Goal: Register for event/course: Sign up to attend an event or enroll in a course

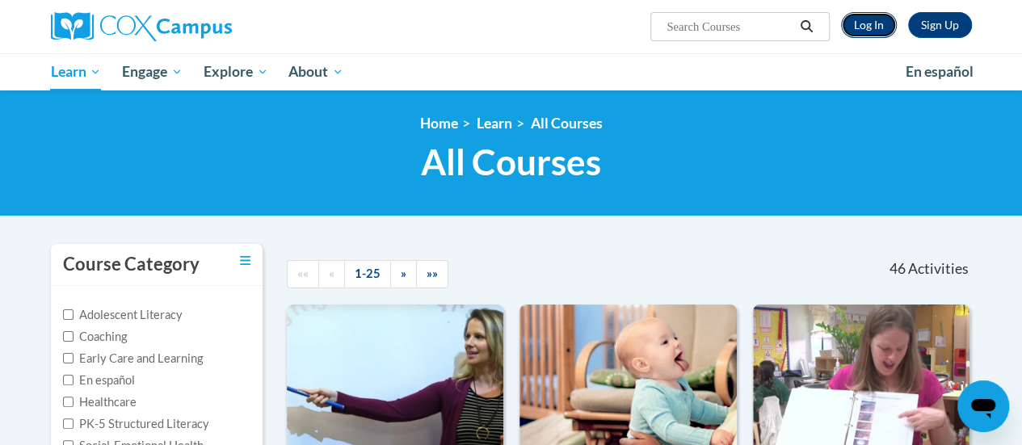
click at [854, 23] on link "Log In" at bounding box center [869, 25] width 56 height 26
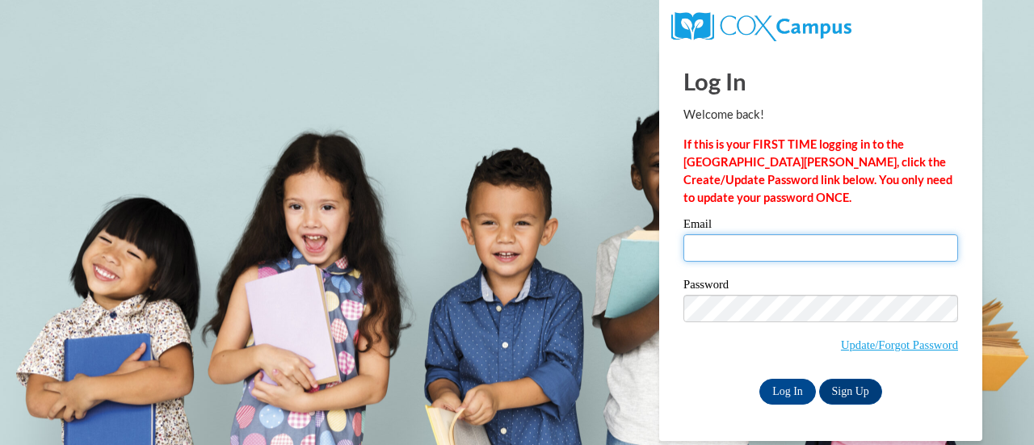
click at [736, 246] on input "Email" at bounding box center [820, 247] width 275 height 27
type input "ahaines@altoona.k12.wi.us"
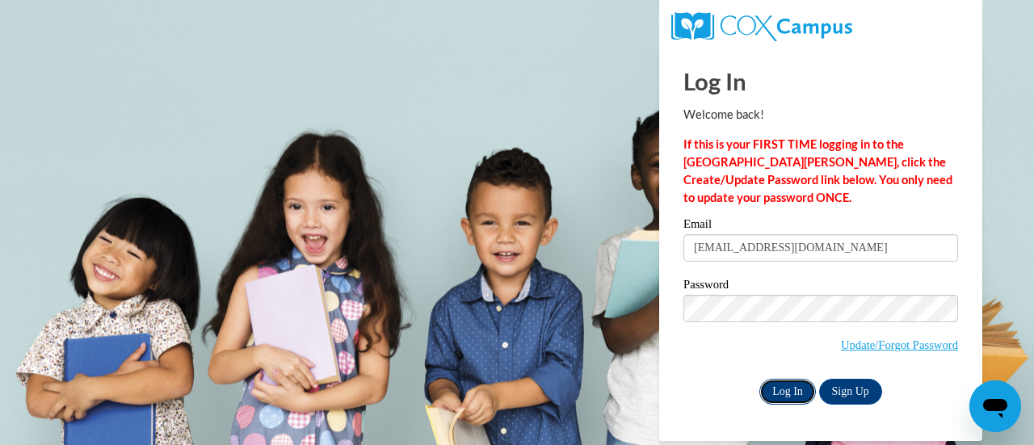
click at [782, 388] on input "Log In" at bounding box center [787, 392] width 57 height 26
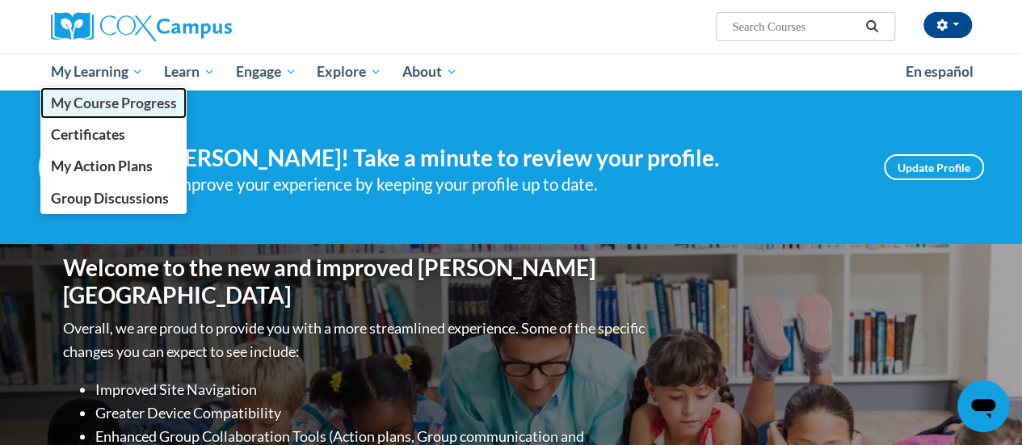
click at [112, 100] on span "My Course Progress" at bounding box center [113, 102] width 126 height 17
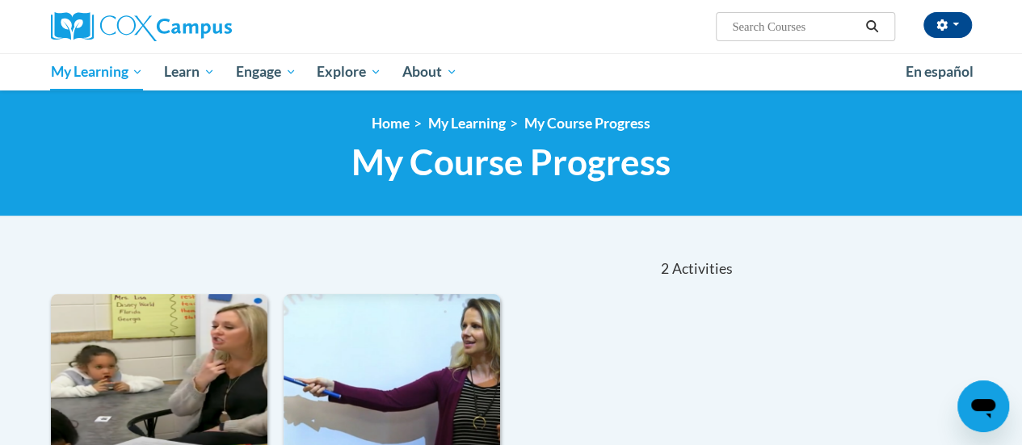
click at [770, 28] on input "Search..." at bounding box center [794, 26] width 129 height 19
type input "systematic and explicit"
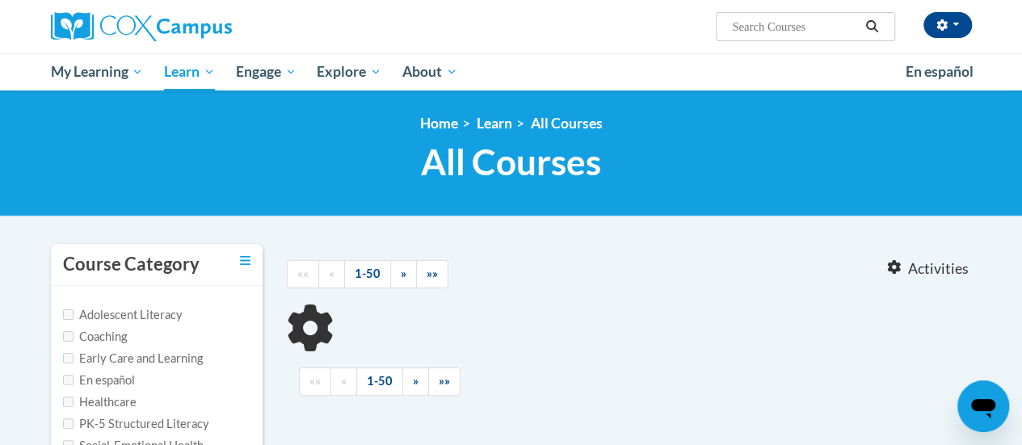
type input "systematic and explicit"
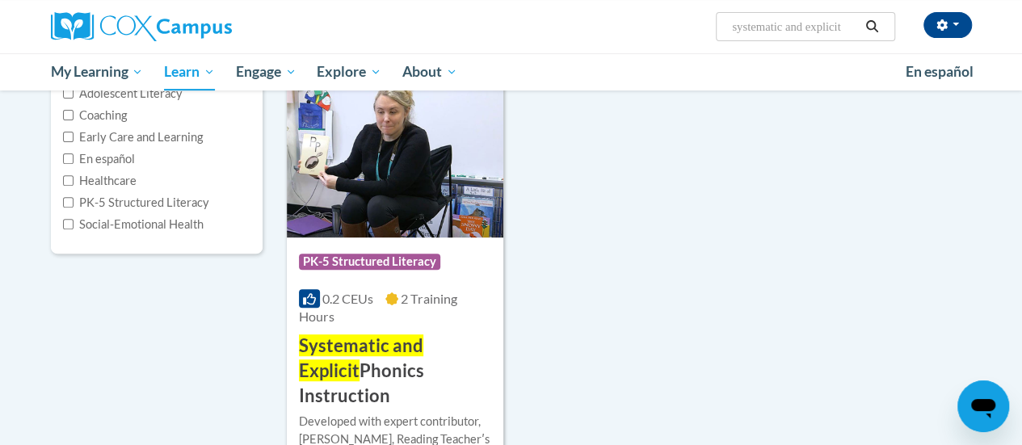
scroll to position [238, 0]
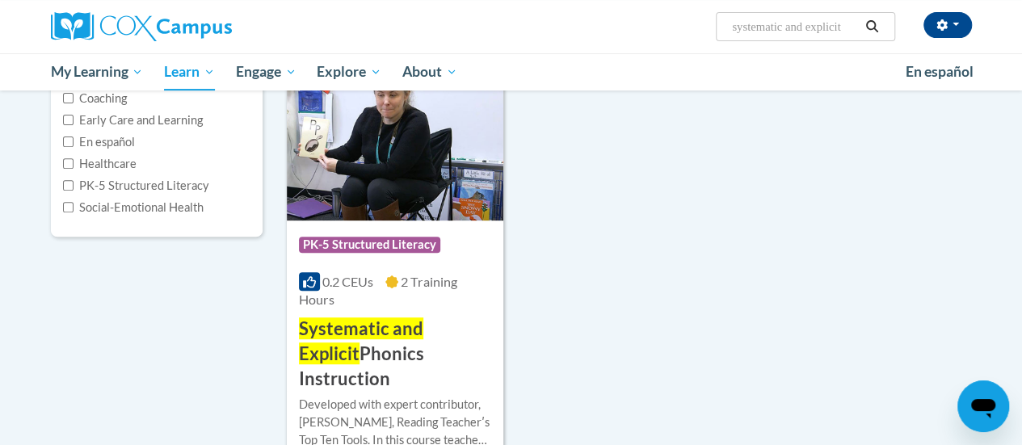
click at [385, 180] on img at bounding box center [395, 138] width 216 height 165
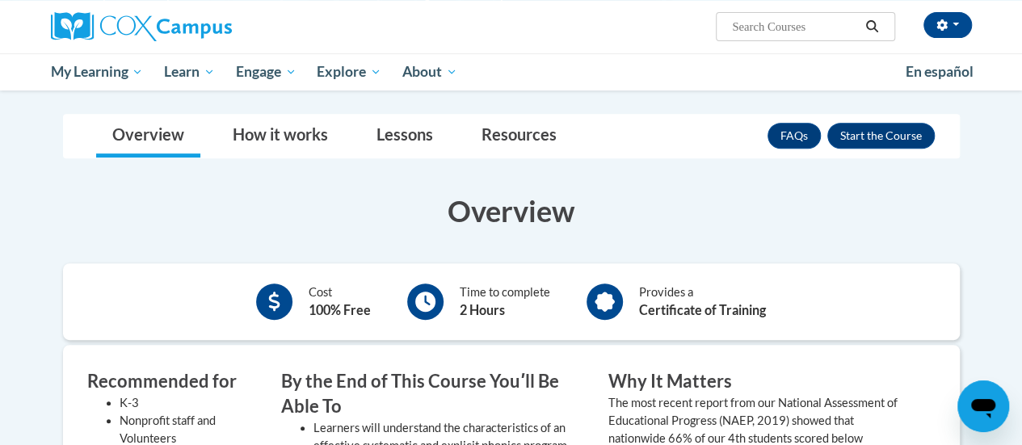
scroll to position [275, 0]
click at [901, 146] on button "Enroll" at bounding box center [880, 137] width 107 height 26
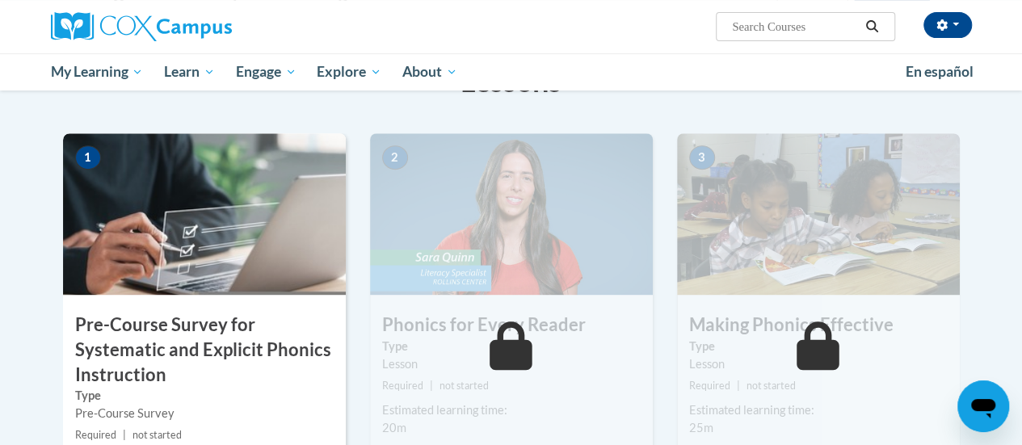
scroll to position [325, 0]
click at [230, 247] on img at bounding box center [204, 215] width 283 height 162
click at [159, 261] on img at bounding box center [204, 215] width 283 height 162
click at [167, 344] on h3 "Pre-Course Survey for Systematic and Explicit Phonics Instruction" at bounding box center [204, 350] width 283 height 74
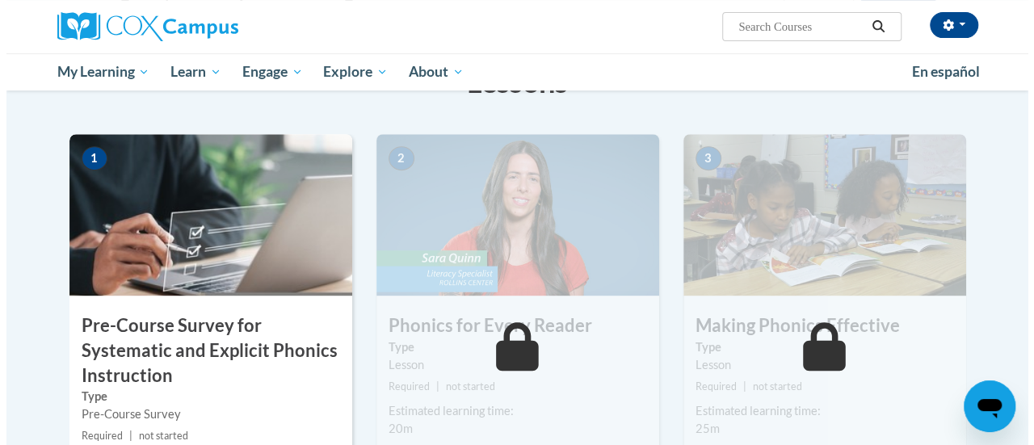
scroll to position [509, 0]
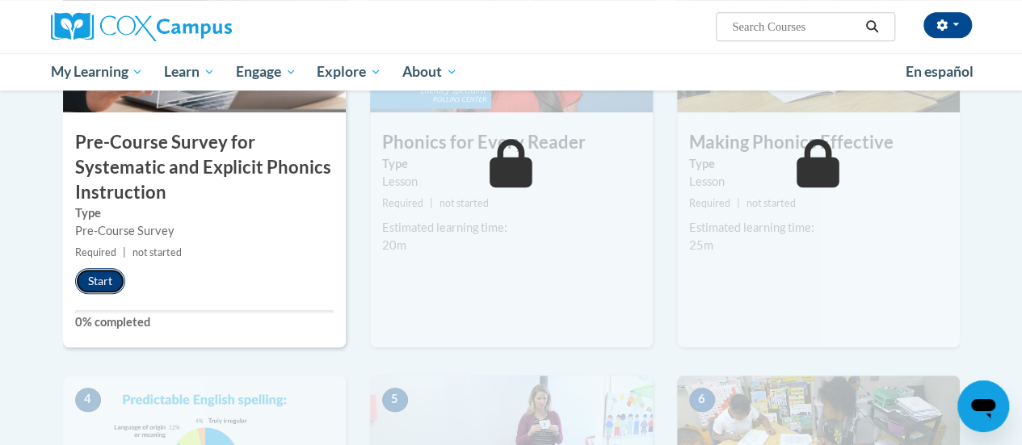
click at [81, 274] on button "Start" at bounding box center [100, 281] width 50 height 26
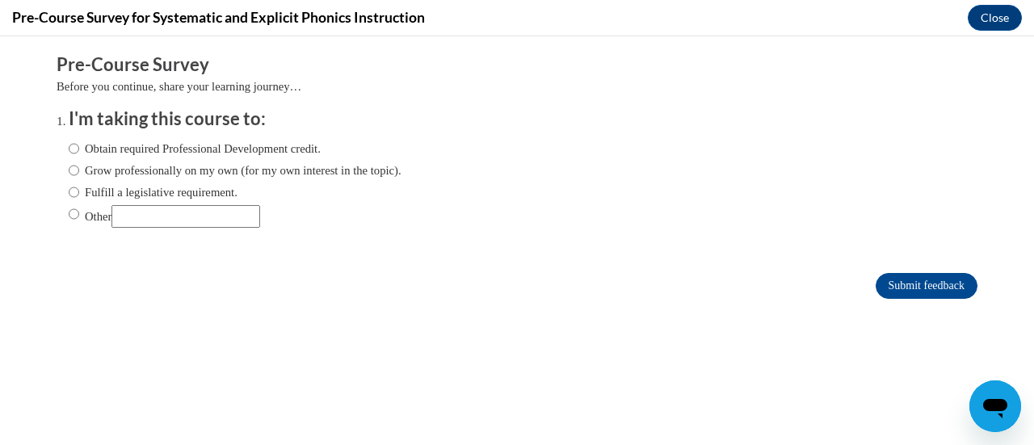
scroll to position [0, 0]
click at [69, 195] on input "Fulfill a legislative requirement." at bounding box center [74, 192] width 10 height 18
radio input "true"
click at [919, 270] on form "Pre-Course Survey Before you continue, share your learning journey… I'm taking …" at bounding box center [517, 183] width 921 height 263
click at [919, 275] on input "Submit feedback" at bounding box center [926, 286] width 102 height 26
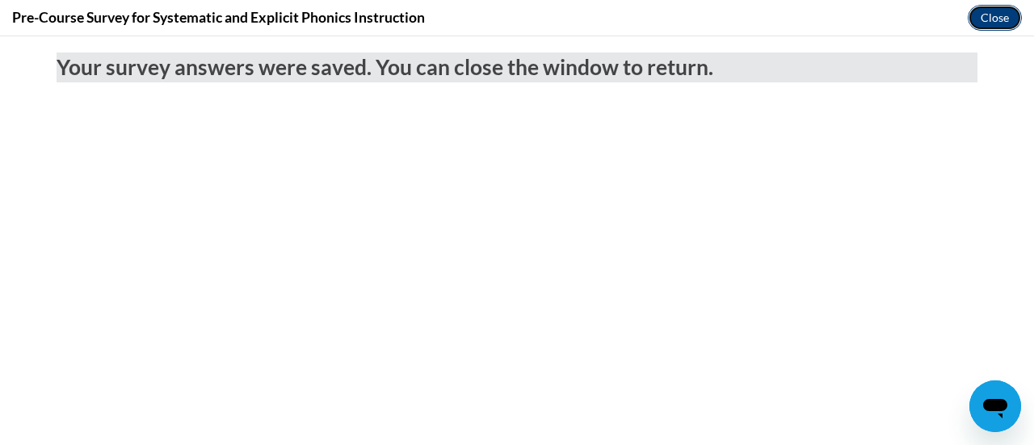
click at [987, 22] on button "Close" at bounding box center [995, 18] width 54 height 26
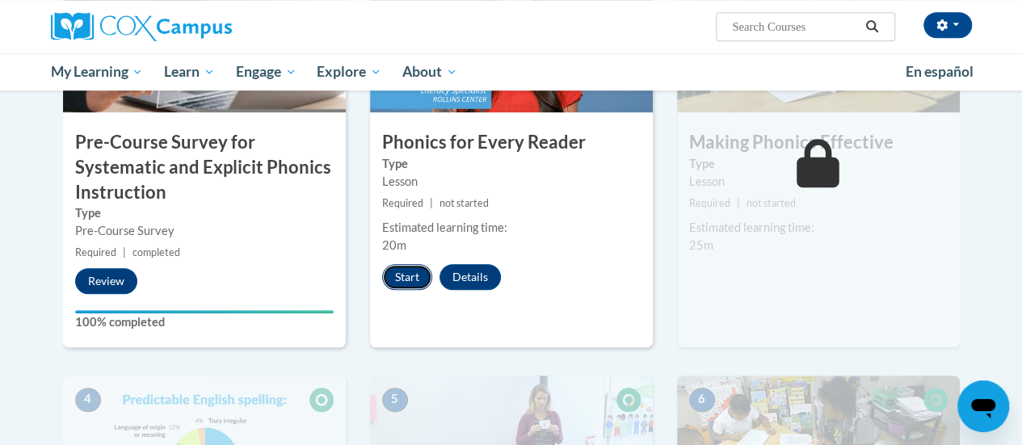
click at [396, 278] on button "Start" at bounding box center [407, 277] width 50 height 26
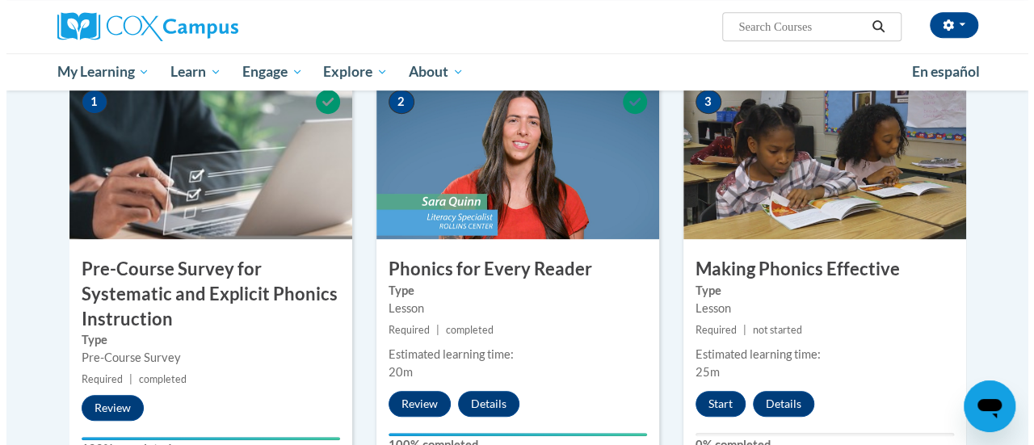
scroll to position [383, 0]
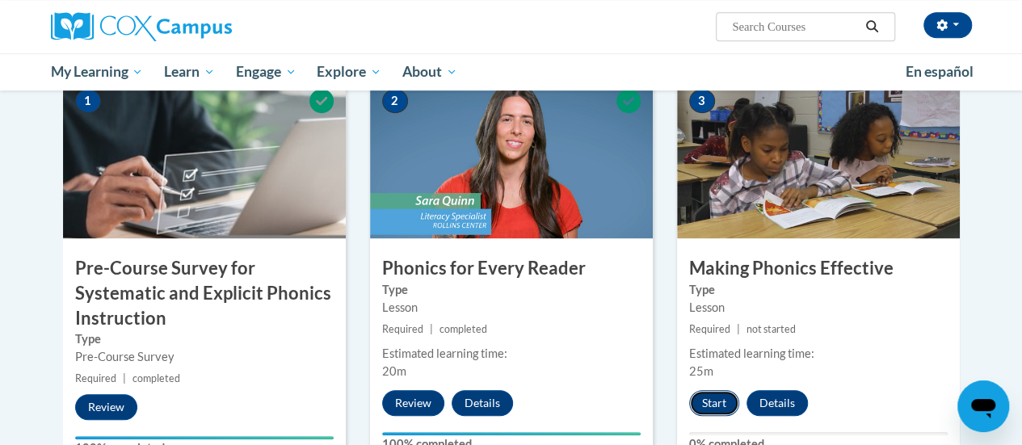
click at [720, 395] on button "Start" at bounding box center [714, 403] width 50 height 26
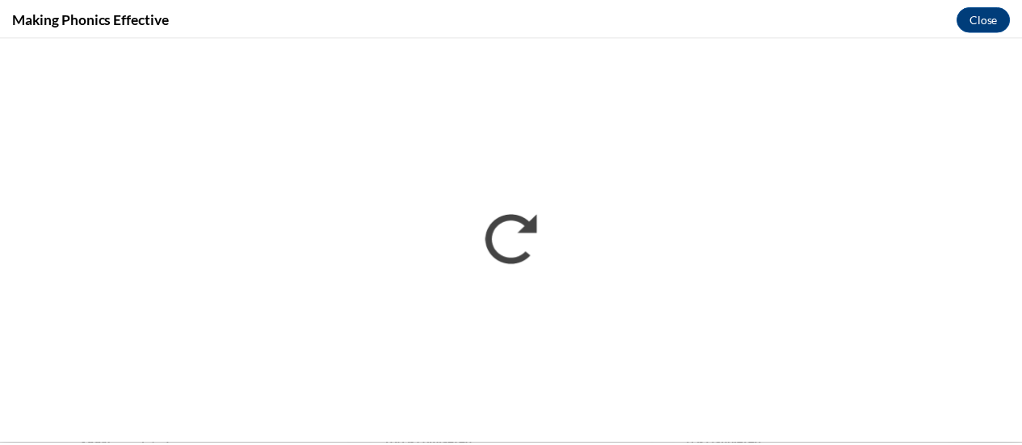
scroll to position [0, 0]
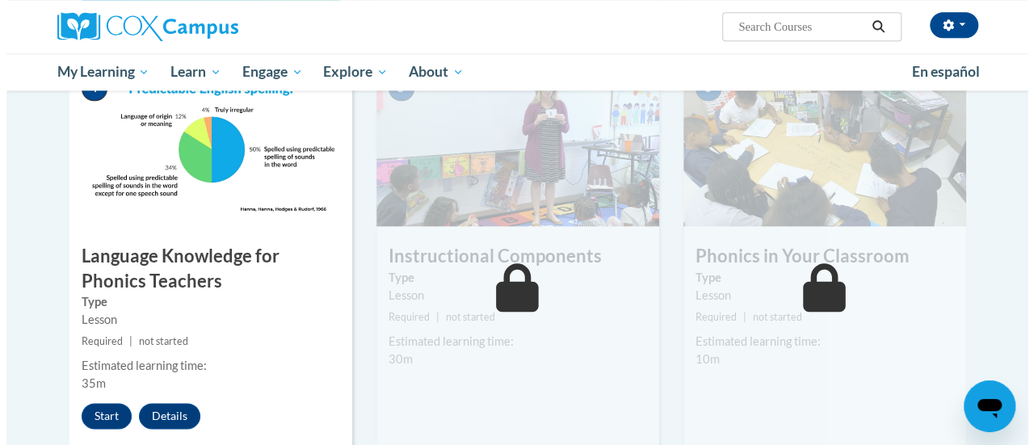
scroll to position [821, 0]
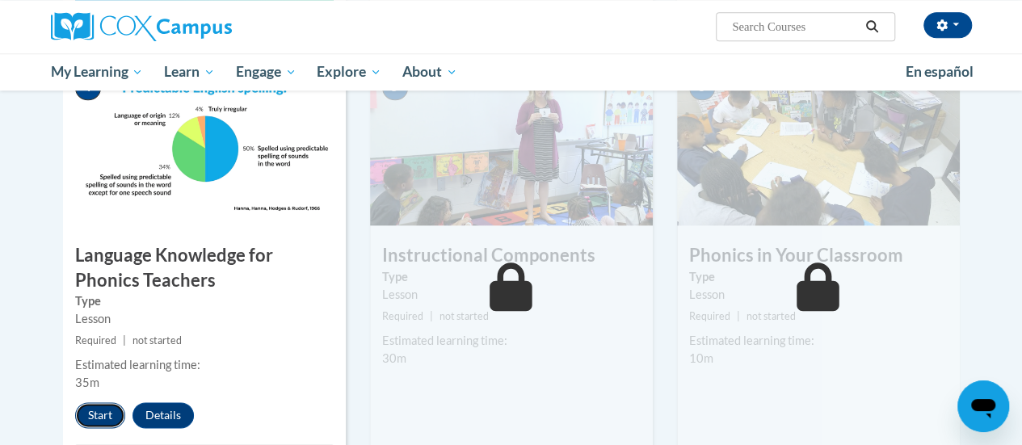
click at [96, 417] on button "Start" at bounding box center [100, 415] width 50 height 26
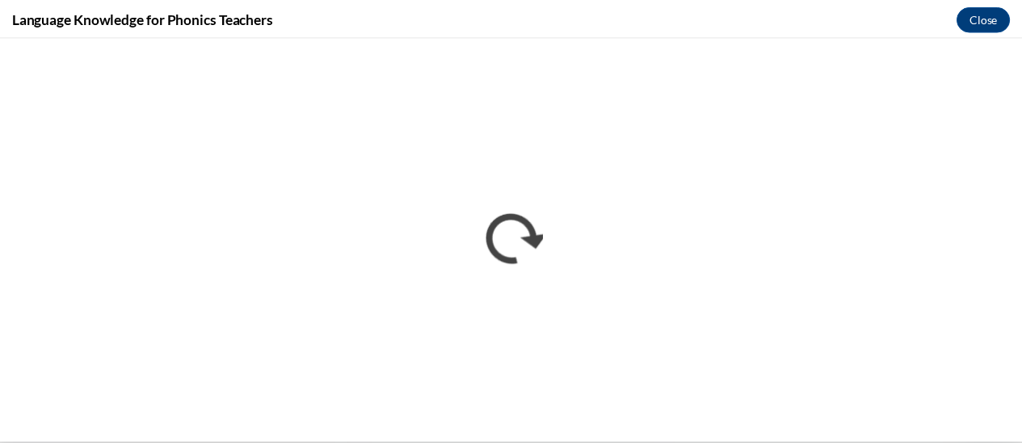
scroll to position [0, 0]
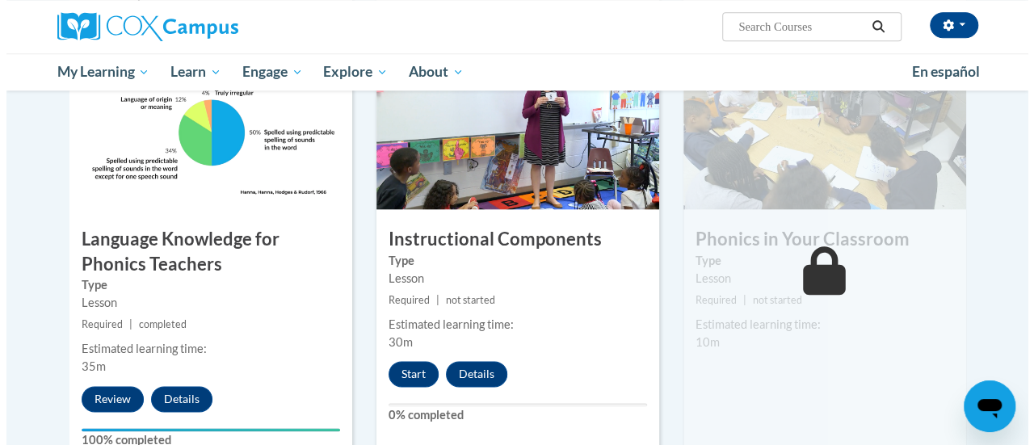
scroll to position [838, 0]
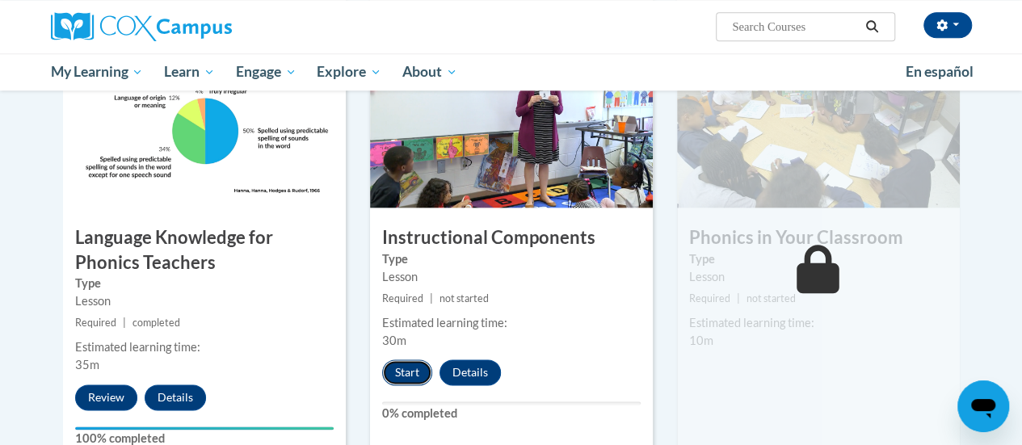
click at [396, 369] on button "Start" at bounding box center [407, 372] width 50 height 26
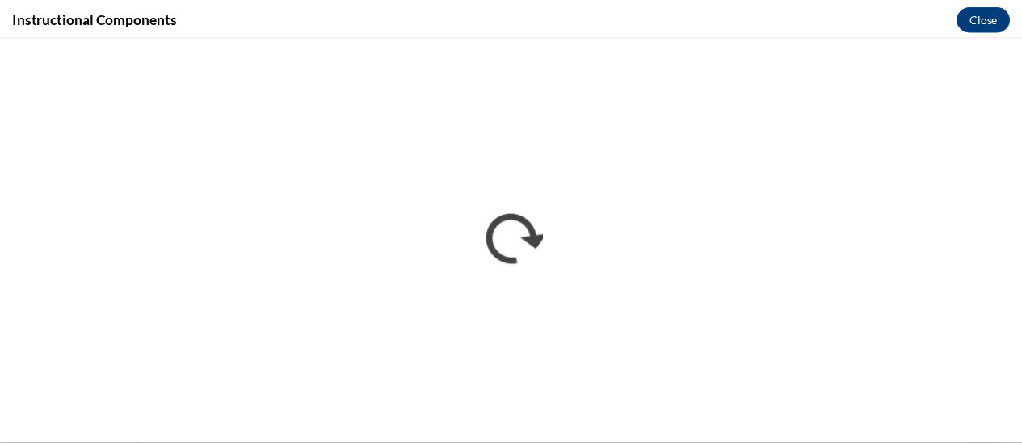
scroll to position [0, 0]
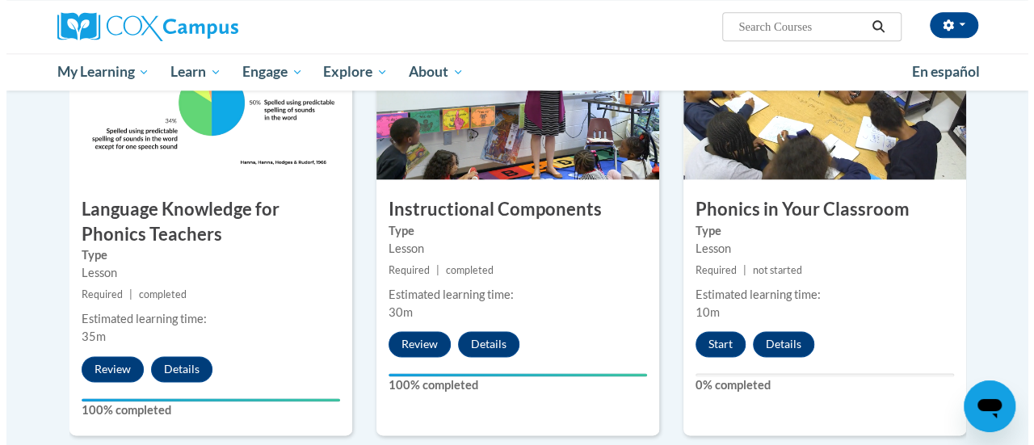
scroll to position [879, 0]
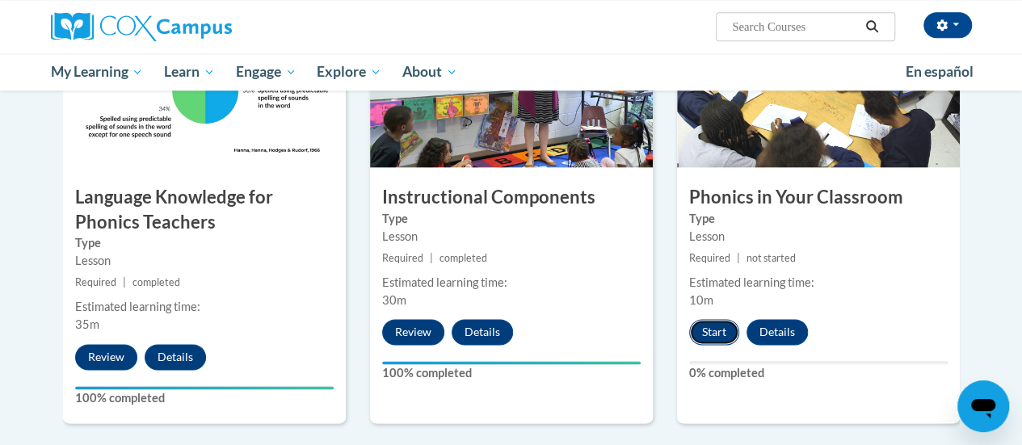
click at [719, 324] on button "Start" at bounding box center [714, 332] width 50 height 26
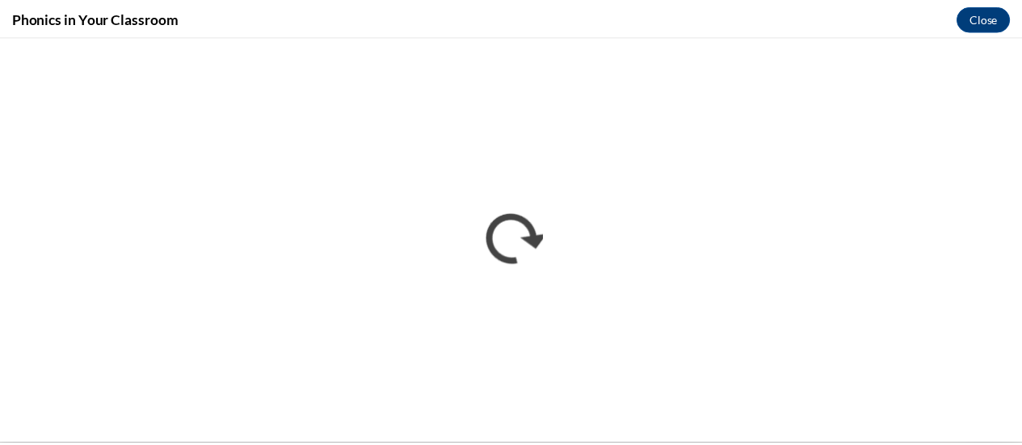
scroll to position [0, 0]
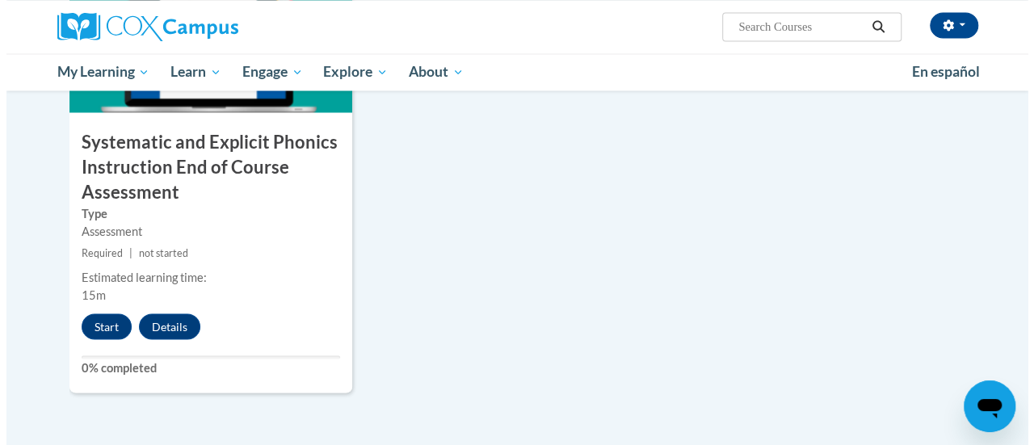
scroll to position [1380, 0]
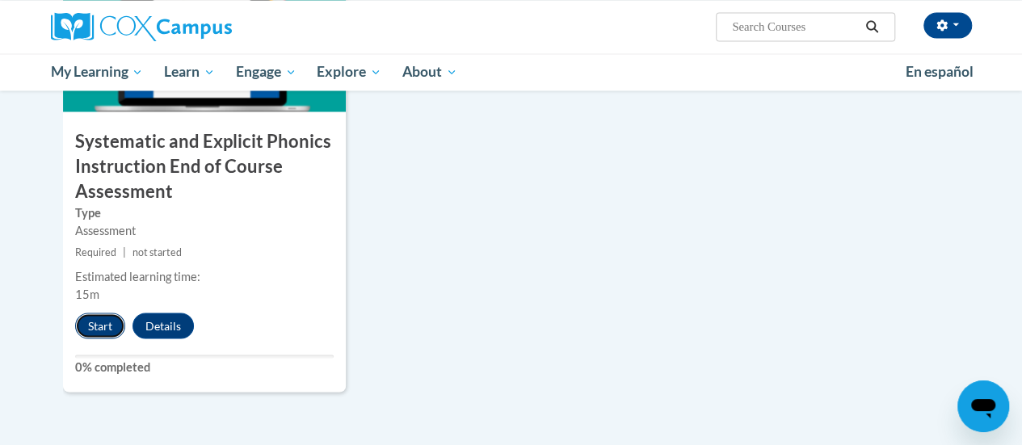
click at [98, 320] on button "Start" at bounding box center [100, 326] width 50 height 26
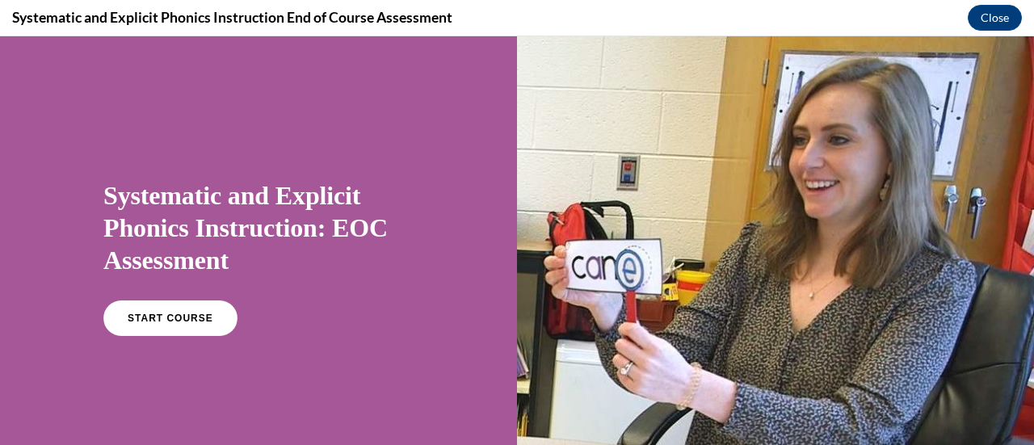
scroll to position [0, 0]
click at [162, 311] on link "START COURSE" at bounding box center [170, 318] width 141 height 37
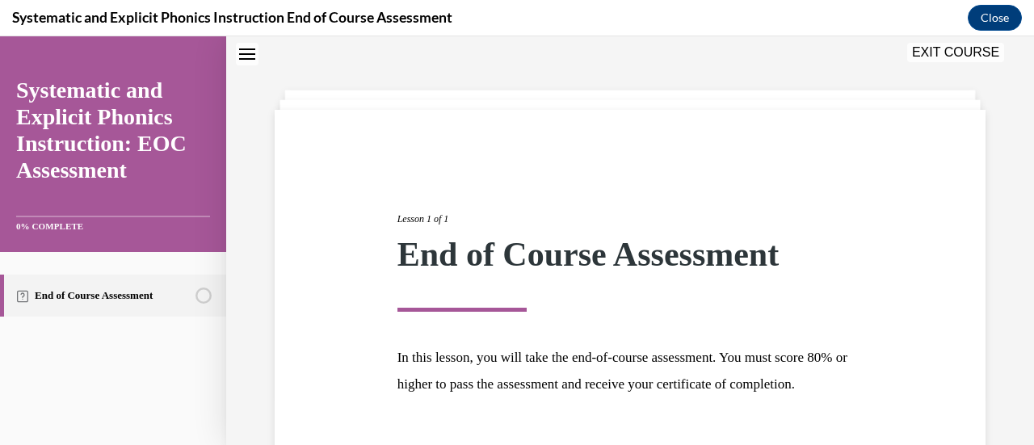
scroll to position [189, 0]
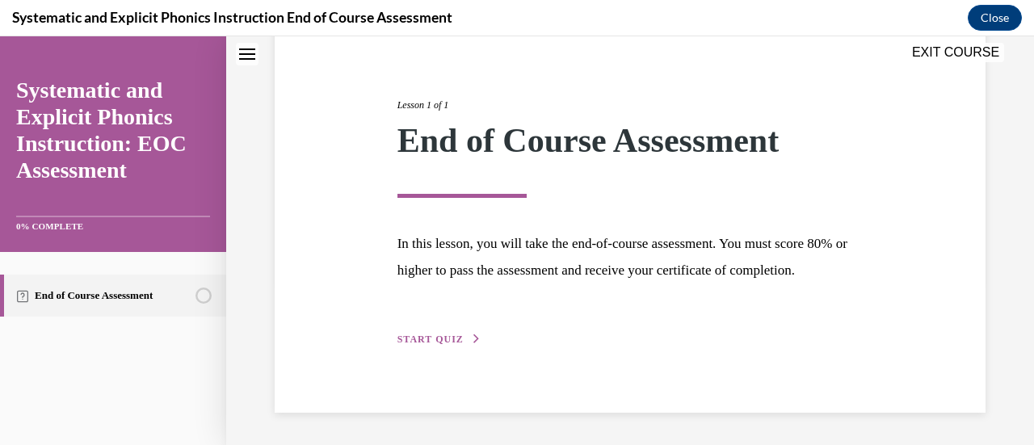
click at [435, 330] on div "Lesson 1 of 1 End of Course Assessment In this lesson, you will take the end-of…" at bounding box center [630, 205] width 490 height 288
click at [435, 334] on span "START QUIZ" at bounding box center [430, 339] width 66 height 11
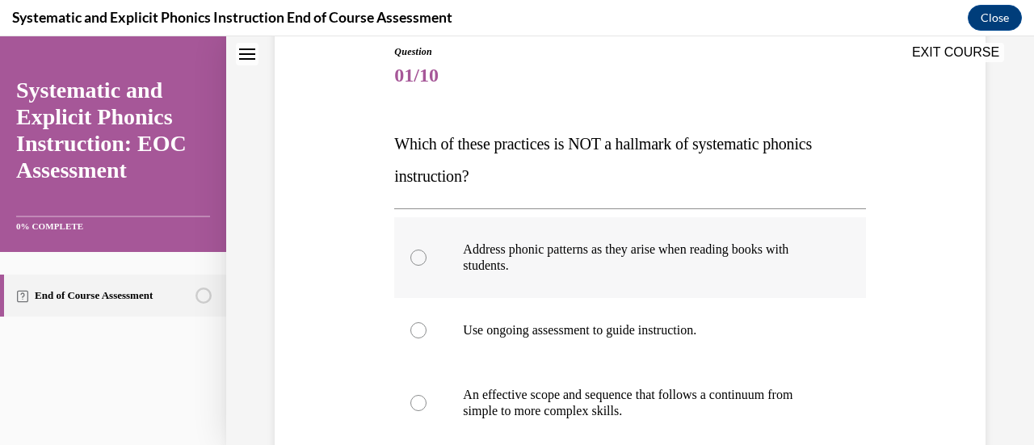
click at [430, 250] on div at bounding box center [629, 257] width 471 height 81
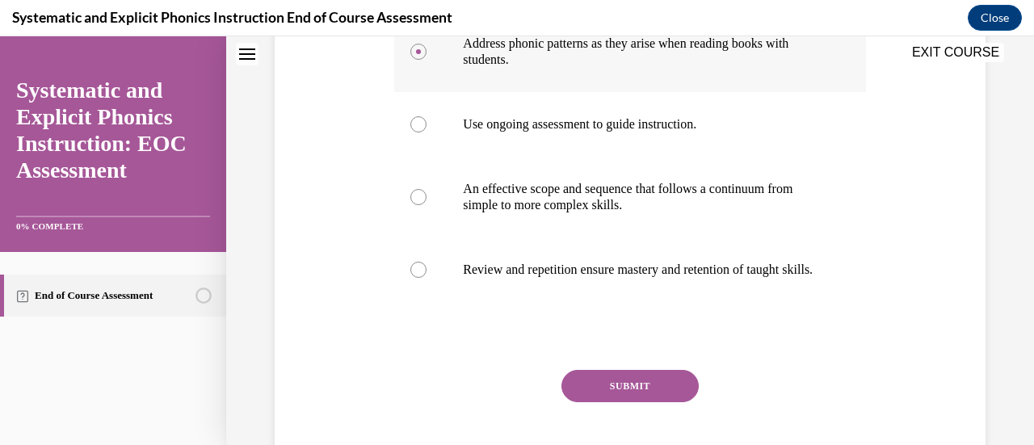
scroll to position [387, 0]
click at [607, 401] on button "SUBMIT" at bounding box center [629, 385] width 137 height 32
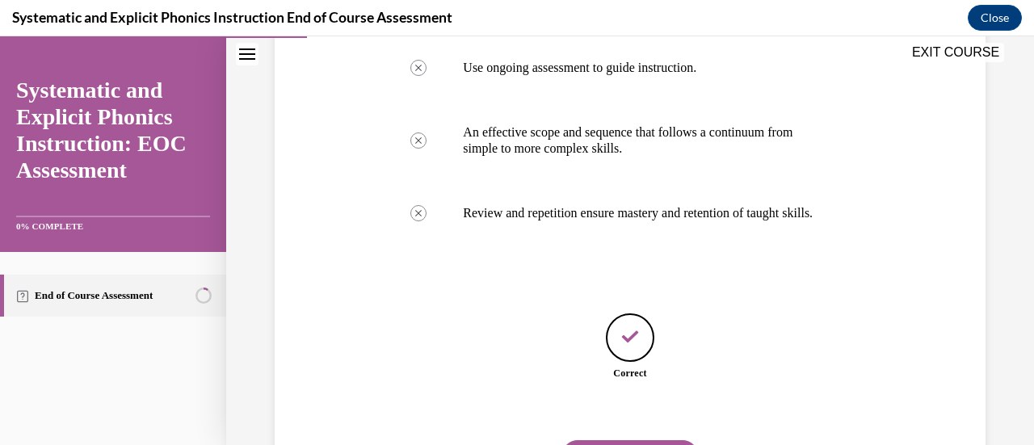
scroll to position [542, 0]
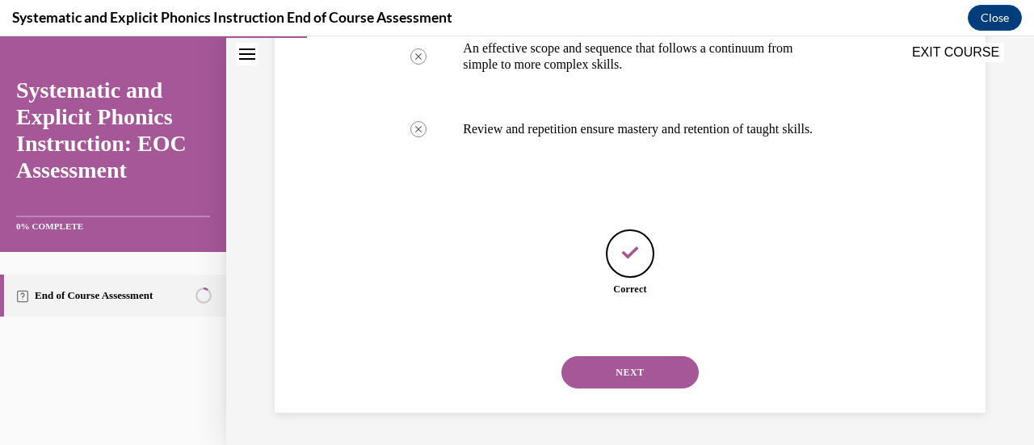
click at [618, 374] on button "NEXT" at bounding box center [629, 372] width 137 height 32
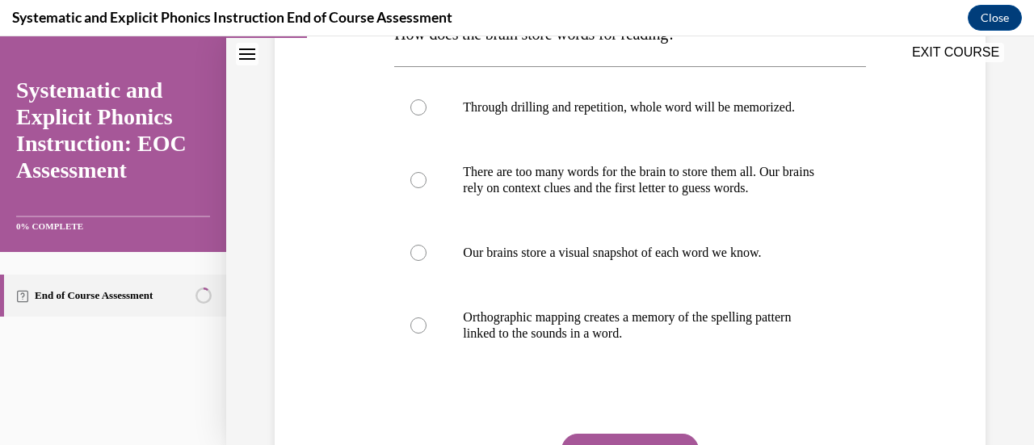
scroll to position [292, 0]
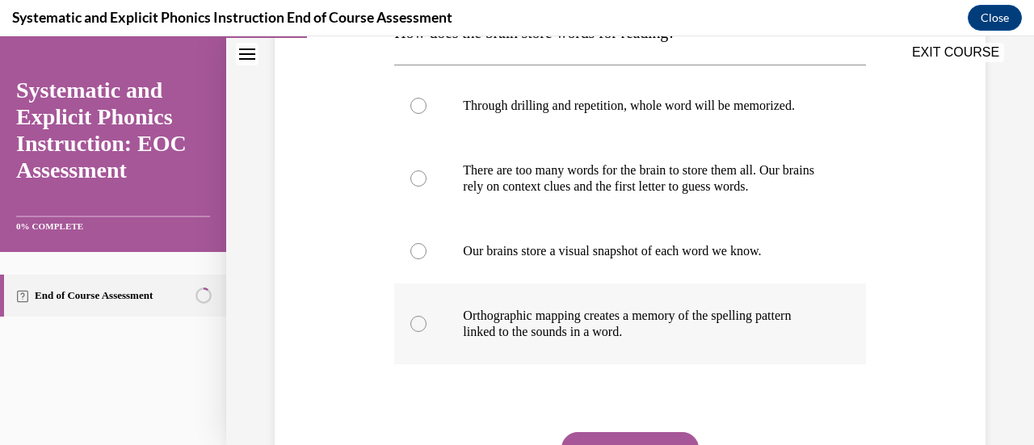
click at [422, 325] on div at bounding box center [418, 324] width 16 height 16
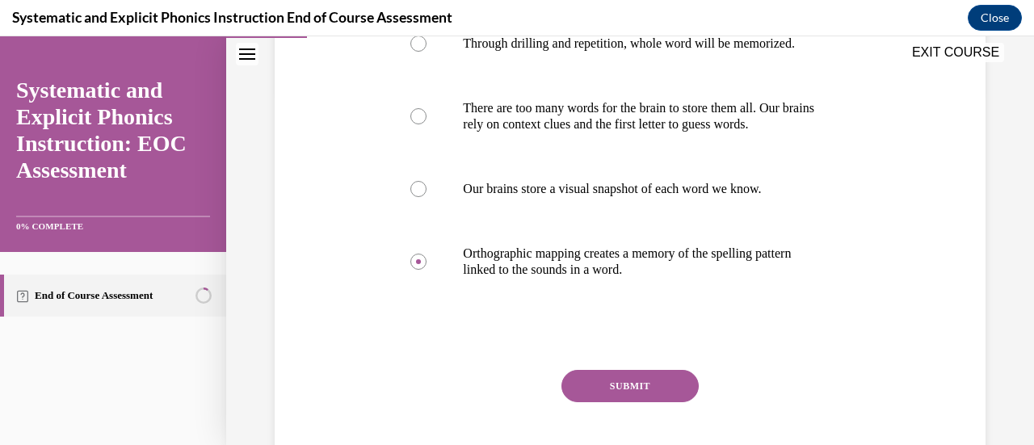
click at [619, 387] on button "SUBMIT" at bounding box center [629, 386] width 137 height 32
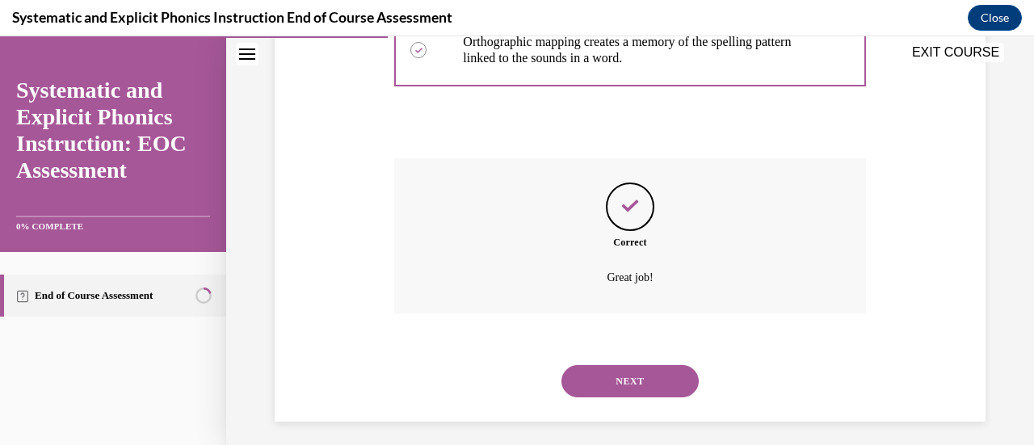
scroll to position [573, 0]
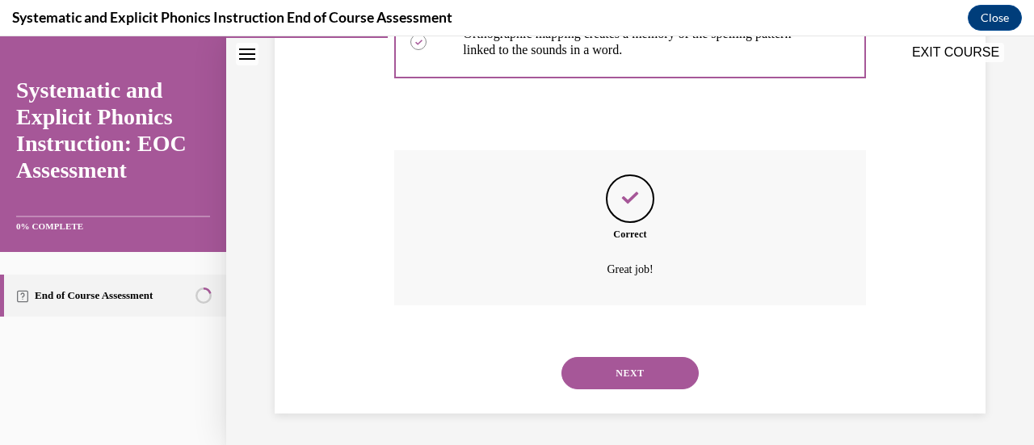
click at [619, 387] on button "NEXT" at bounding box center [629, 373] width 137 height 32
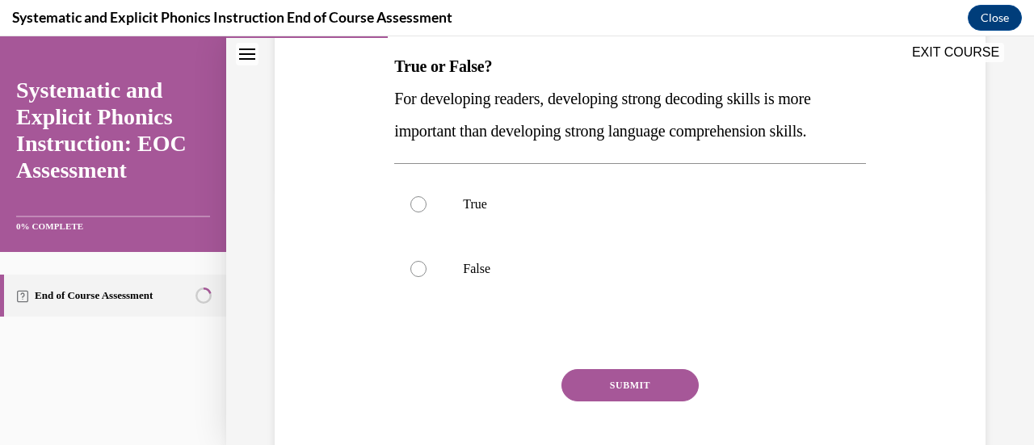
scroll to position [265, 0]
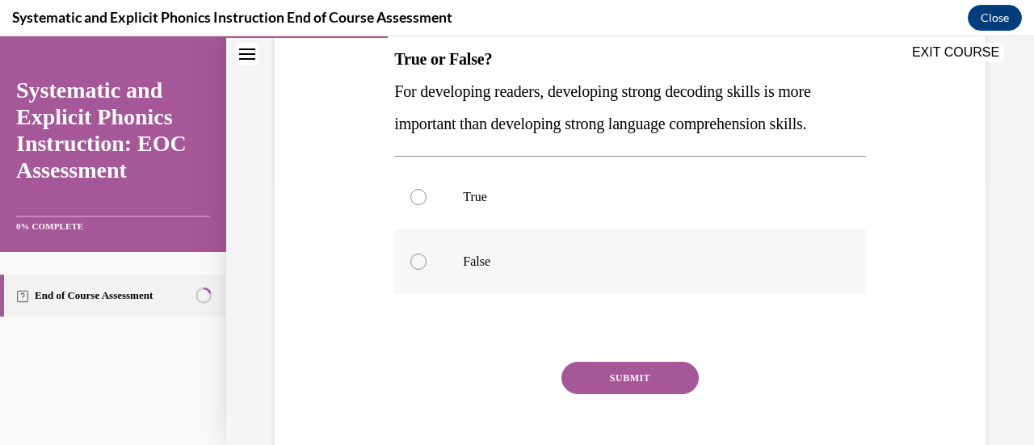
click at [416, 248] on div at bounding box center [629, 261] width 471 height 65
click at [630, 371] on button "SUBMIT" at bounding box center [629, 378] width 137 height 32
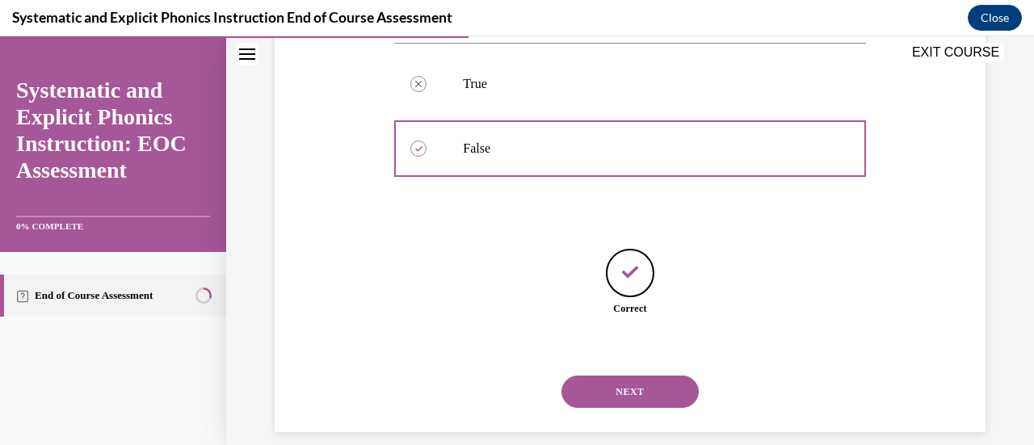
scroll to position [397, 0]
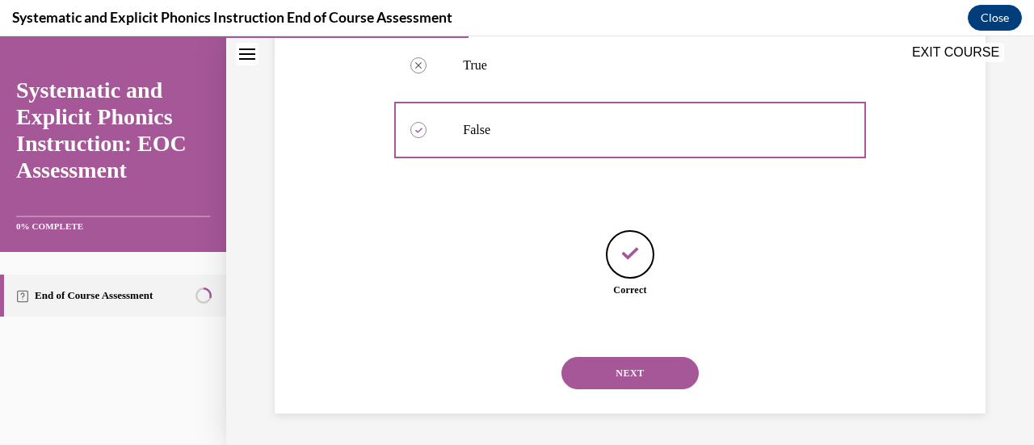
click at [630, 371] on button "NEXT" at bounding box center [629, 373] width 137 height 32
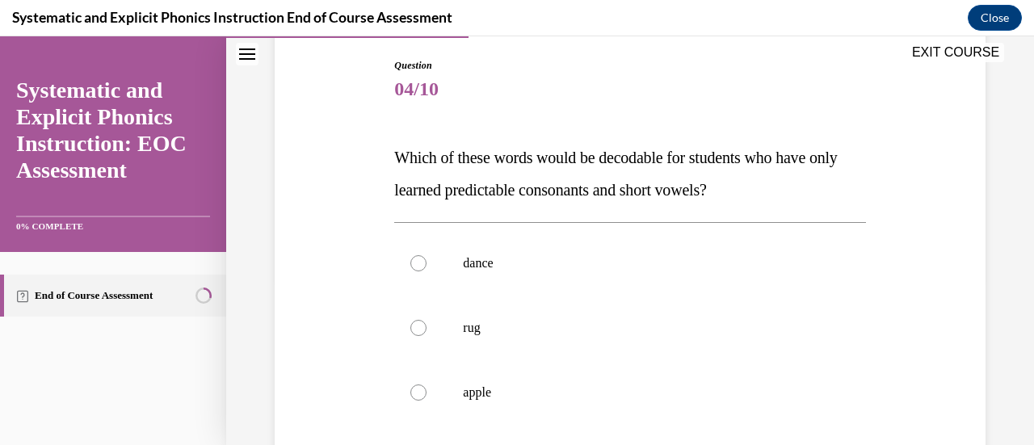
scroll to position [168, 0]
click at [402, 331] on div at bounding box center [629, 326] width 471 height 65
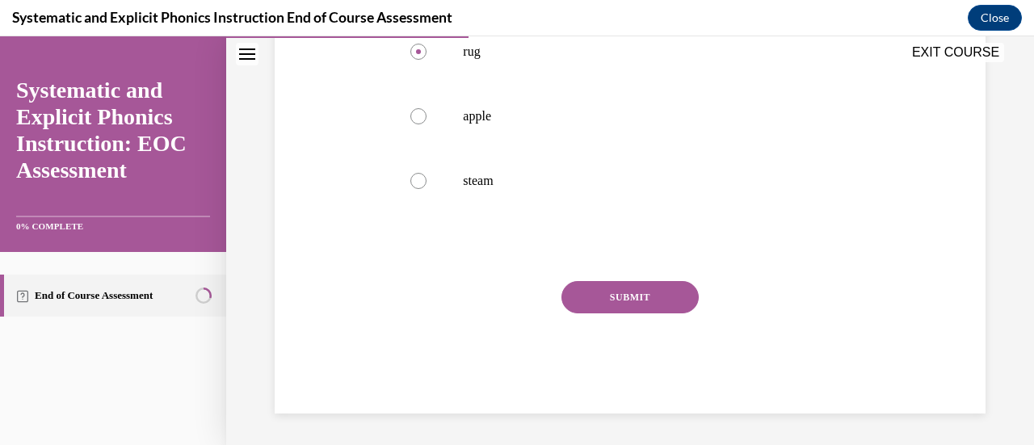
click at [602, 295] on button "SUBMIT" at bounding box center [629, 297] width 137 height 32
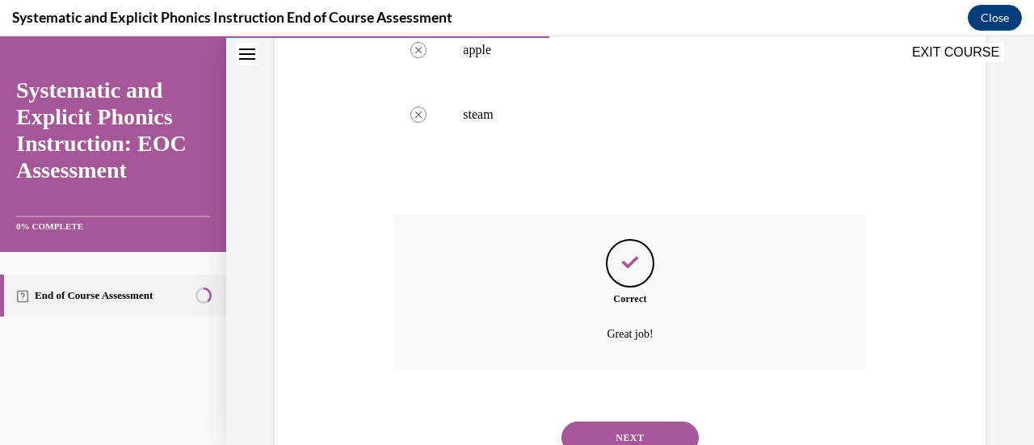
scroll to position [552, 0]
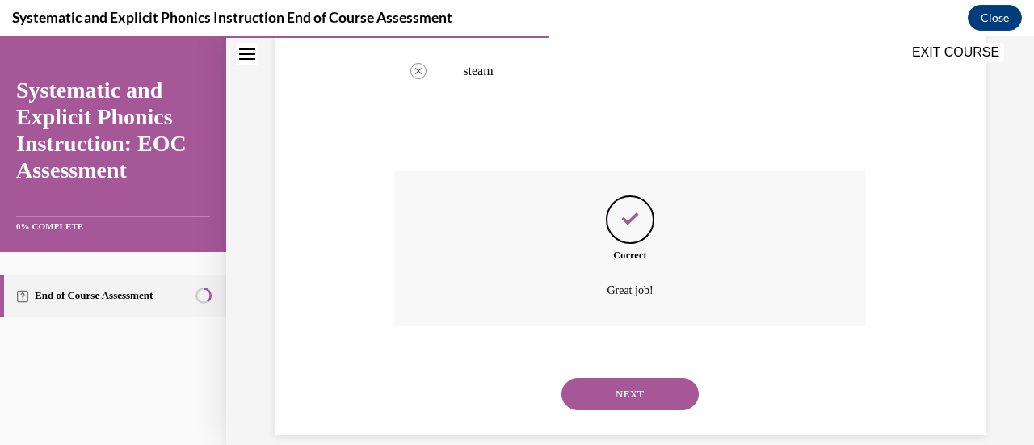
click at [624, 401] on button "NEXT" at bounding box center [629, 394] width 137 height 32
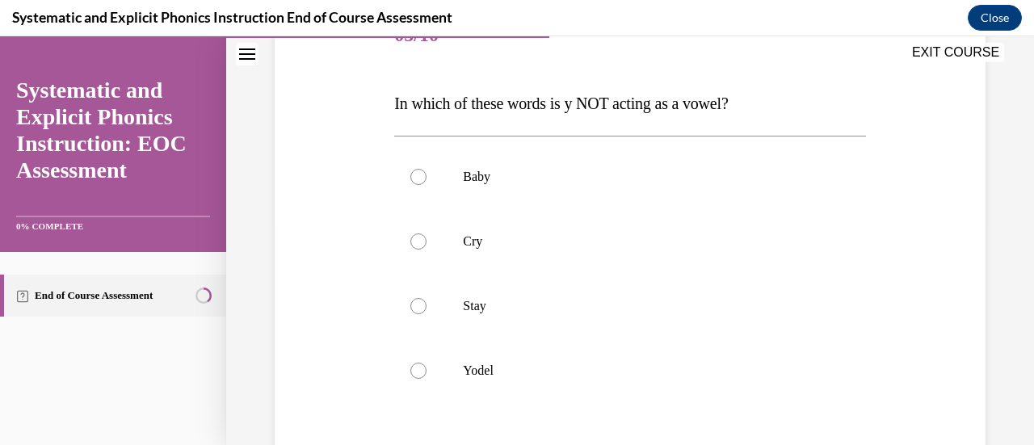
scroll to position [265, 0]
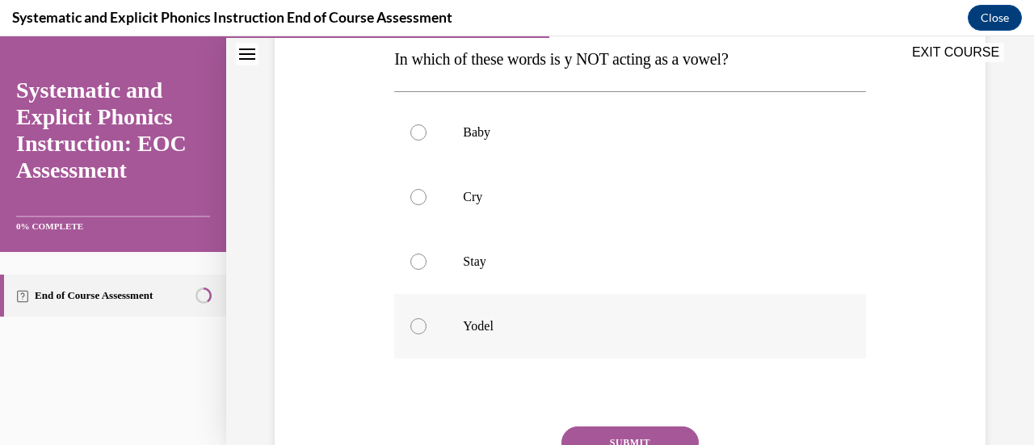
click at [414, 325] on div at bounding box center [418, 326] width 16 height 16
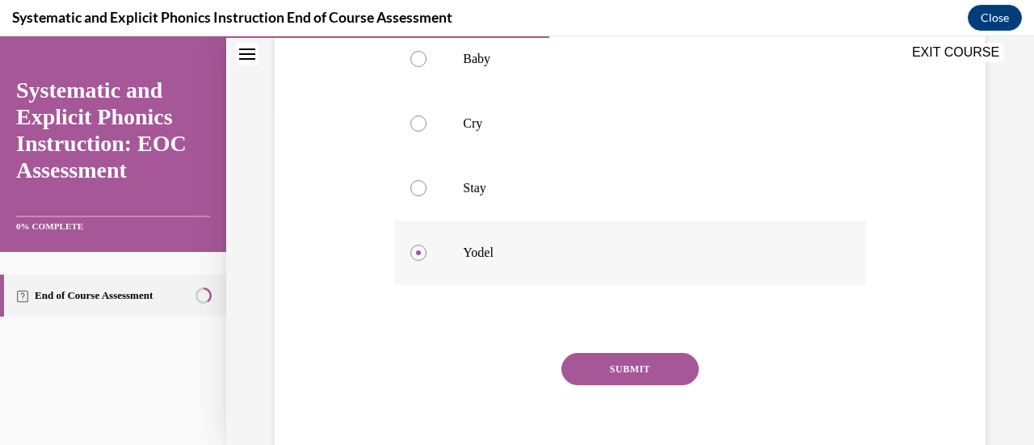
scroll to position [354, 0]
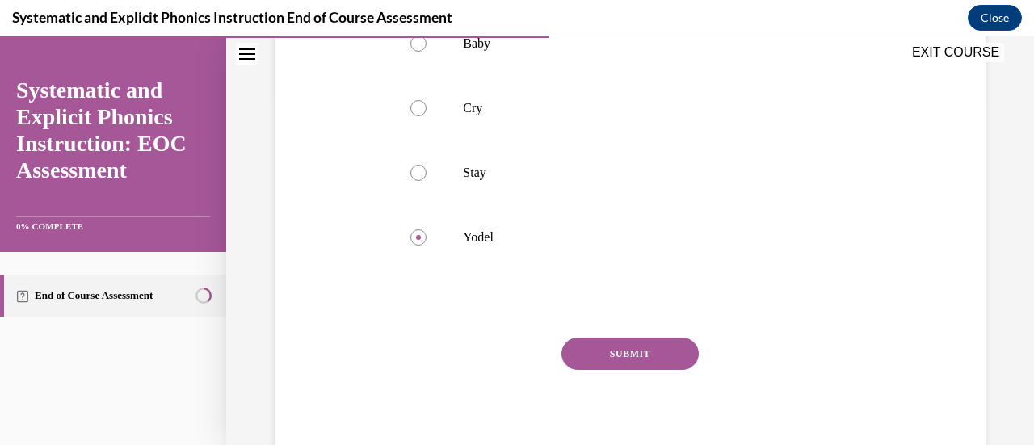
click at [618, 366] on button "SUBMIT" at bounding box center [629, 354] width 137 height 32
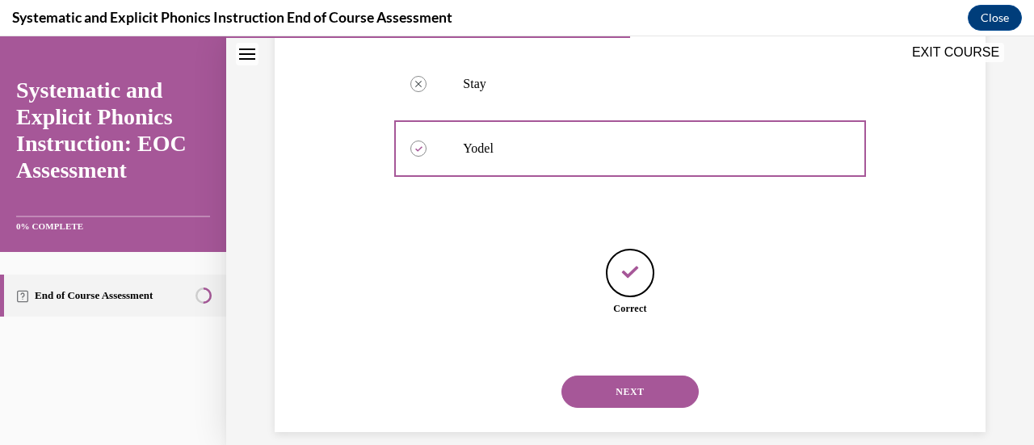
scroll to position [461, 0]
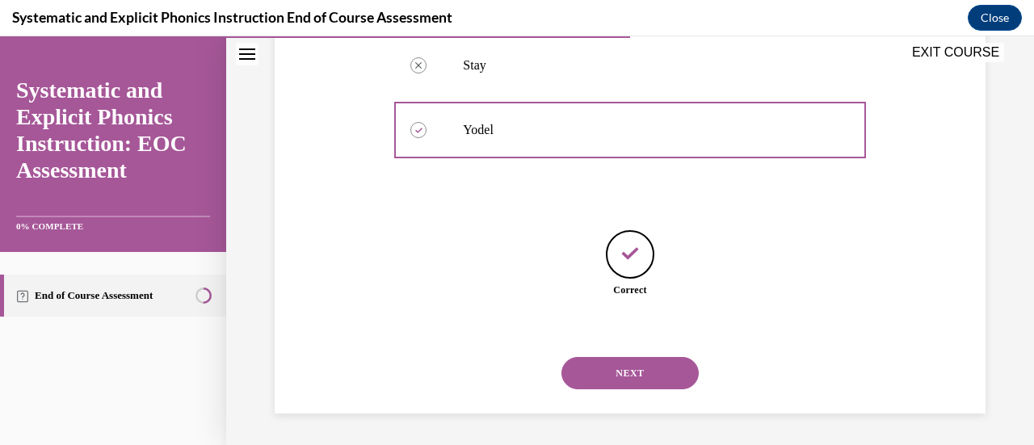
click at [627, 372] on button "NEXT" at bounding box center [629, 373] width 137 height 32
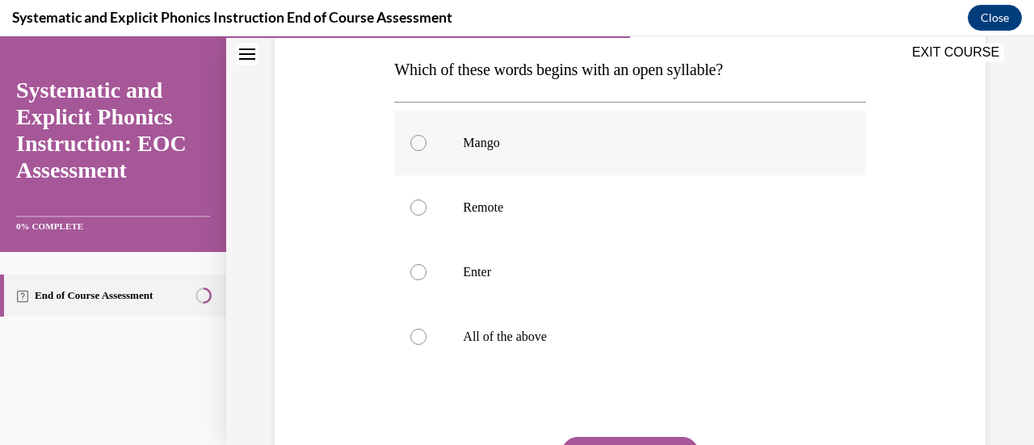
scroll to position [262, 0]
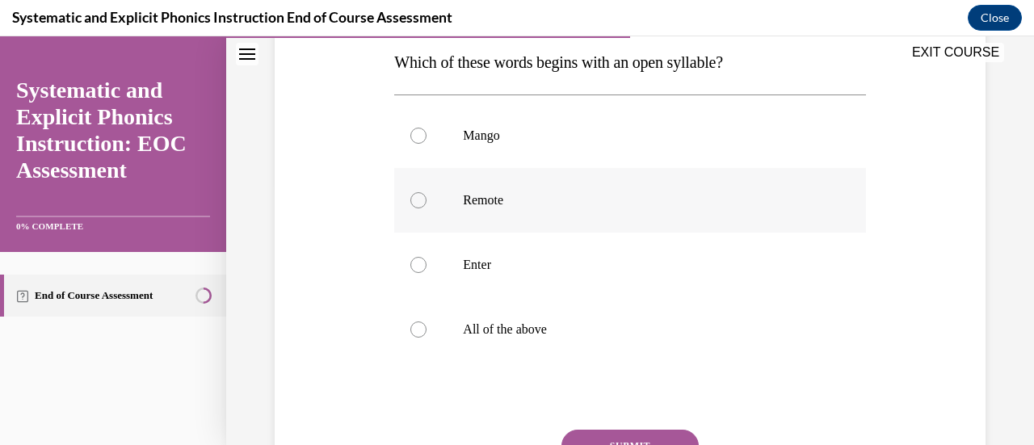
click at [413, 196] on div at bounding box center [418, 200] width 16 height 16
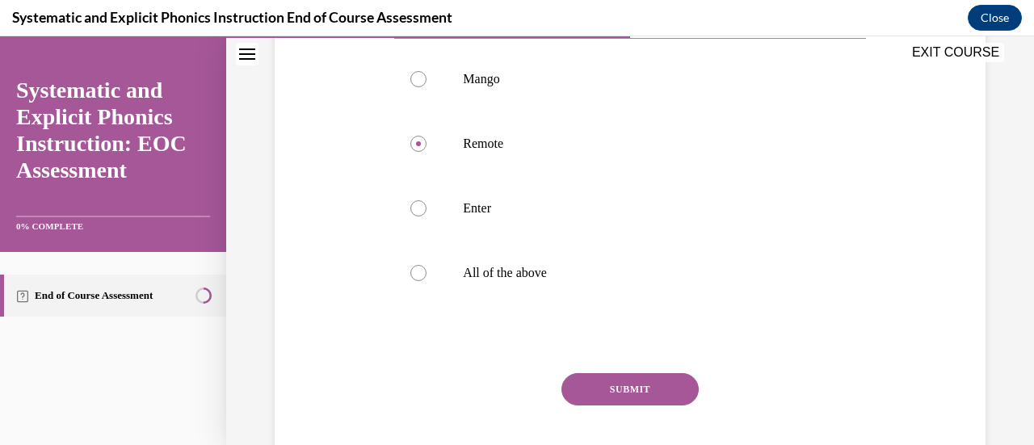
click at [628, 388] on button "SUBMIT" at bounding box center [629, 389] width 137 height 32
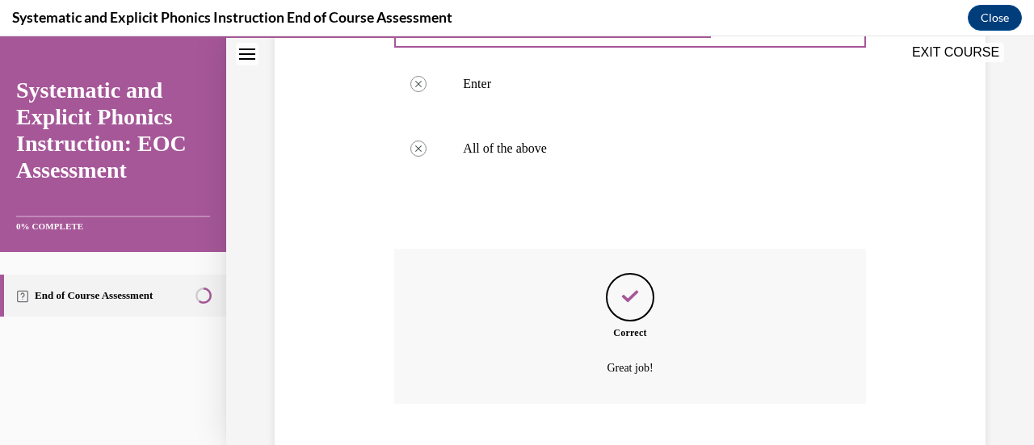
scroll to position [541, 0]
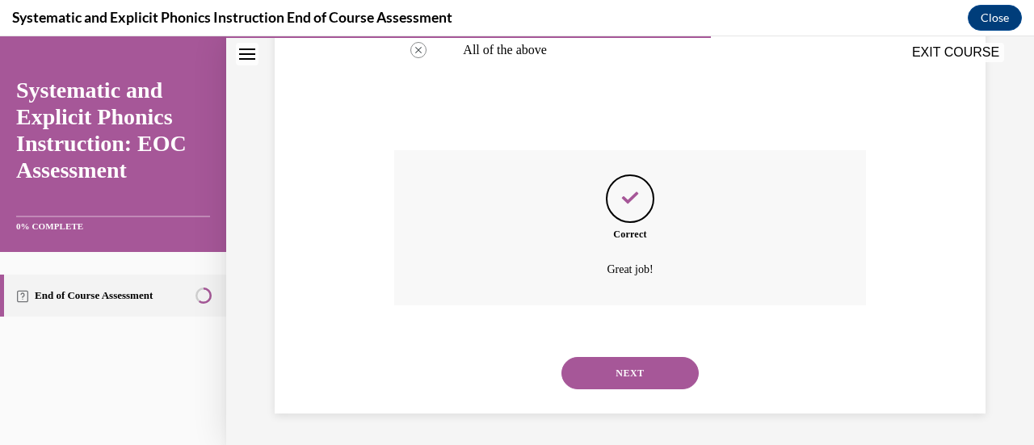
click at [628, 388] on div "NEXT" at bounding box center [629, 373] width 471 height 65
click at [619, 366] on button "NEXT" at bounding box center [629, 373] width 137 height 32
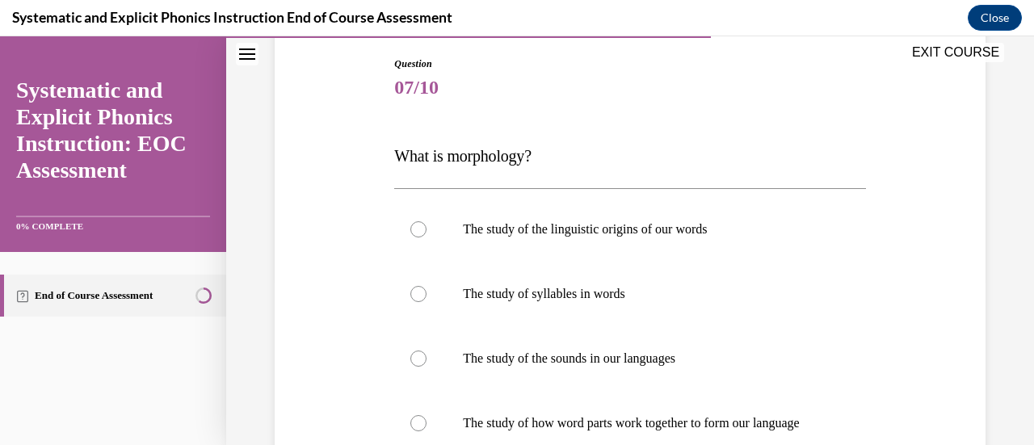
scroll to position [244, 0]
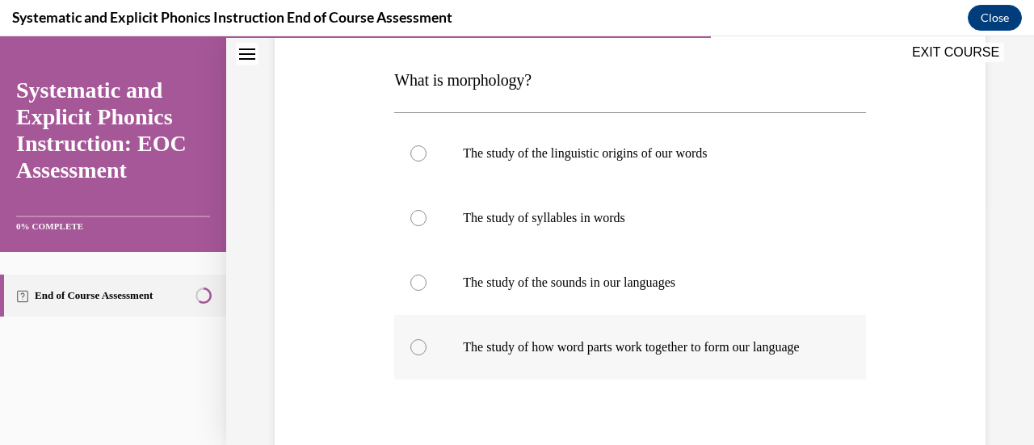
click at [599, 372] on div at bounding box center [629, 347] width 471 height 65
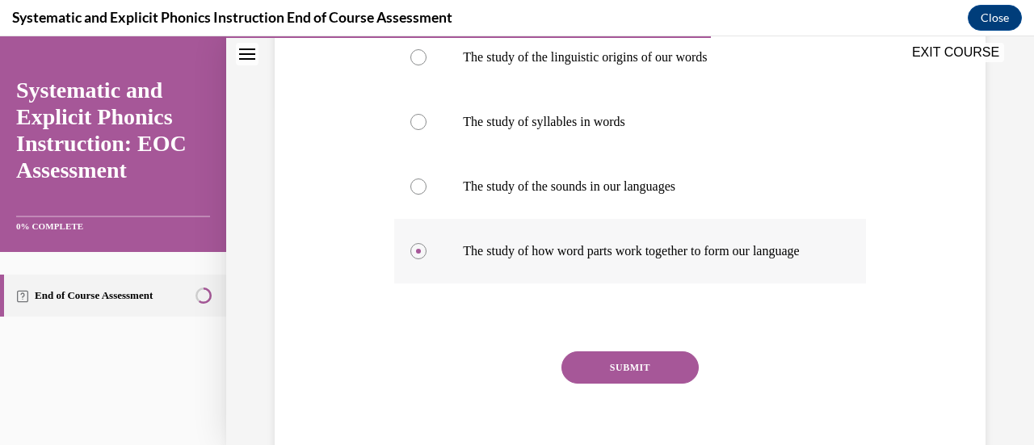
click at [599, 372] on button "SUBMIT" at bounding box center [629, 367] width 137 height 32
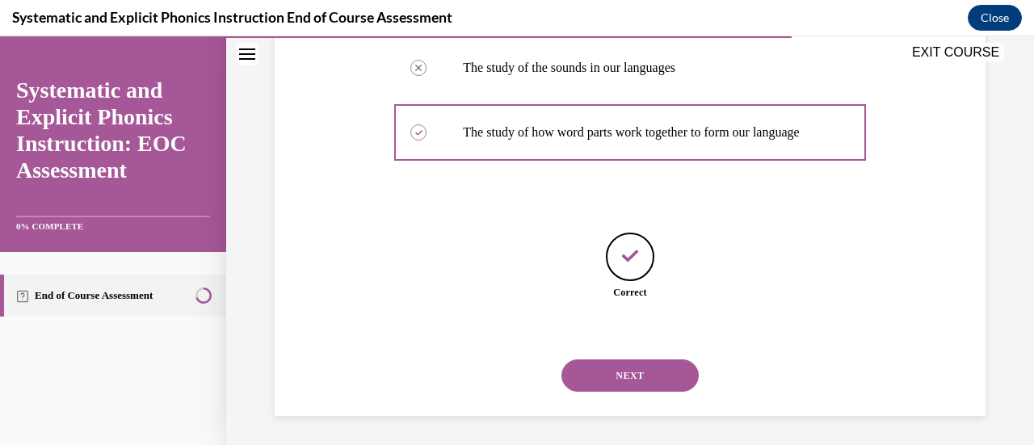
scroll to position [477, 0]
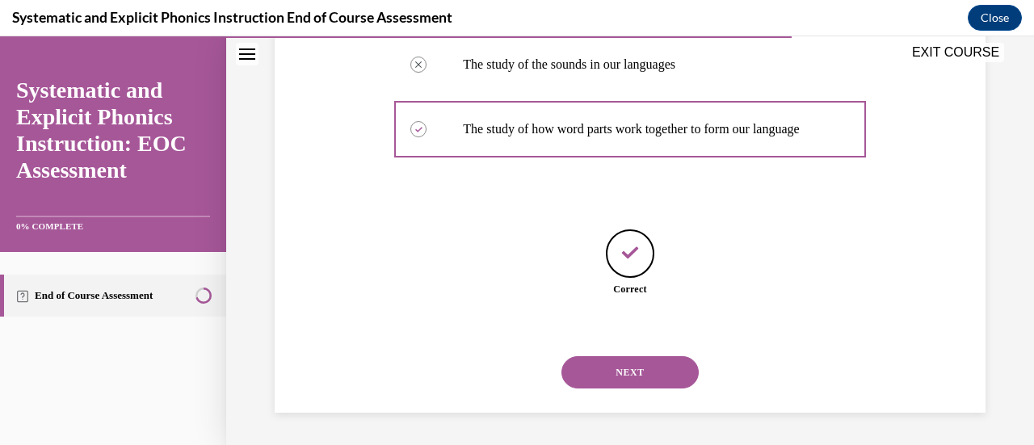
click at [599, 372] on button "NEXT" at bounding box center [629, 372] width 137 height 32
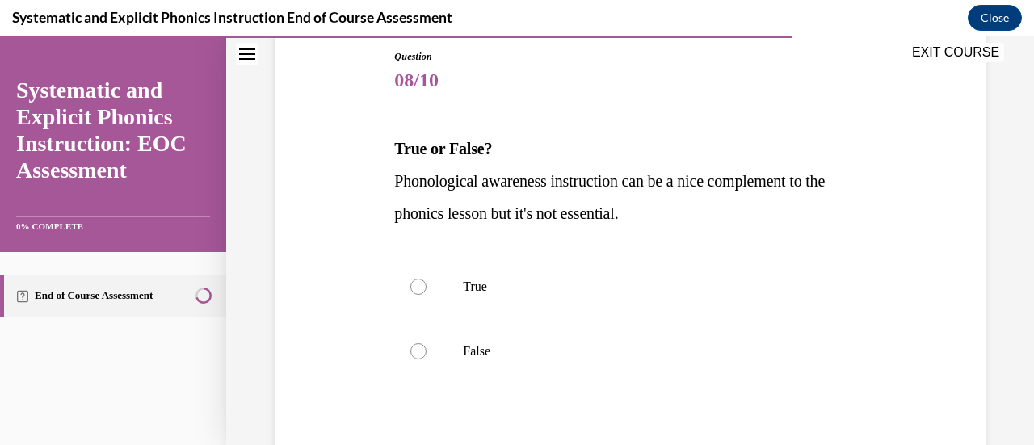
scroll to position [177, 0]
click at [485, 346] on p "False" at bounding box center [644, 350] width 362 height 16
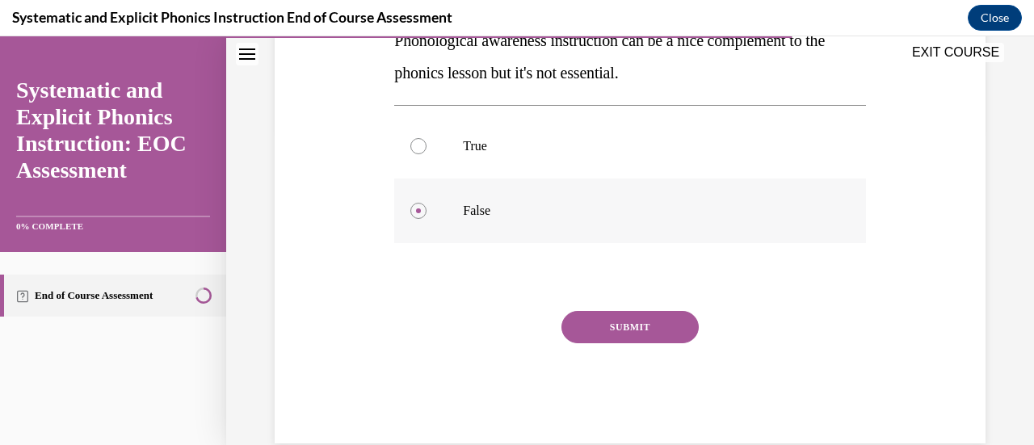
scroll to position [317, 0]
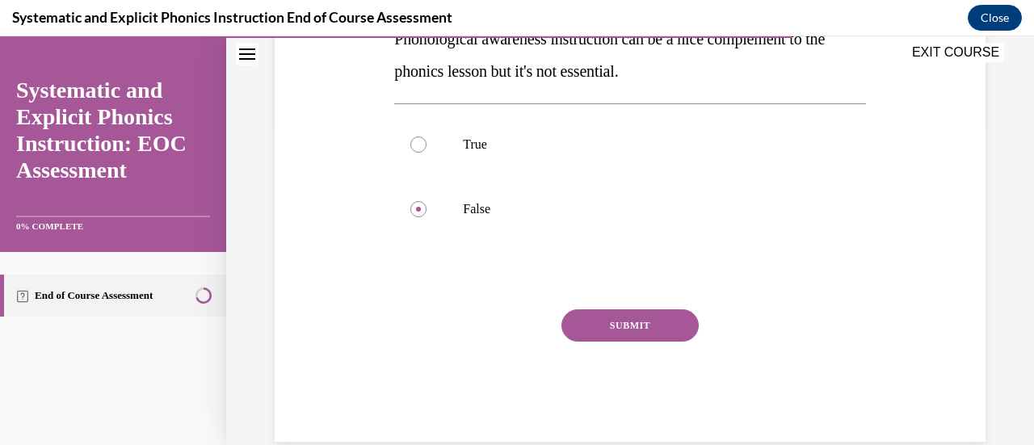
click at [615, 329] on button "SUBMIT" at bounding box center [629, 325] width 137 height 32
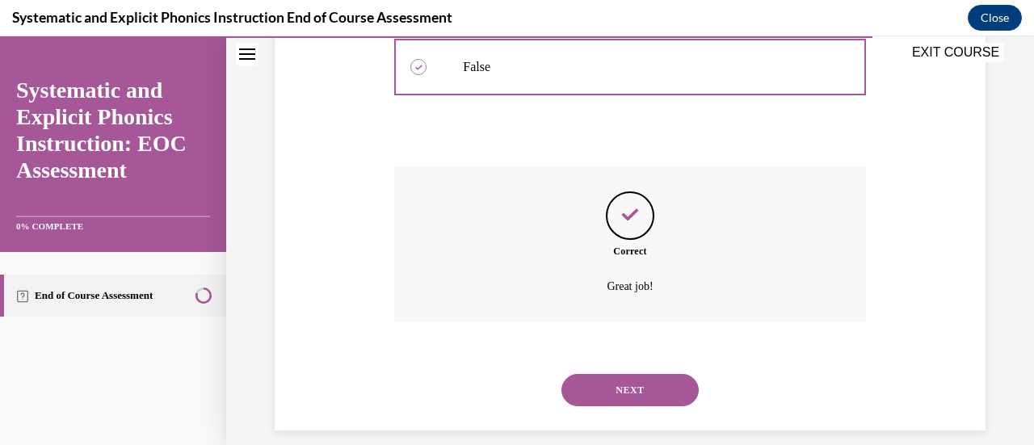
scroll to position [476, 0]
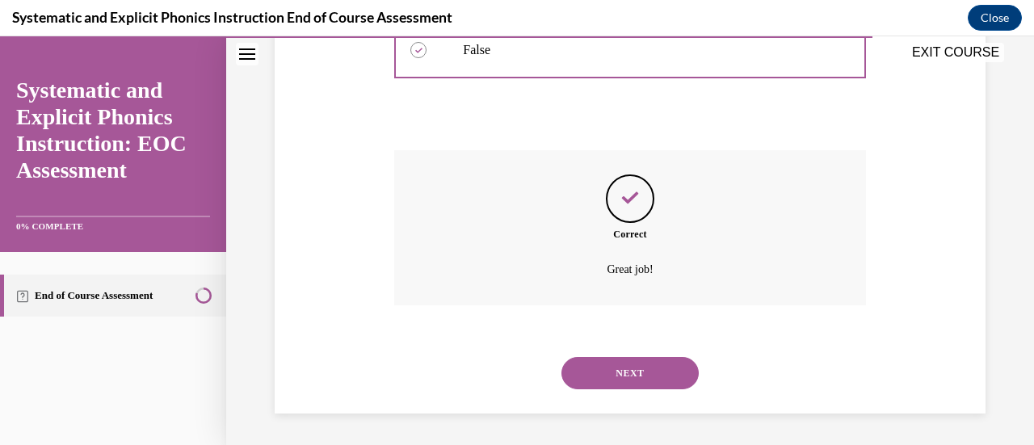
click at [617, 381] on button "NEXT" at bounding box center [629, 373] width 137 height 32
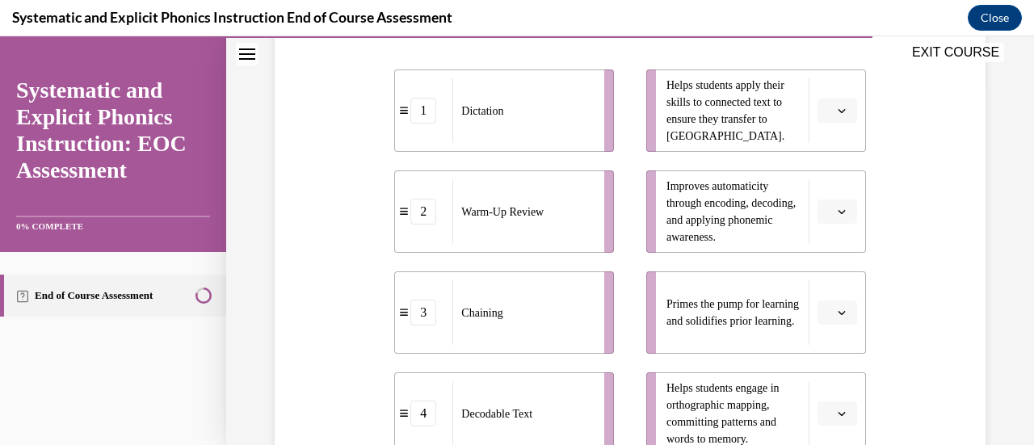
scroll to position [394, 0]
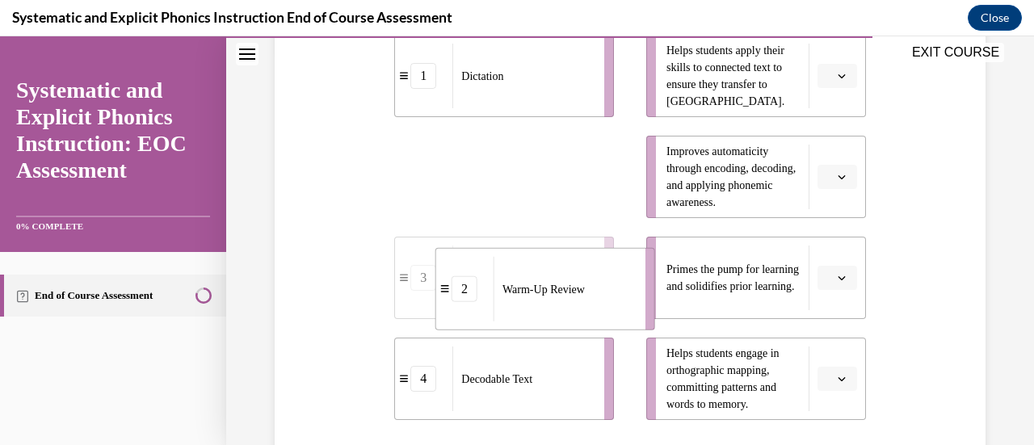
drag, startPoint x: 551, startPoint y: 180, endPoint x: 604, endPoint y: 314, distance: 144.3
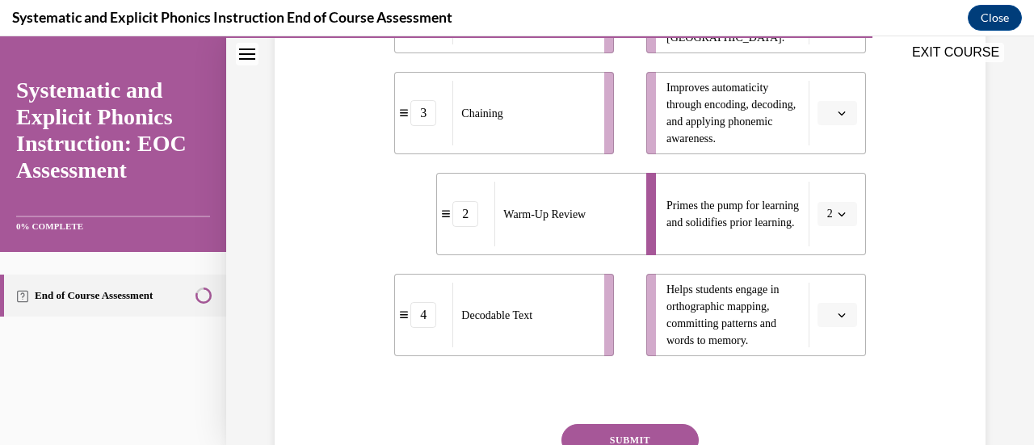
scroll to position [419, 0]
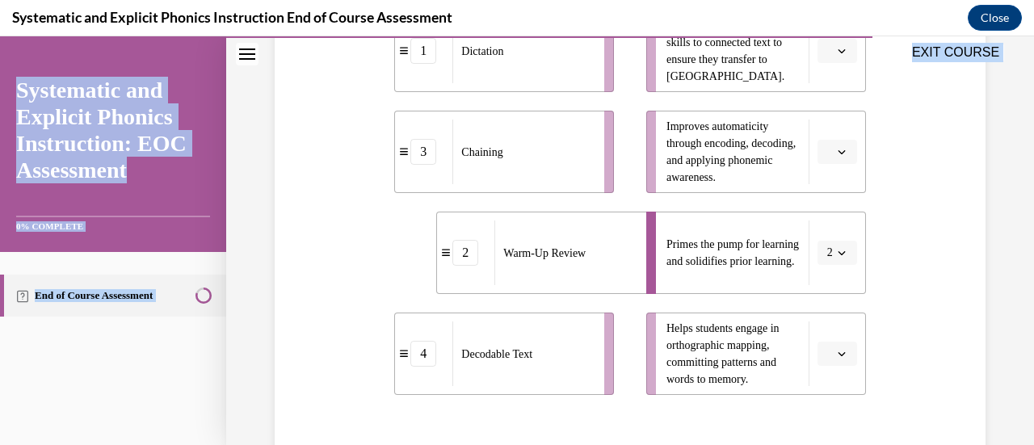
drag, startPoint x: 514, startPoint y: 62, endPoint x: 541, endPoint y: 343, distance: 282.4
click at [541, 343] on div "EXIT COURSE Systematic and Explicit Phonics Instruction: EOC Assessment 0% COMP…" at bounding box center [517, 240] width 1034 height 409
click at [342, 232] on div "Question 09/10 Match these instructional components from an effective phonics l…" at bounding box center [630, 176] width 719 height 838
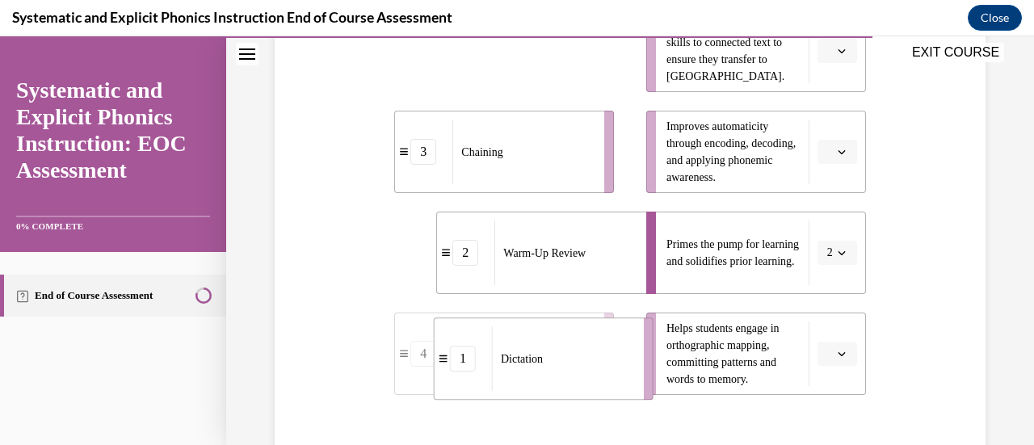
drag, startPoint x: 460, startPoint y: 78, endPoint x: 499, endPoint y: 386, distance: 310.1
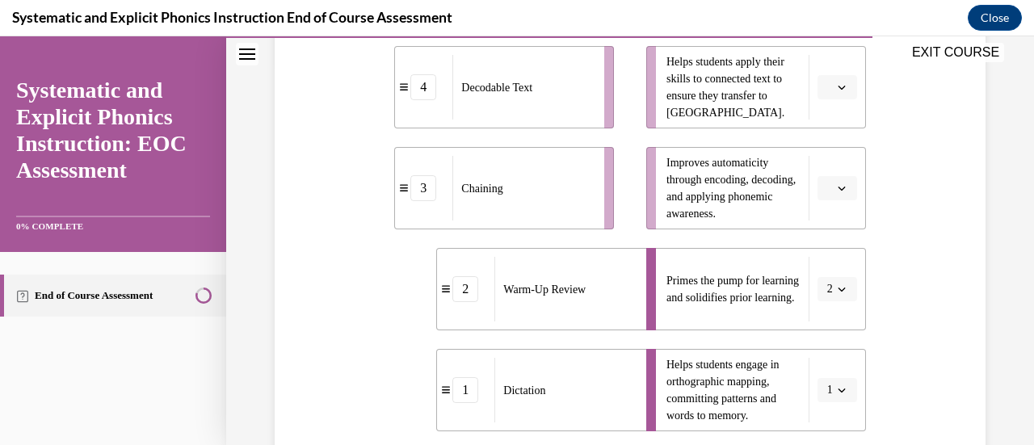
scroll to position [378, 0]
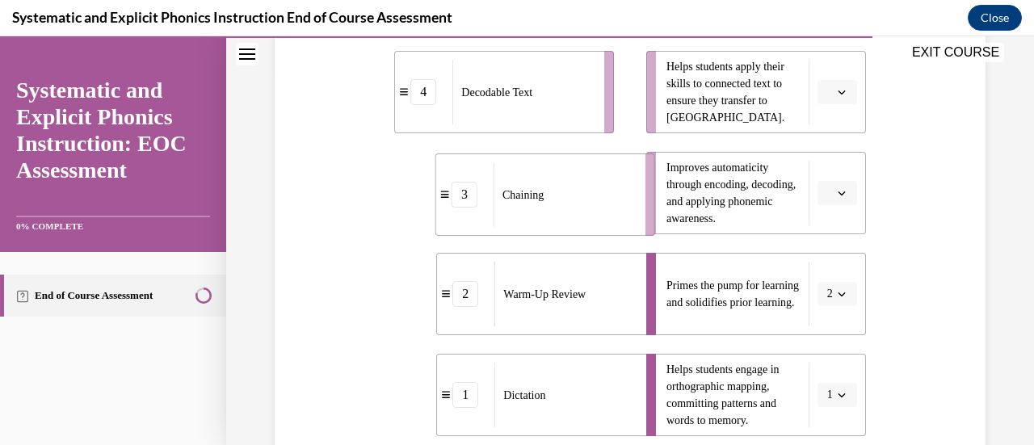
drag, startPoint x: 558, startPoint y: 204, endPoint x: 599, endPoint y: 206, distance: 41.2
click at [599, 206] on div "Chaining" at bounding box center [563, 194] width 141 height 65
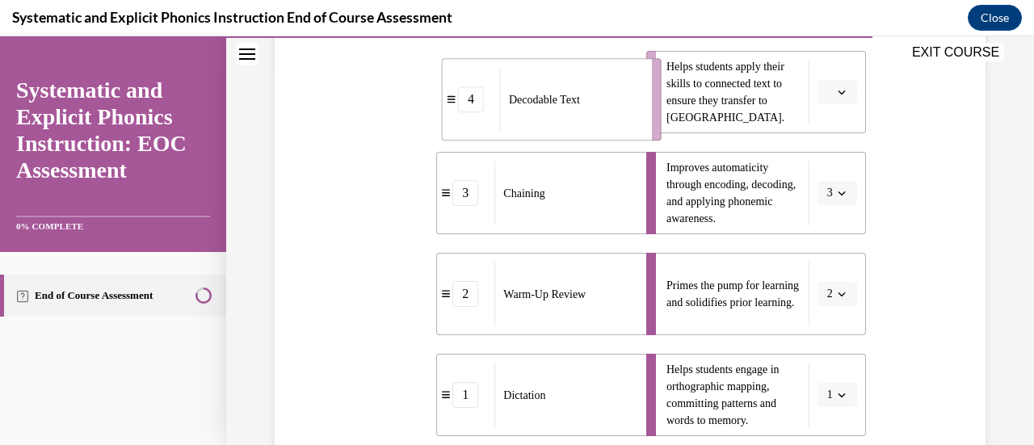
drag, startPoint x: 542, startPoint y: 117, endPoint x: 589, endPoint y: 124, distance: 47.3
click at [589, 124] on div "Decodable Text" at bounding box center [570, 99] width 141 height 65
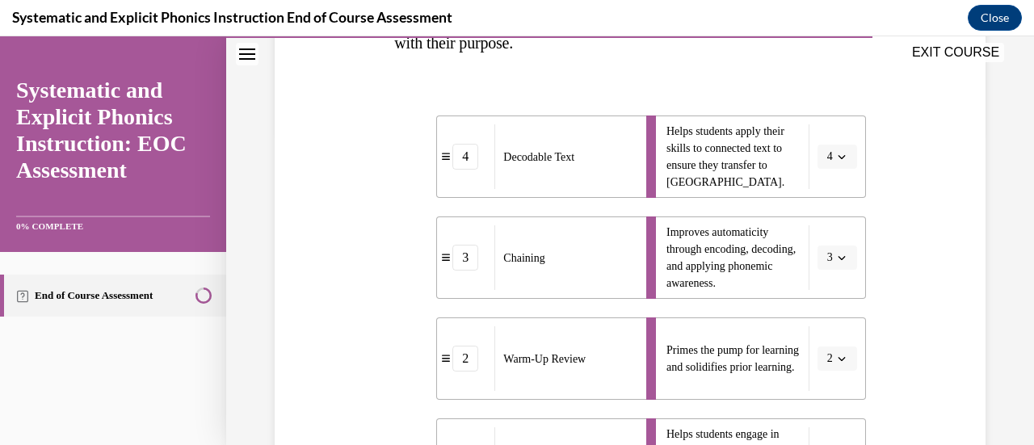
scroll to position [601, 0]
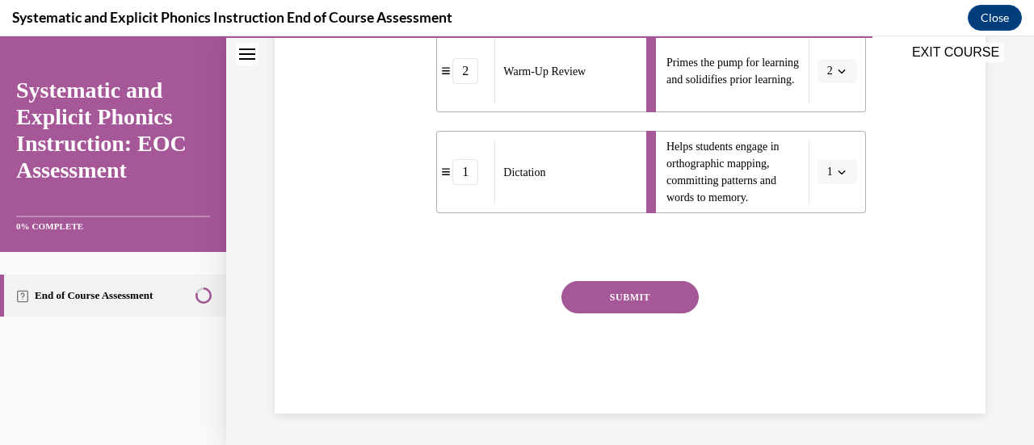
click at [602, 281] on button "SUBMIT" at bounding box center [629, 297] width 137 height 32
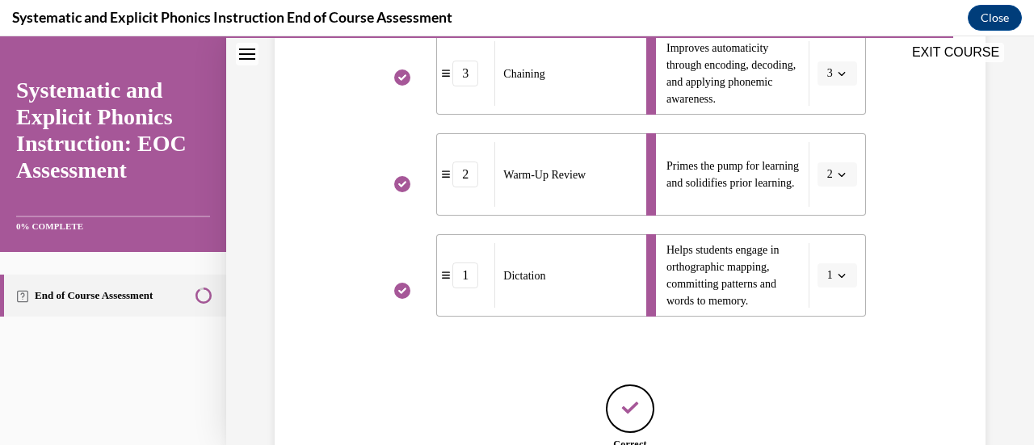
scroll to position [652, 0]
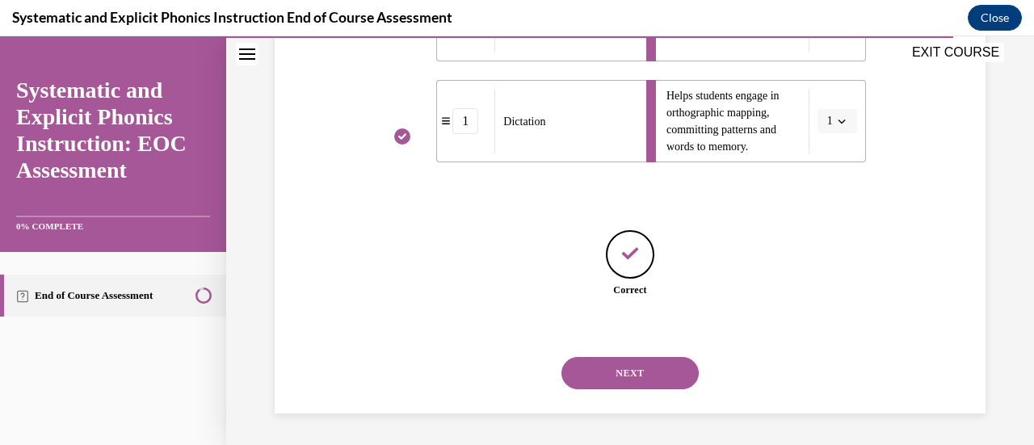
click at [657, 369] on button "NEXT" at bounding box center [629, 373] width 137 height 32
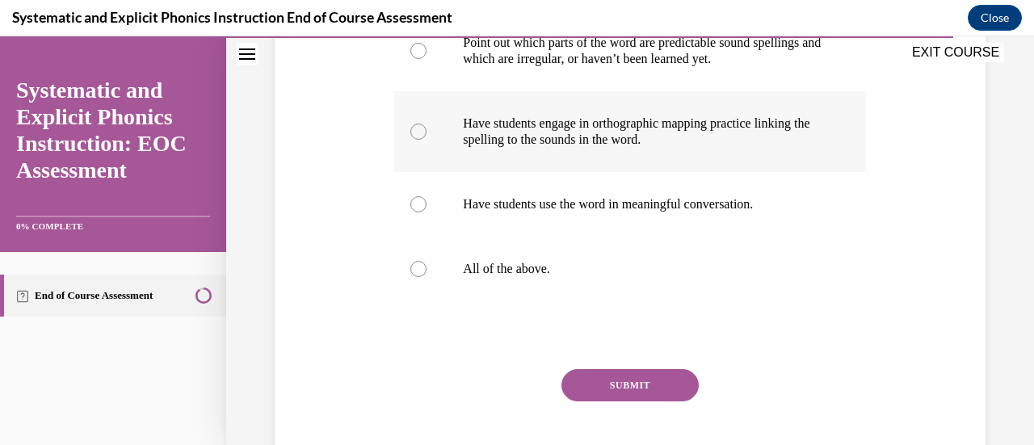
scroll to position [389, 0]
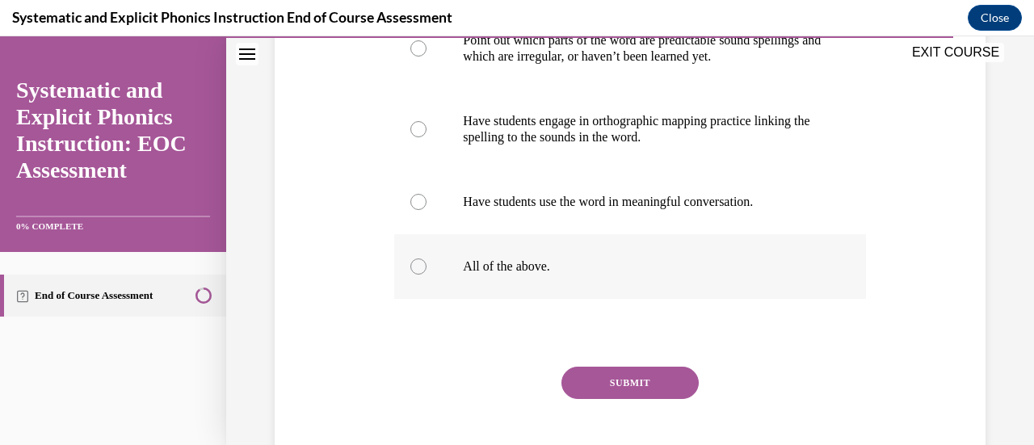
click at [557, 265] on p "All of the above." at bounding box center [644, 266] width 362 height 16
click at [627, 380] on button "SUBMIT" at bounding box center [629, 383] width 137 height 32
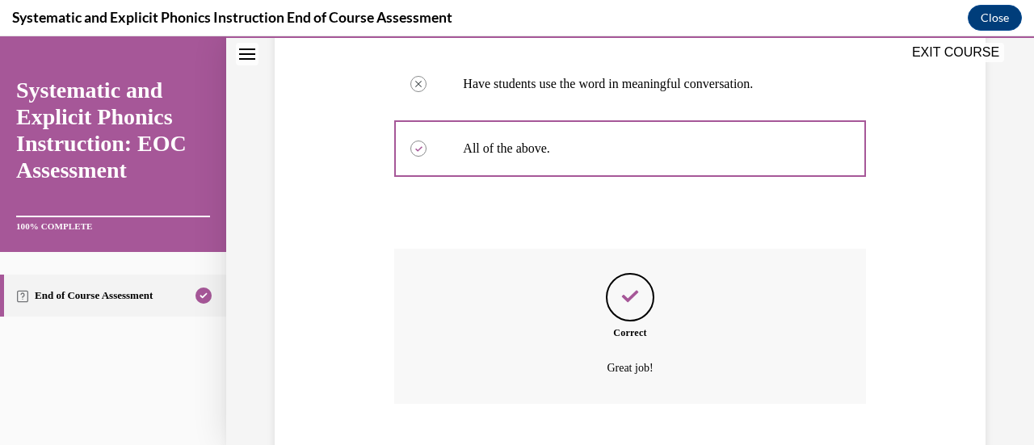
scroll to position [606, 0]
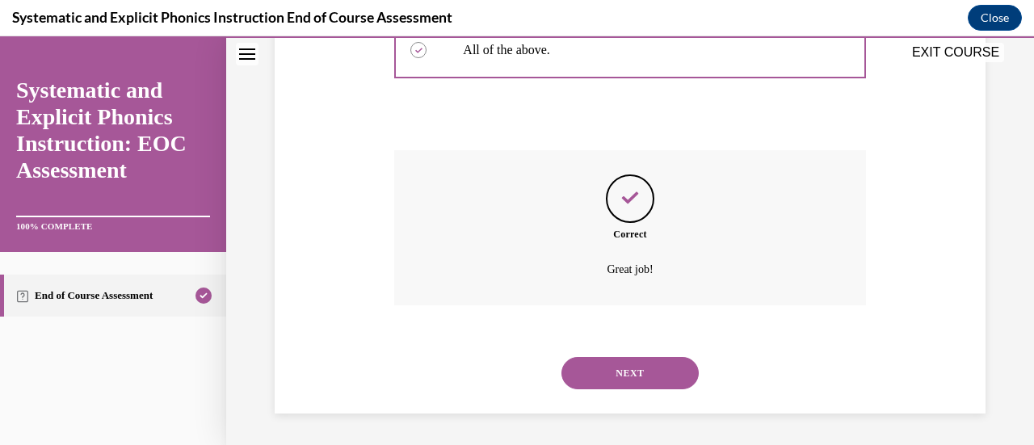
click at [627, 380] on button "NEXT" at bounding box center [629, 373] width 137 height 32
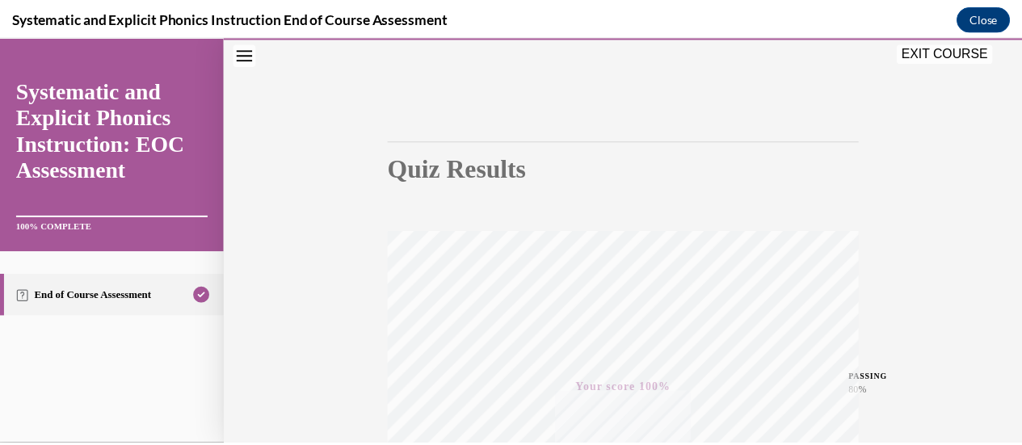
scroll to position [0, 0]
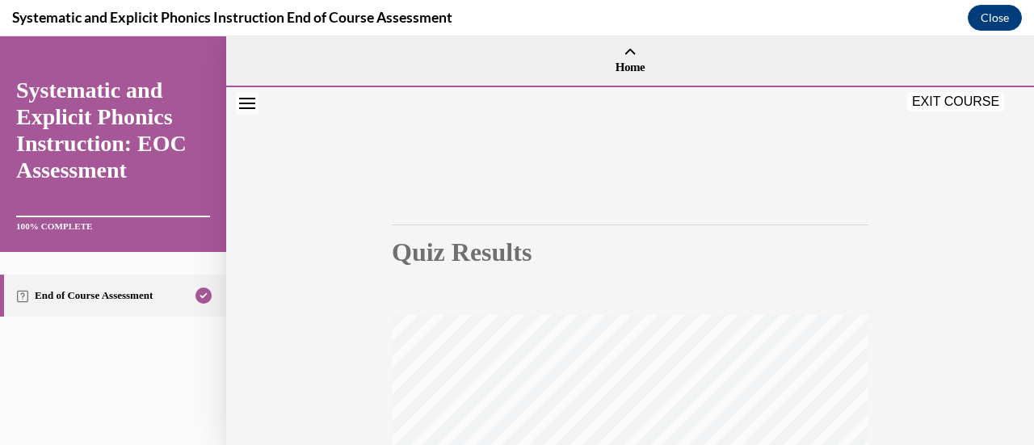
click at [935, 99] on button "EXIT COURSE" at bounding box center [955, 101] width 97 height 19
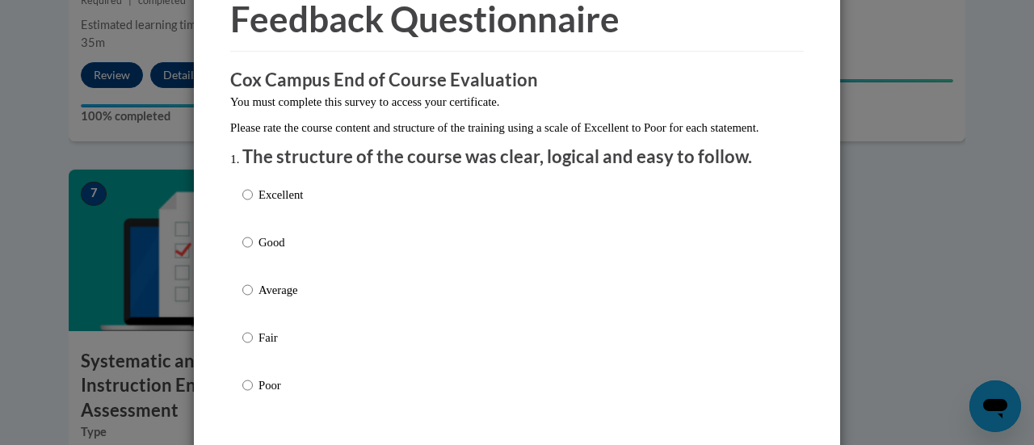
scroll to position [82, 0]
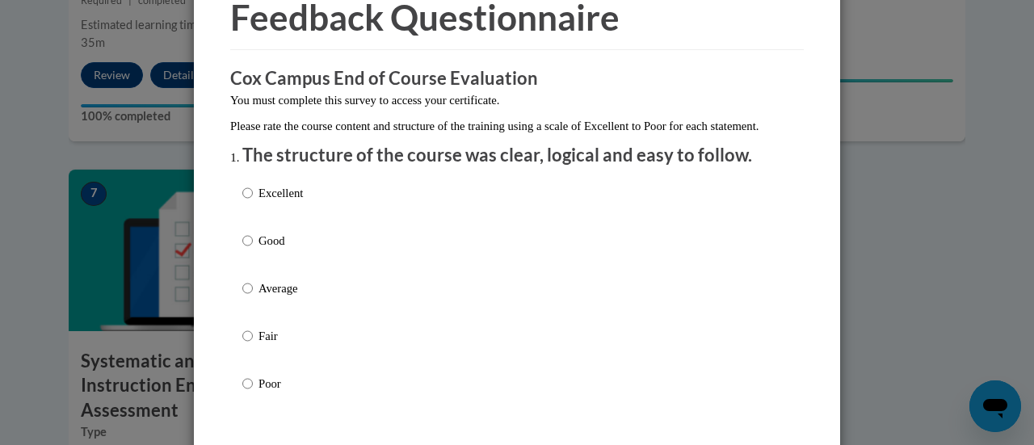
click at [283, 222] on label "Excellent" at bounding box center [272, 206] width 61 height 44
click at [253, 202] on input "Excellent" at bounding box center [247, 193] width 10 height 18
radio input "true"
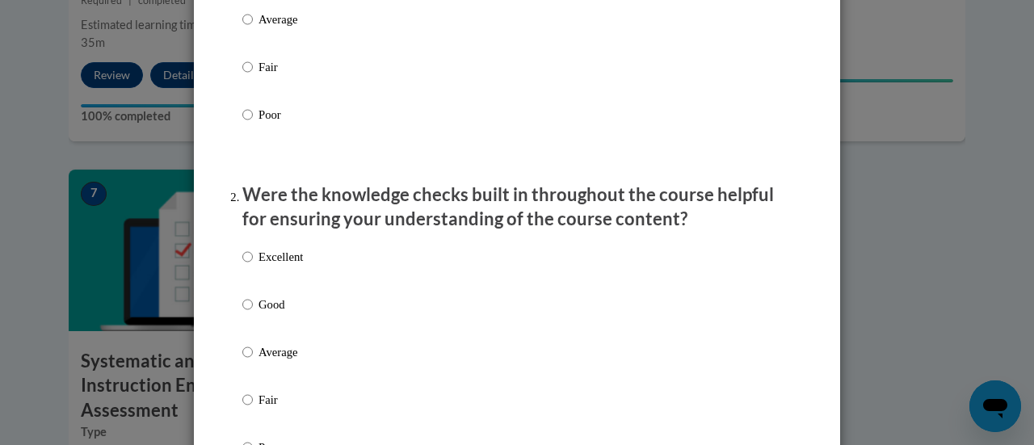
scroll to position [352, 0]
click at [260, 330] on label "Good" at bounding box center [272, 317] width 61 height 44
click at [253, 313] on input "Good" at bounding box center [247, 304] width 10 height 18
radio input "true"
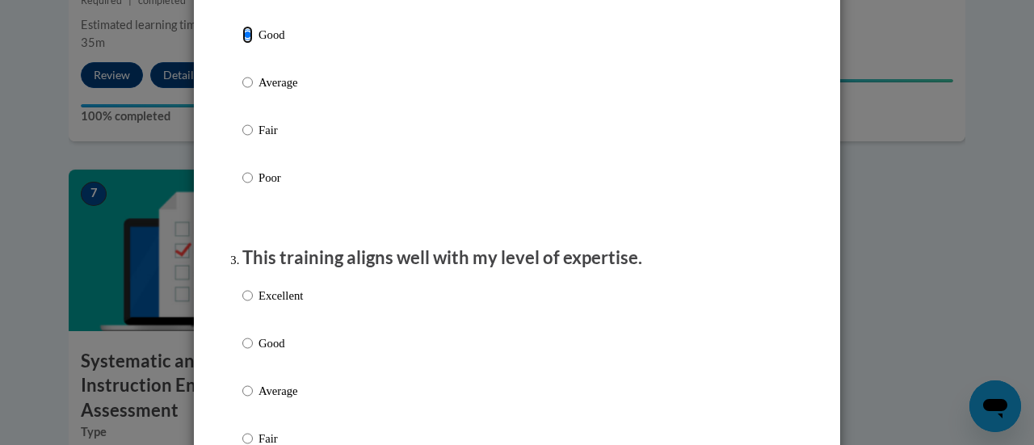
scroll to position [624, 0]
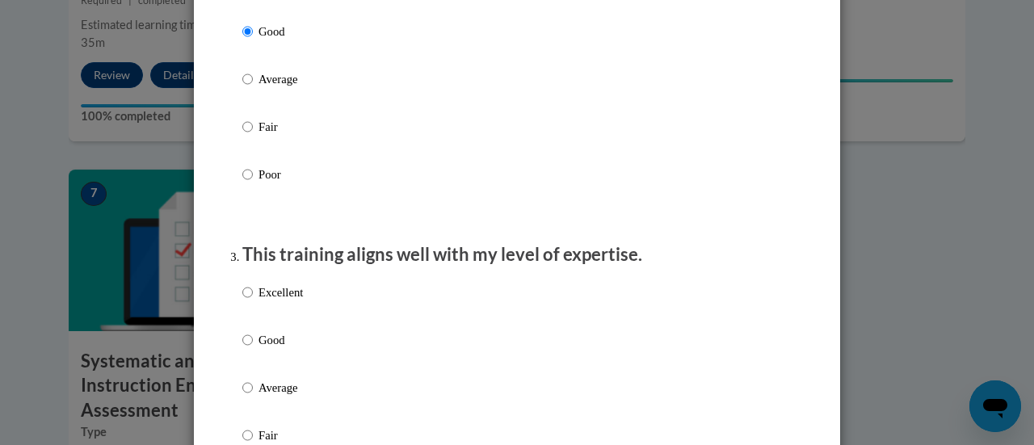
click at [270, 397] on p "Average" at bounding box center [280, 388] width 44 height 18
click at [253, 397] on input "Average" at bounding box center [247, 388] width 10 height 18
radio input "true"
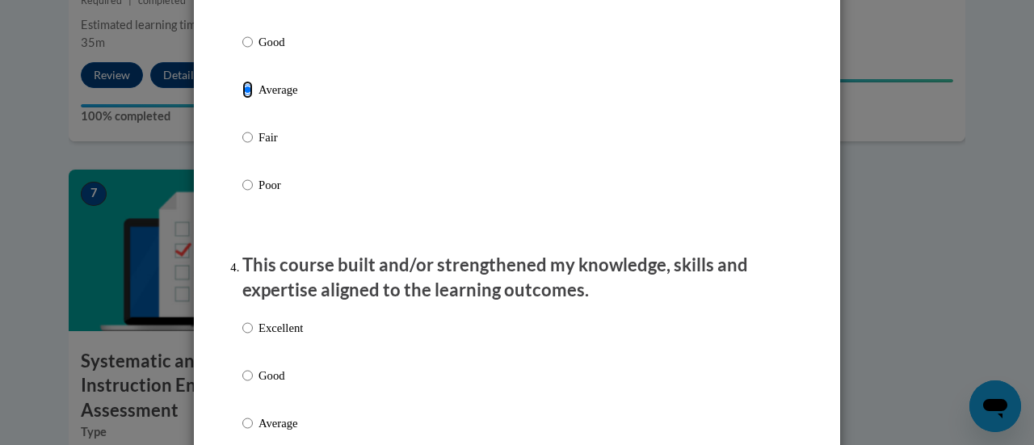
scroll to position [1005, 0]
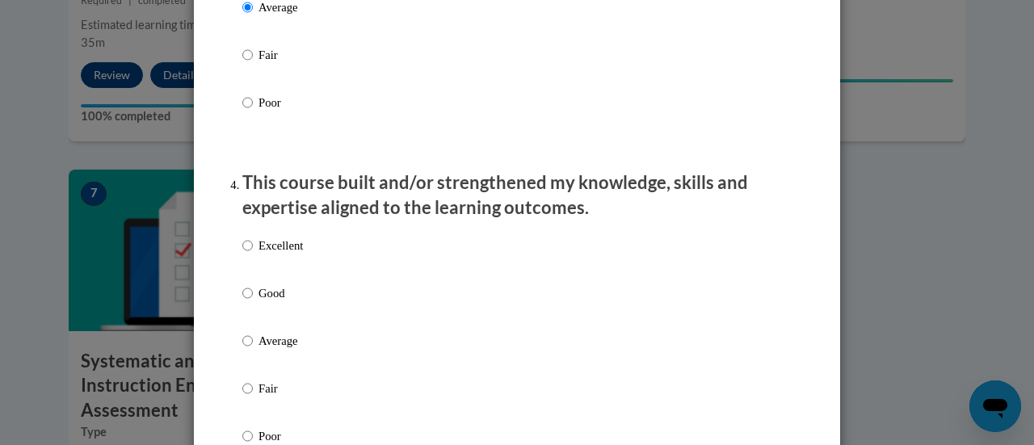
click at [267, 350] on p "Average" at bounding box center [280, 341] width 44 height 18
click at [253, 350] on input "Average" at bounding box center [247, 341] width 10 height 18
radio input "true"
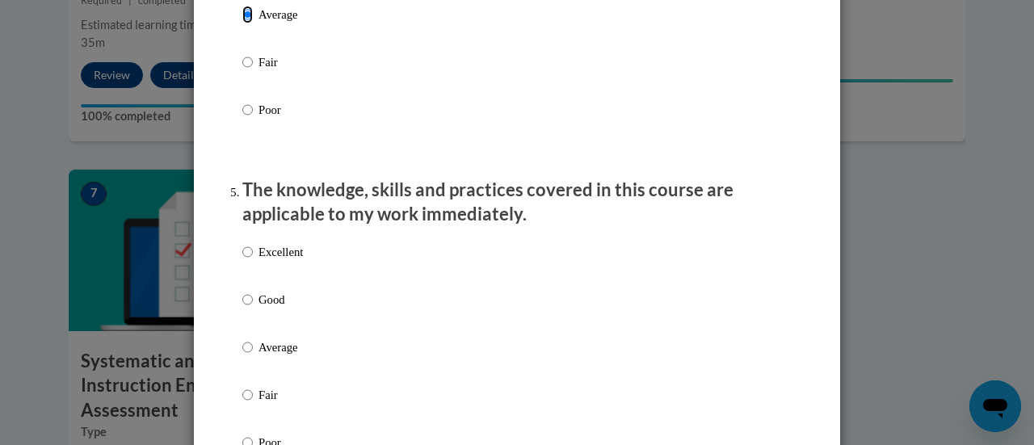
scroll to position [1357, 0]
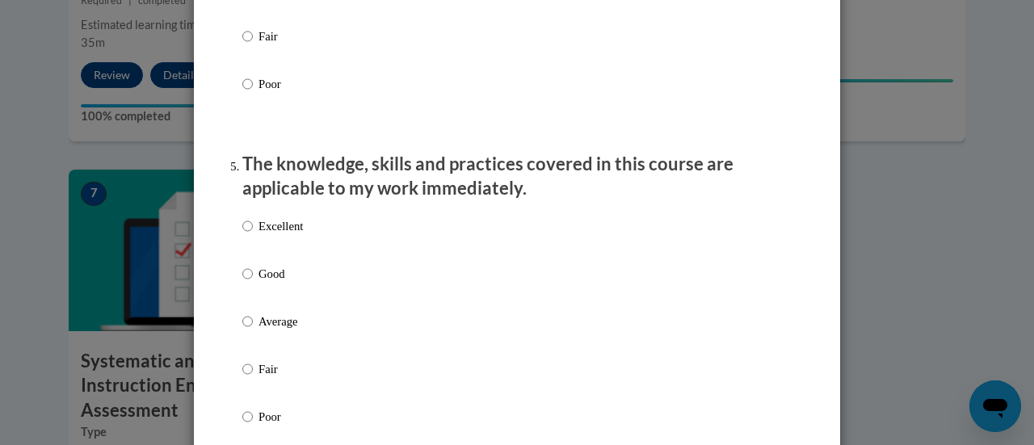
click at [262, 250] on label "Excellent" at bounding box center [272, 239] width 61 height 44
click at [253, 235] on input "Excellent" at bounding box center [247, 226] width 10 height 18
radio input "true"
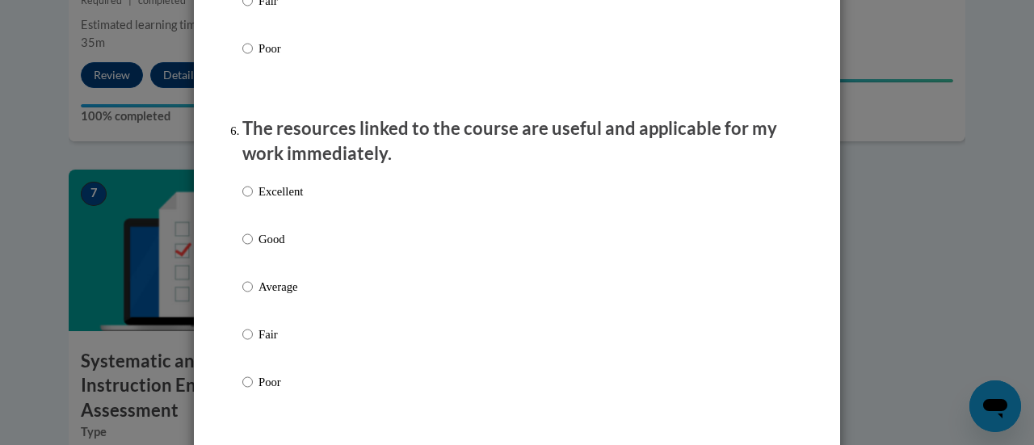
click at [262, 248] on p "Good" at bounding box center [280, 239] width 44 height 18
click at [253, 248] on input "Good" at bounding box center [247, 239] width 10 height 18
radio input "true"
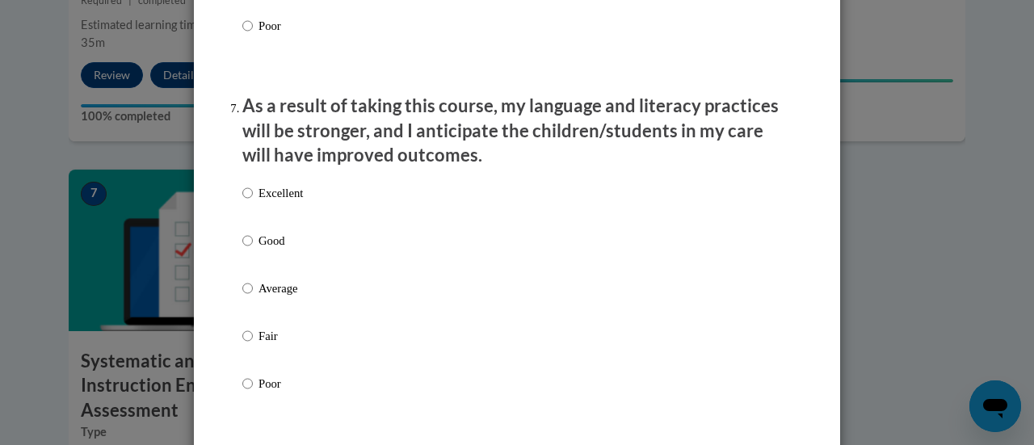
scroll to position [2082, 0]
click at [265, 293] on p "Average" at bounding box center [280, 288] width 44 height 18
click at [253, 293] on input "Average" at bounding box center [247, 288] width 10 height 18
radio input "true"
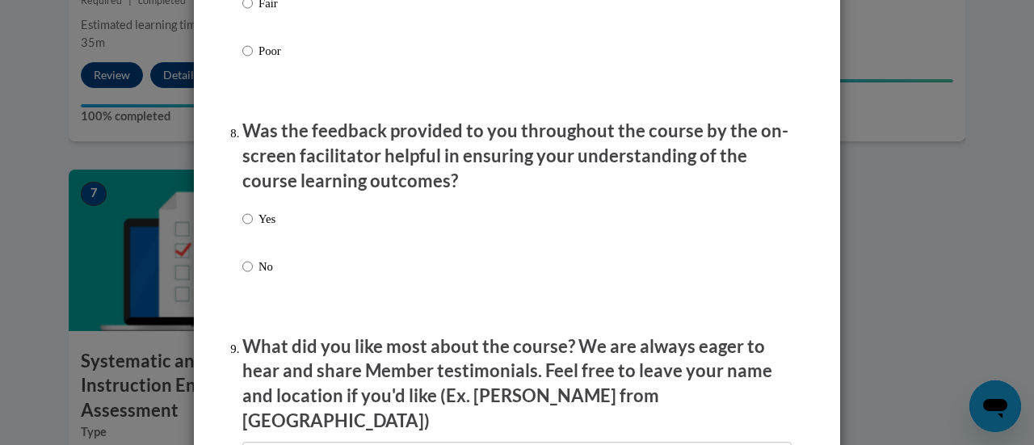
scroll to position [2415, 0]
click at [262, 227] on p "Yes" at bounding box center [266, 218] width 17 height 18
click at [253, 227] on input "Yes" at bounding box center [247, 218] width 10 height 18
radio input "true"
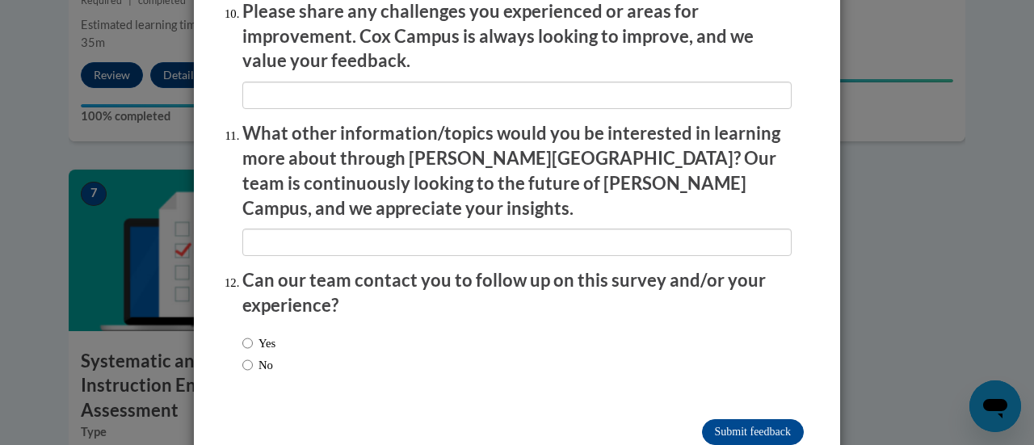
scroll to position [2913, 0]
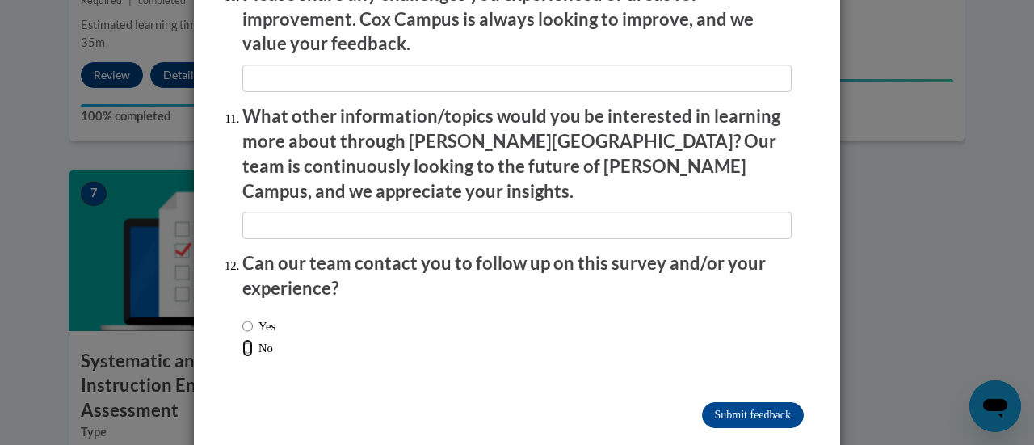
click at [246, 339] on input "No" at bounding box center [247, 348] width 10 height 18
radio input "true"
click at [775, 402] on input "Submit feedback" at bounding box center [753, 415] width 102 height 26
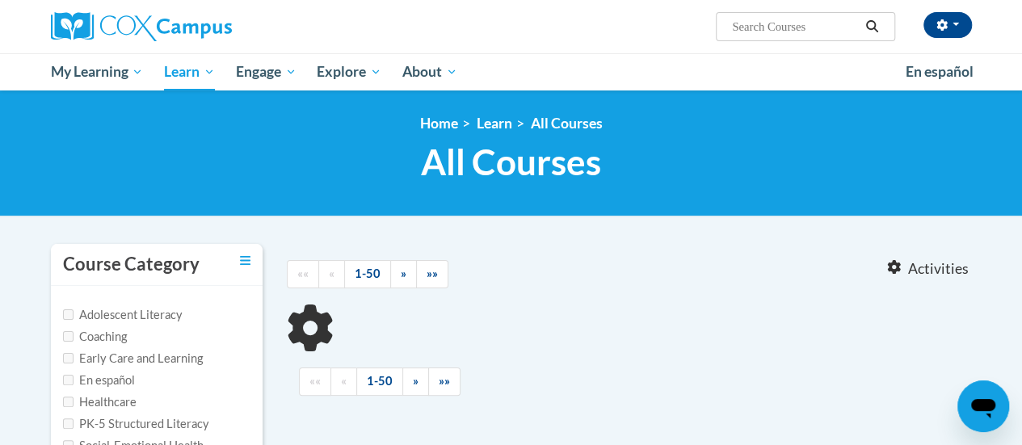
type input "fluency"
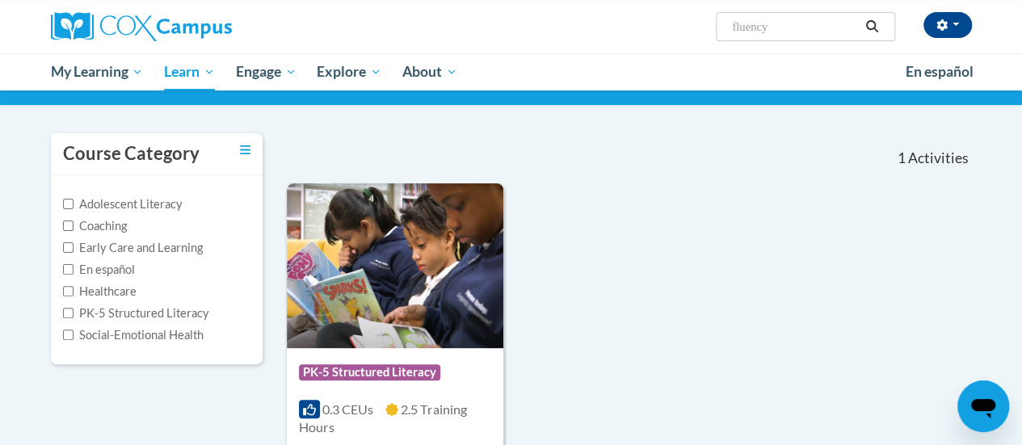
scroll to position [110, 0]
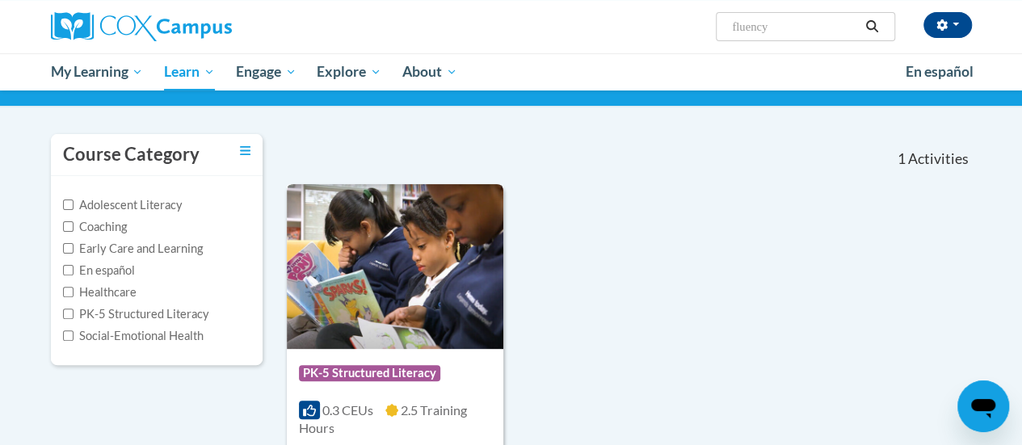
click at [420, 262] on img at bounding box center [395, 266] width 216 height 165
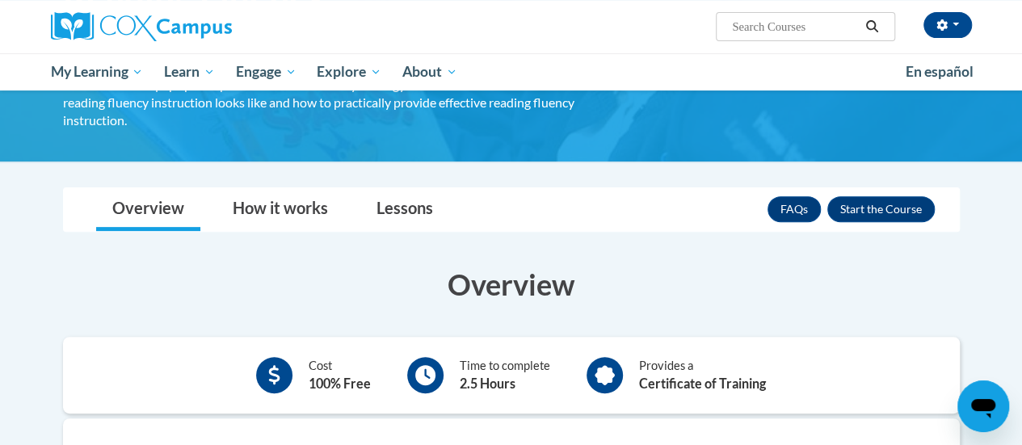
scroll to position [233, 0]
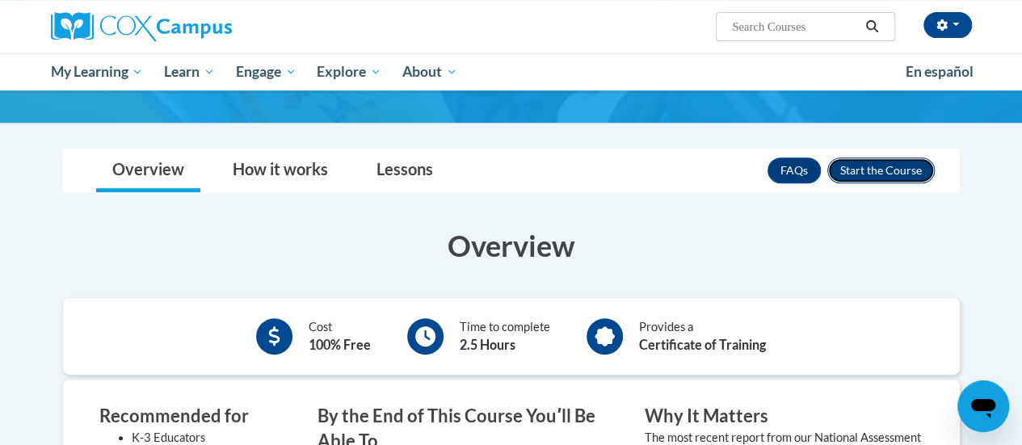
click at [867, 157] on button "Enroll" at bounding box center [880, 170] width 107 height 26
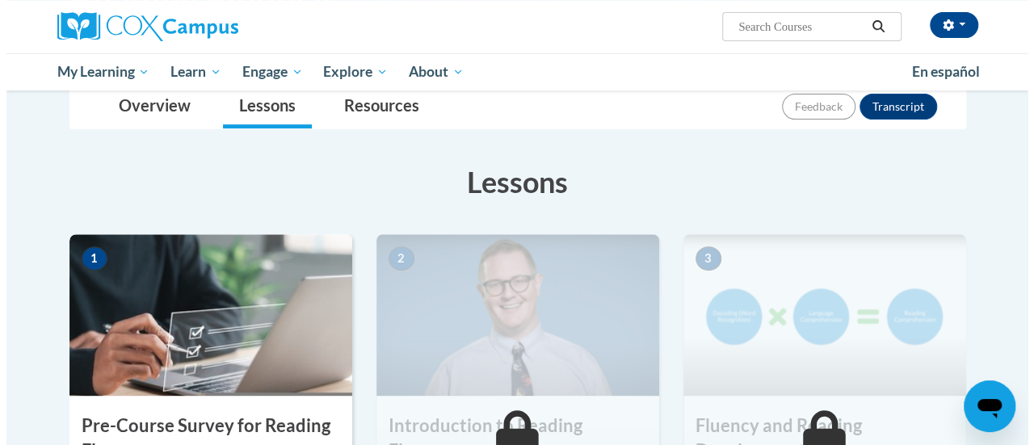
scroll to position [286, 0]
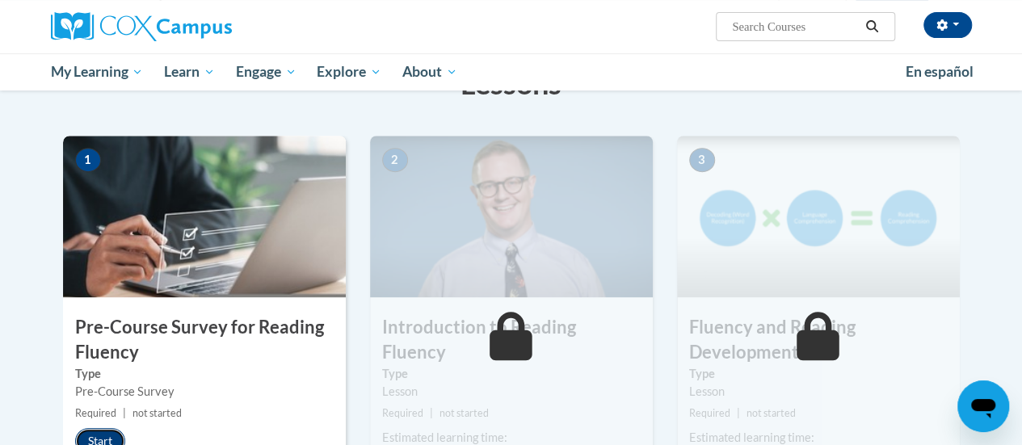
click at [105, 437] on button "Start" at bounding box center [100, 441] width 50 height 26
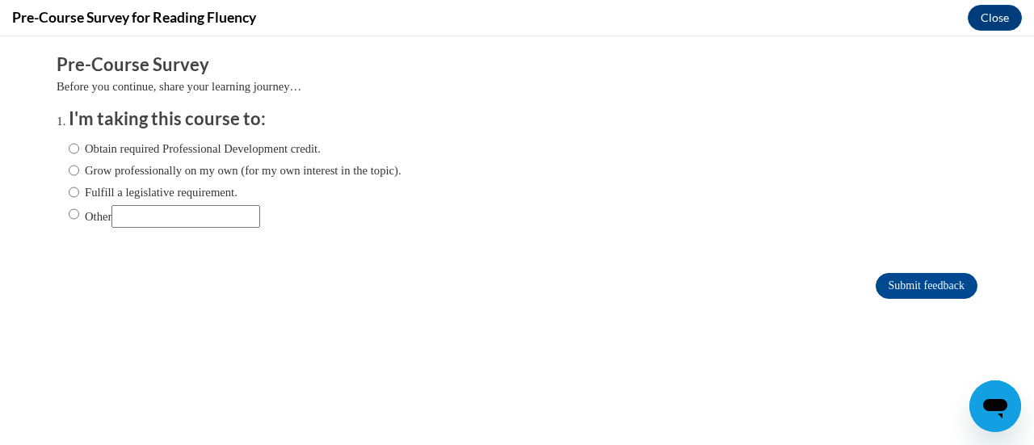
scroll to position [0, 0]
click at [194, 195] on label "Fulfill a legislative requirement." at bounding box center [153, 192] width 169 height 18
click at [79, 195] on input "Fulfill a legislative requirement." at bounding box center [74, 192] width 10 height 18
radio input "true"
click at [914, 279] on input "Submit feedback" at bounding box center [926, 286] width 102 height 26
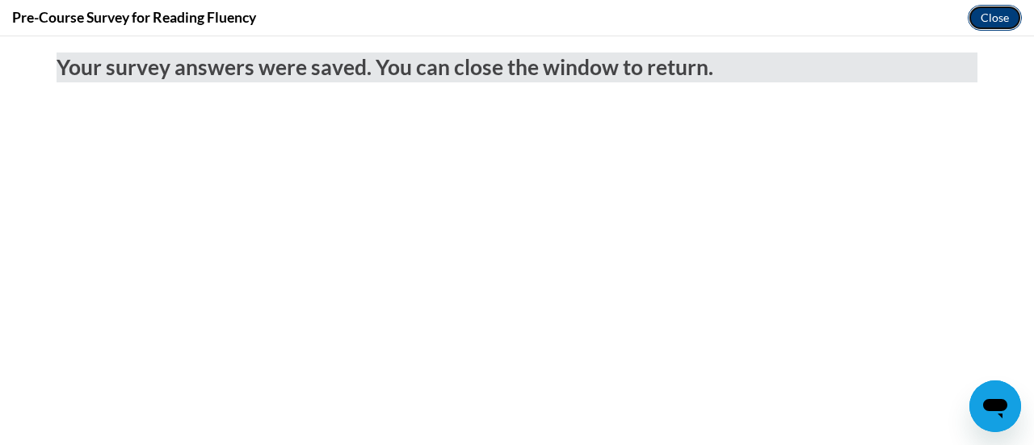
click at [989, 17] on button "Close" at bounding box center [995, 18] width 54 height 26
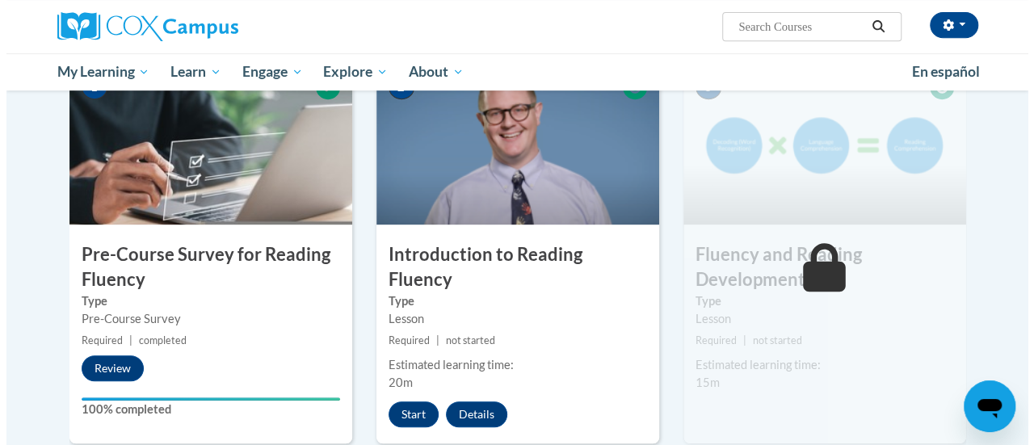
scroll to position [359, 0]
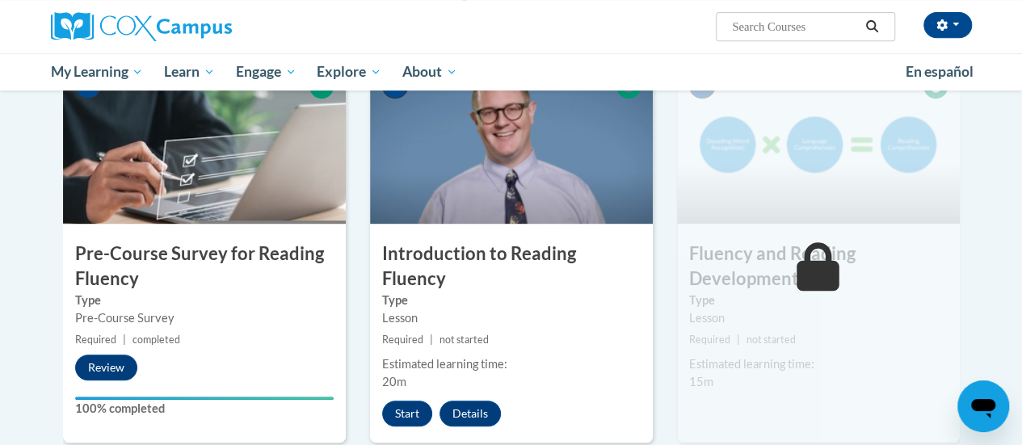
click at [393, 401] on div "2 Introduction to Reading Fluency Type Lesson Required | not started Estimated …" at bounding box center [511, 252] width 283 height 380
click at [405, 401] on button "Start" at bounding box center [407, 414] width 50 height 26
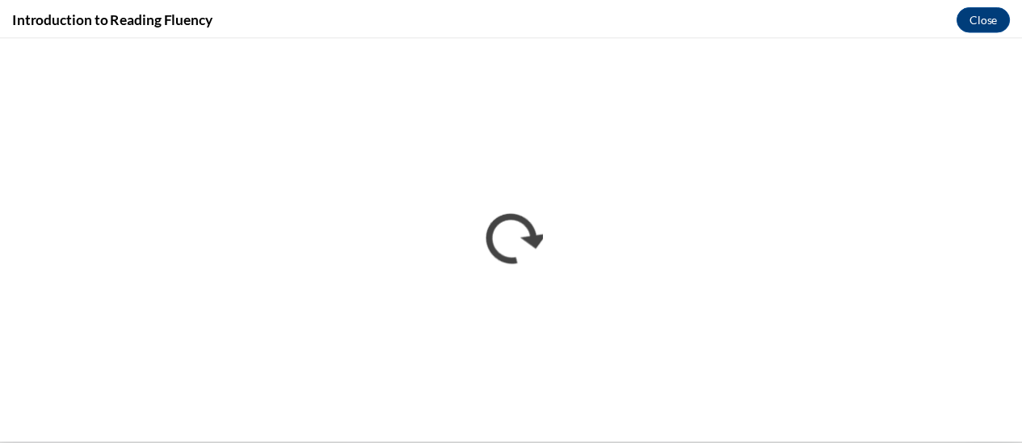
scroll to position [0, 0]
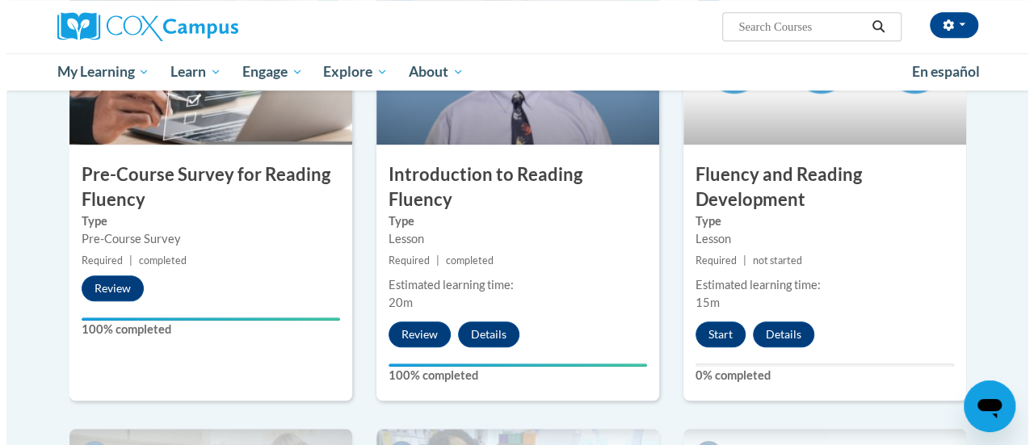
scroll to position [438, 0]
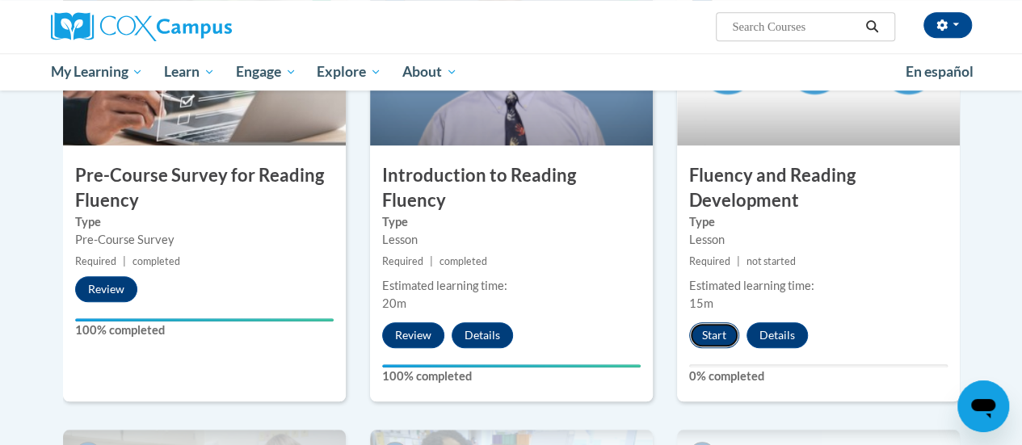
click at [705, 332] on button "Start" at bounding box center [714, 335] width 50 height 26
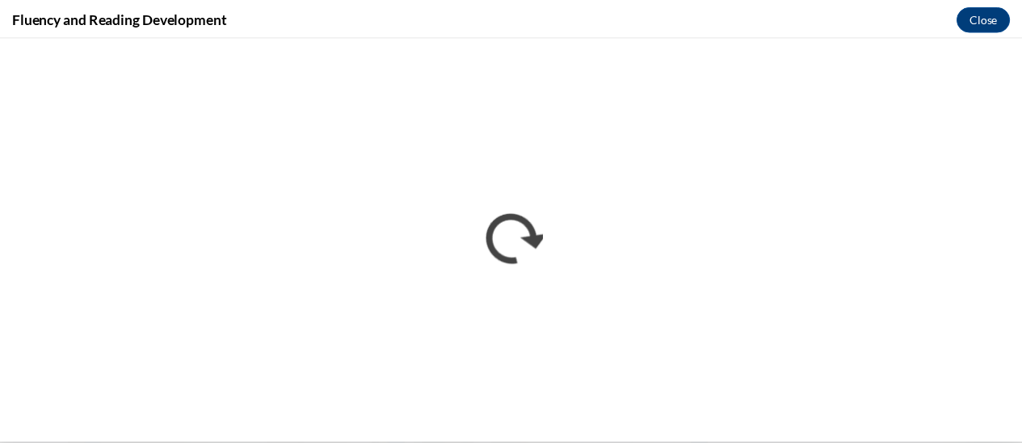
scroll to position [0, 0]
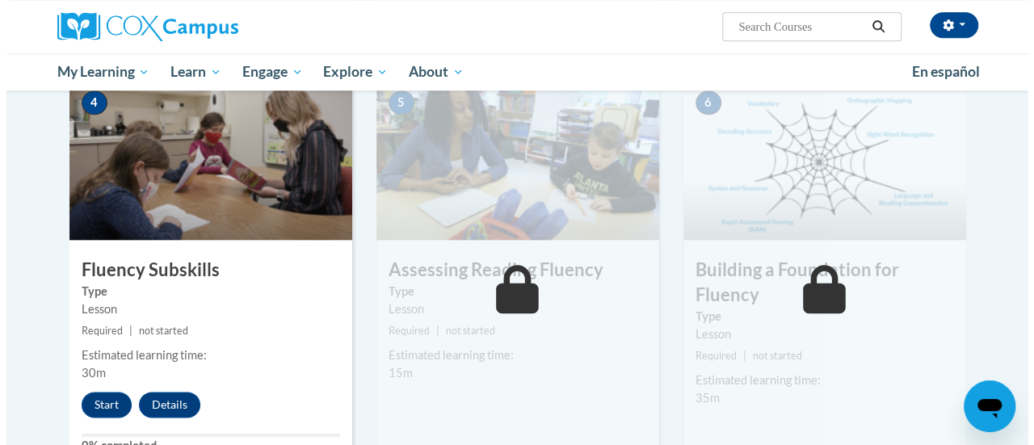
scroll to position [806, 0]
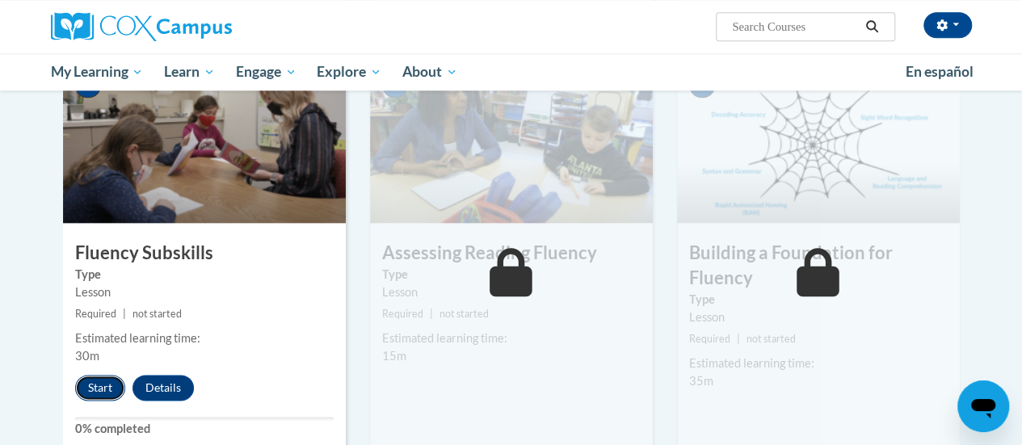
click at [89, 393] on button "Start" at bounding box center [100, 388] width 50 height 26
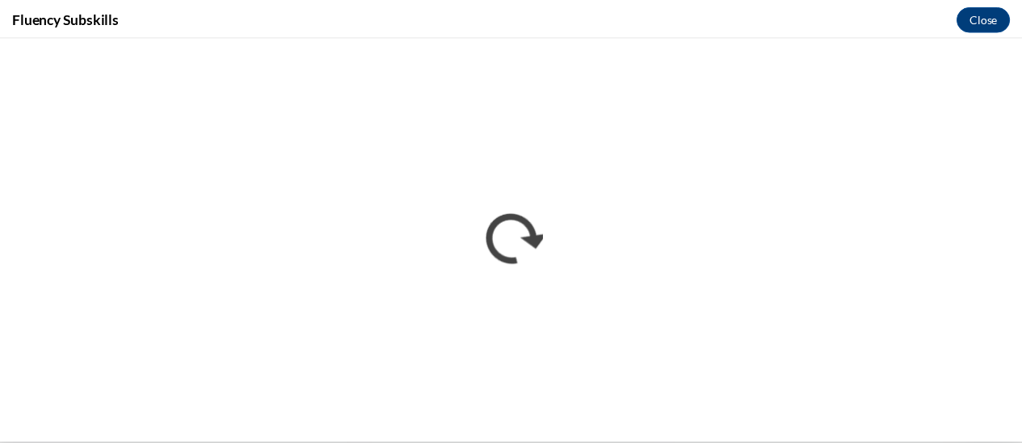
scroll to position [0, 0]
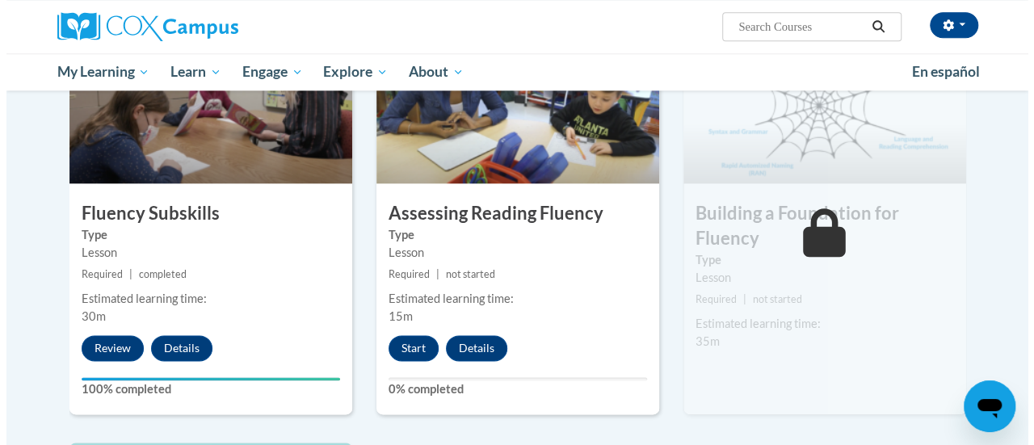
scroll to position [846, 0]
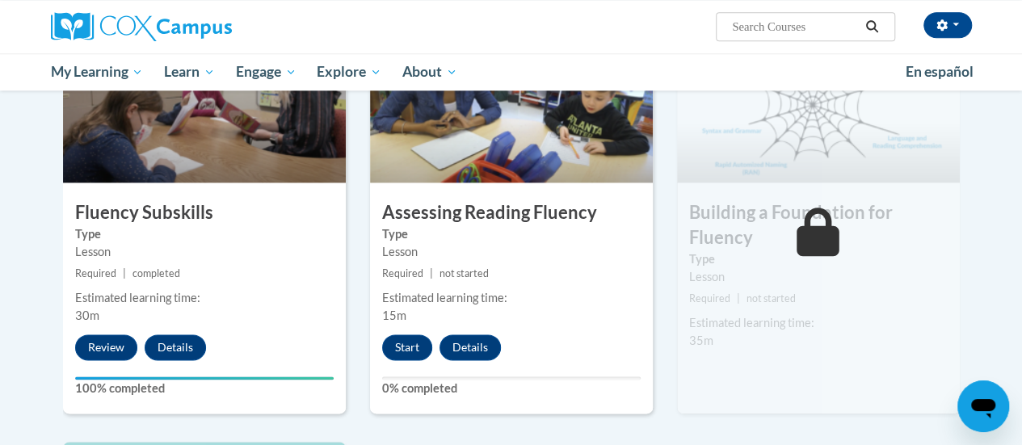
click at [405, 332] on div "5 Assessing Reading Fluency Type Lesson Required | not started Estimated learni…" at bounding box center [511, 217] width 283 height 393
click at [405, 345] on button "Start" at bounding box center [407, 347] width 50 height 26
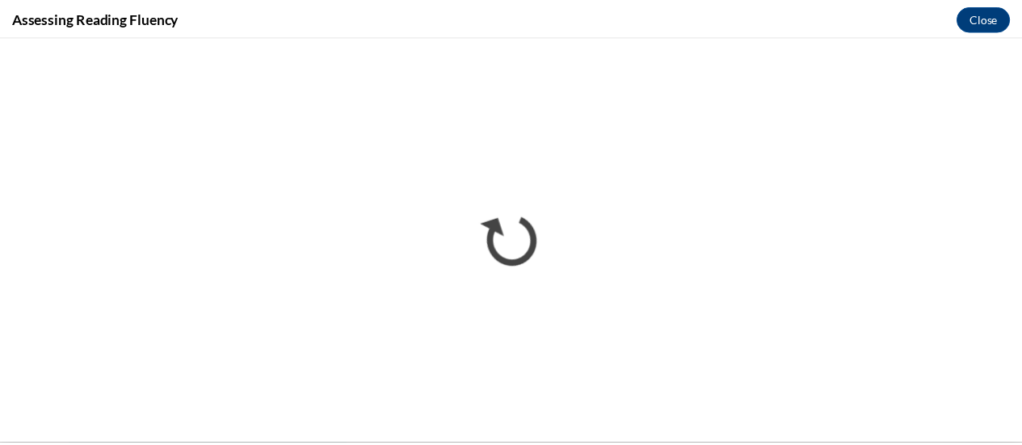
scroll to position [0, 0]
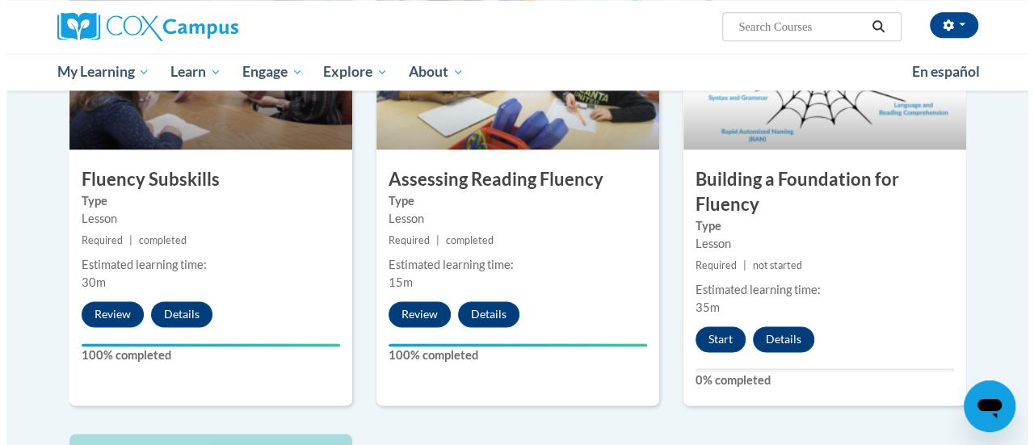
scroll to position [879, 0]
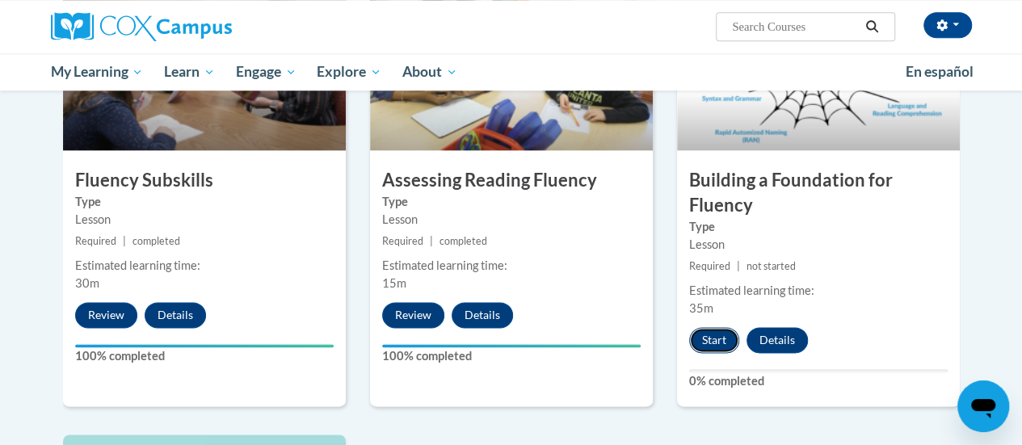
click at [703, 336] on button "Start" at bounding box center [714, 340] width 50 height 26
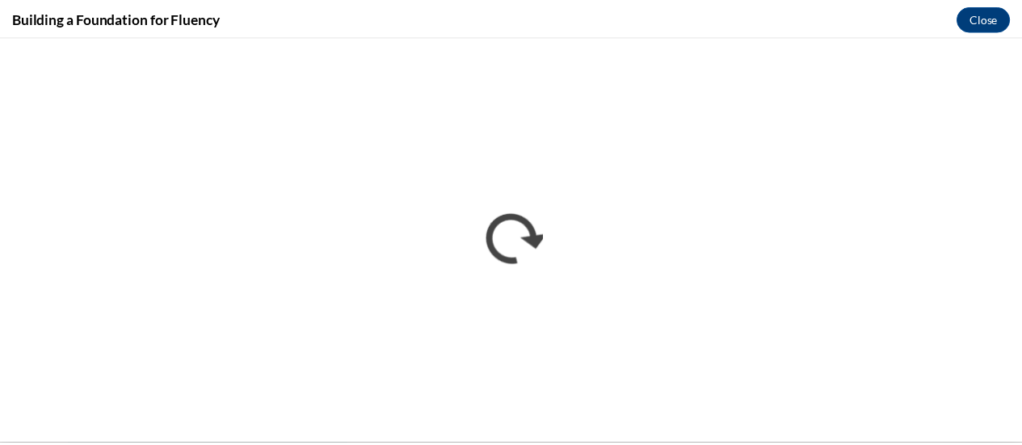
scroll to position [0, 0]
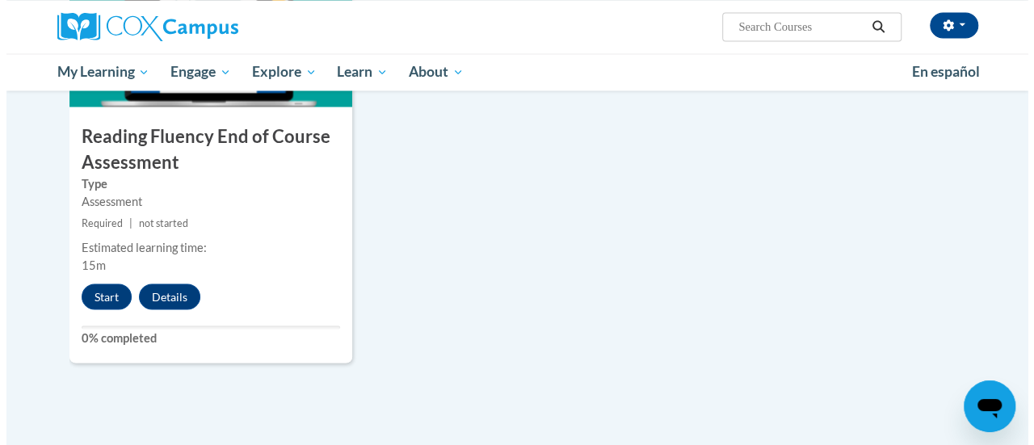
scroll to position [1371, 0]
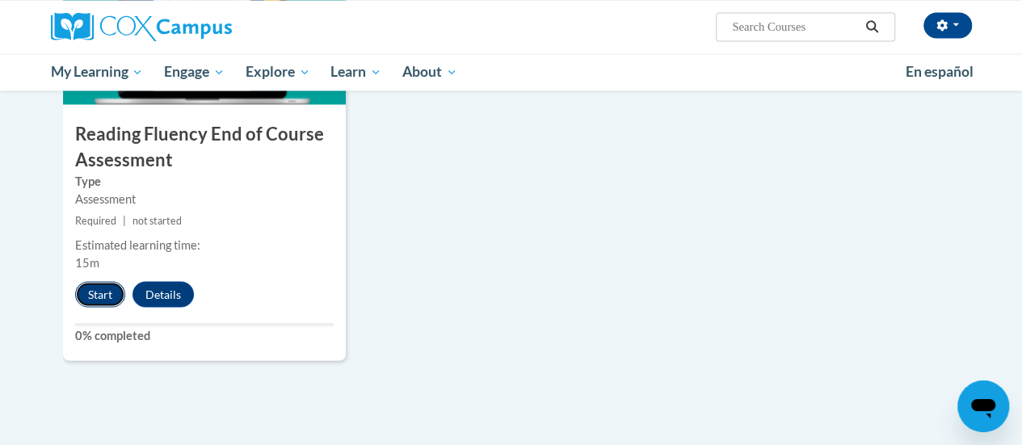
click at [103, 292] on button "Start" at bounding box center [100, 294] width 50 height 26
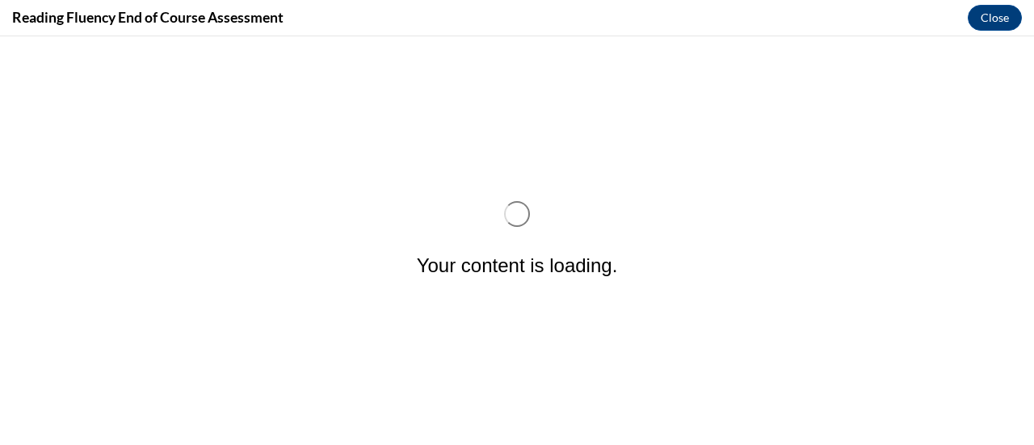
scroll to position [0, 0]
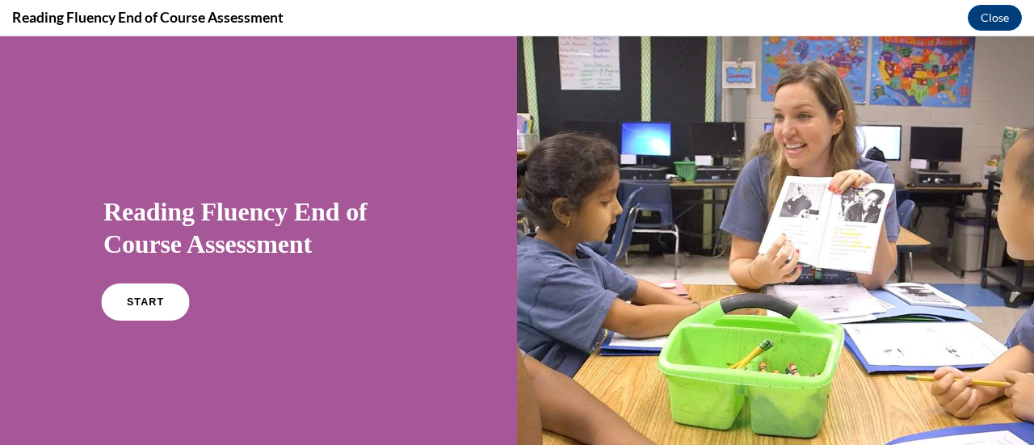
click at [158, 299] on link "START" at bounding box center [145, 301] width 88 height 37
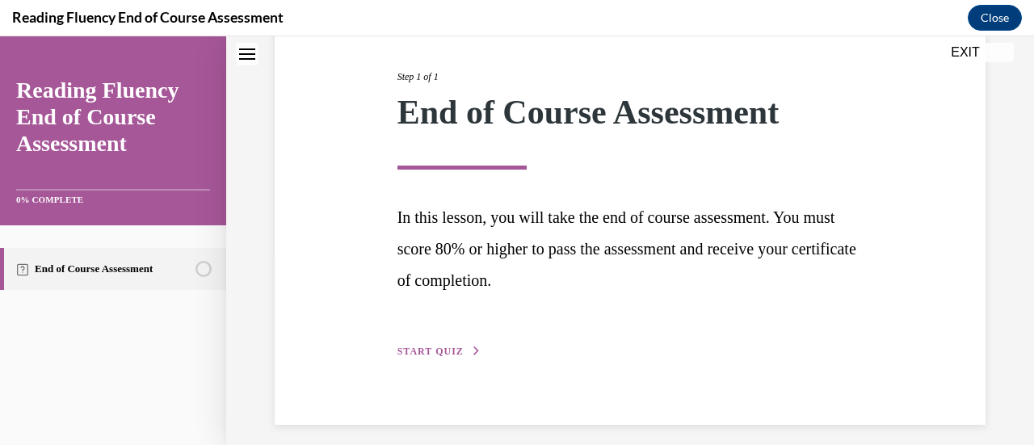
scroll to position [204, 0]
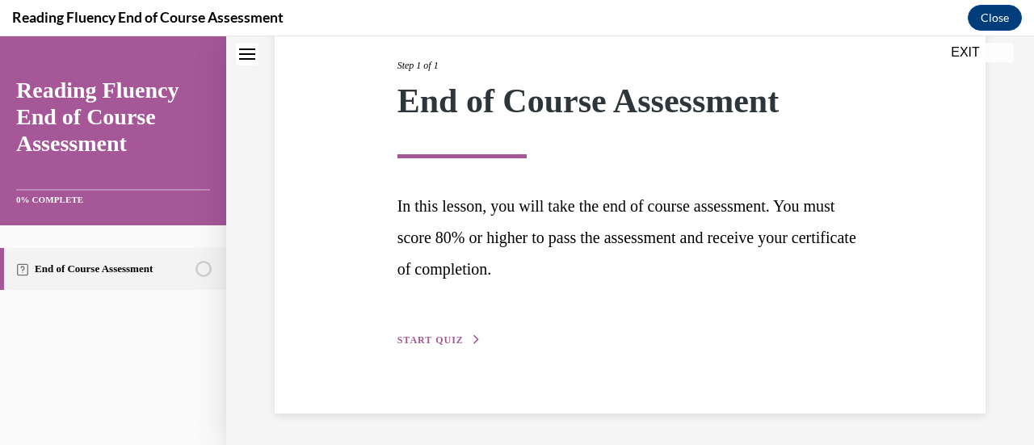
click at [432, 356] on div "Step 1 of 1 End of Course Assessment In this lesson, you will take the end of c…" at bounding box center [630, 184] width 711 height 457
click at [439, 342] on span "START QUIZ" at bounding box center [430, 339] width 66 height 11
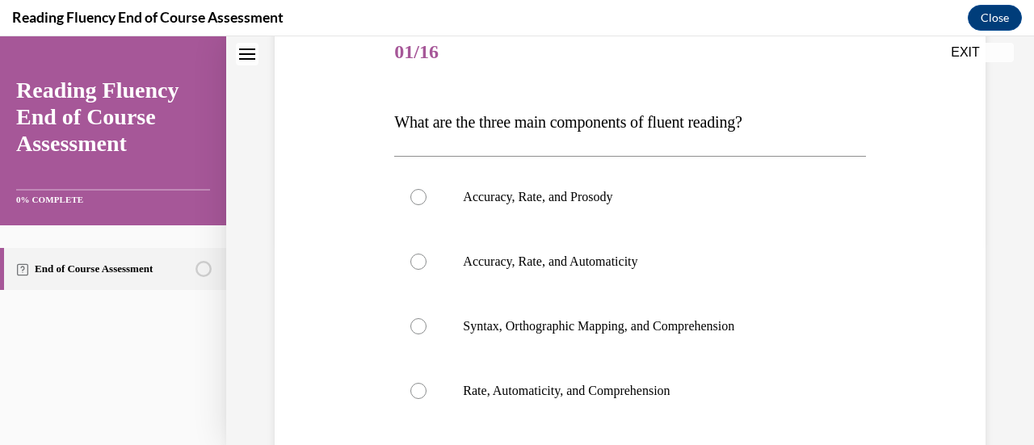
scroll to position [179, 0]
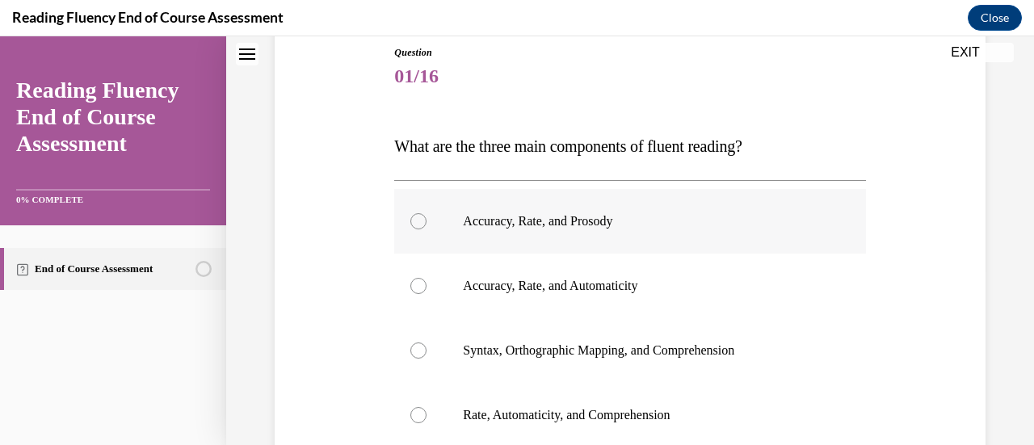
click at [629, 214] on p "Accuracy, Rate, and Prosody" at bounding box center [644, 221] width 362 height 16
click at [426, 214] on input "Accuracy, Rate, and Prosody" at bounding box center [418, 221] width 16 height 16
radio input "true"
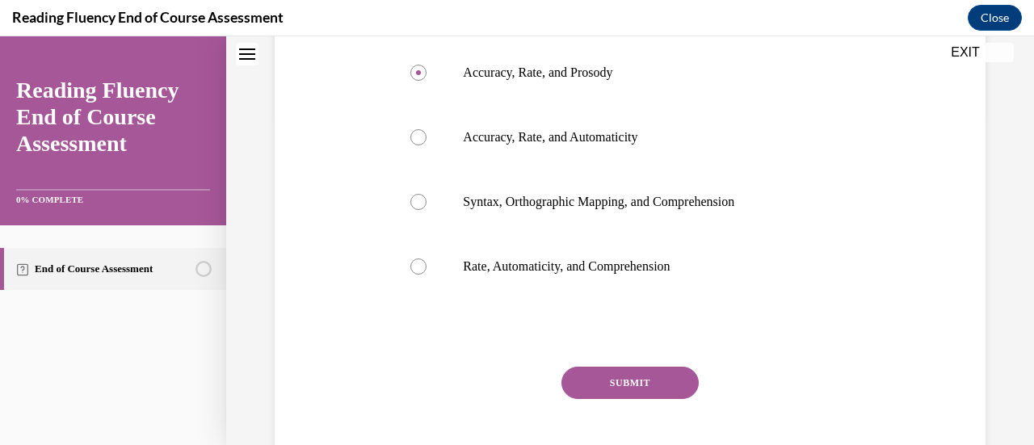
scroll to position [336, 0]
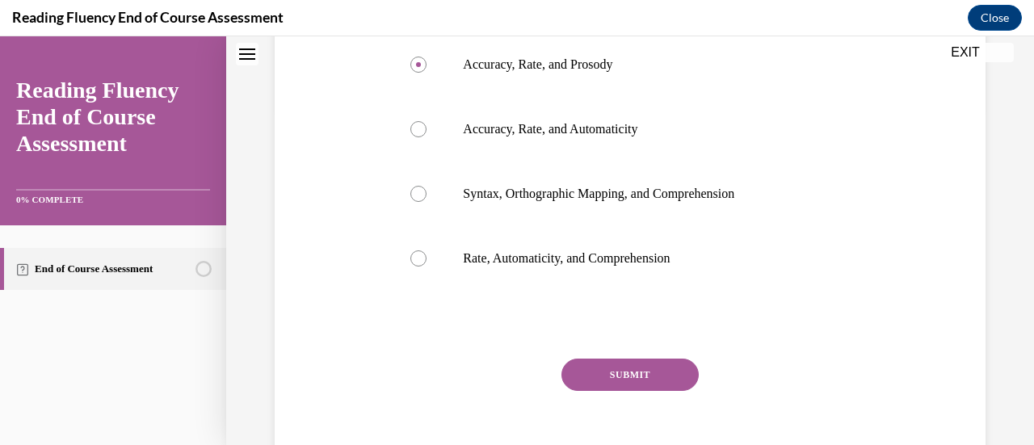
click at [644, 366] on button "SUBMIT" at bounding box center [629, 375] width 137 height 32
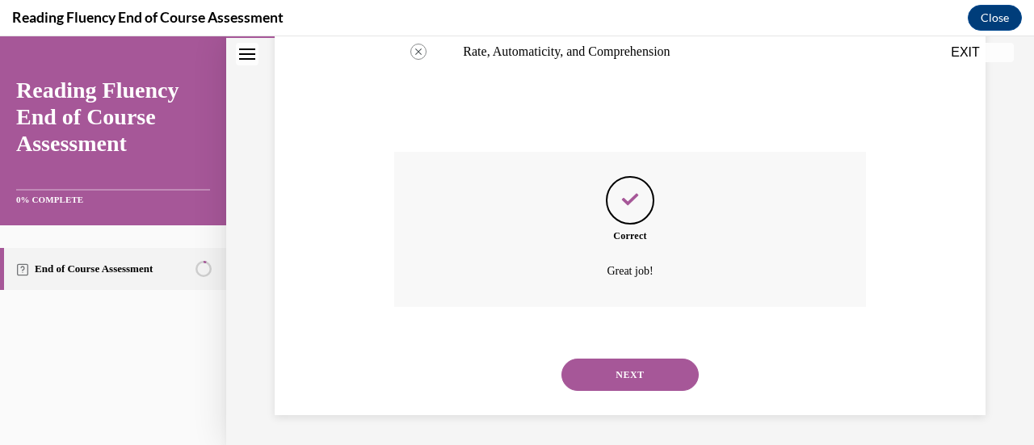
scroll to position [544, 0]
click at [620, 366] on button "NEXT" at bounding box center [629, 373] width 137 height 32
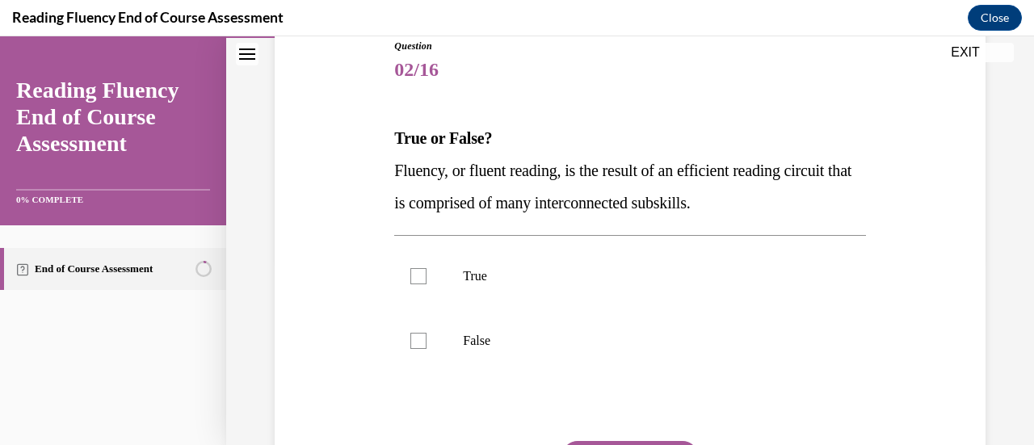
scroll to position [202, 0]
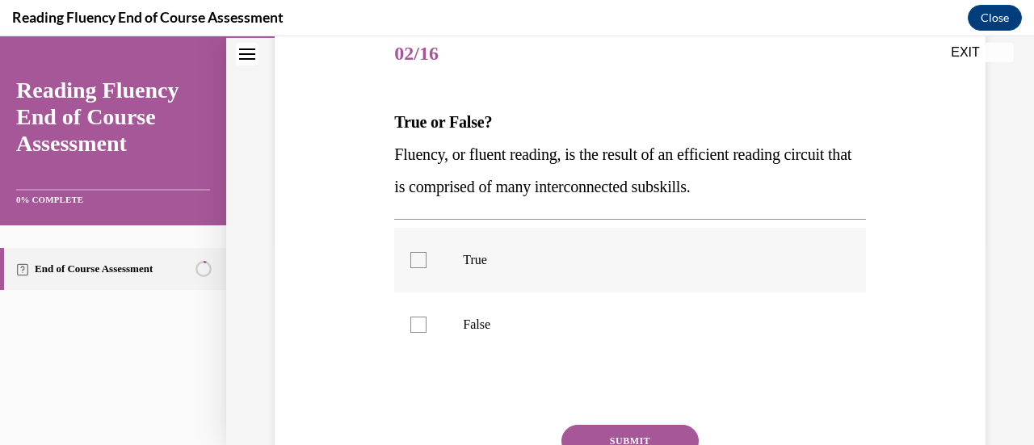
click at [632, 261] on p "True" at bounding box center [644, 260] width 362 height 16
click at [426, 261] on input "True" at bounding box center [418, 260] width 16 height 16
checkbox input "true"
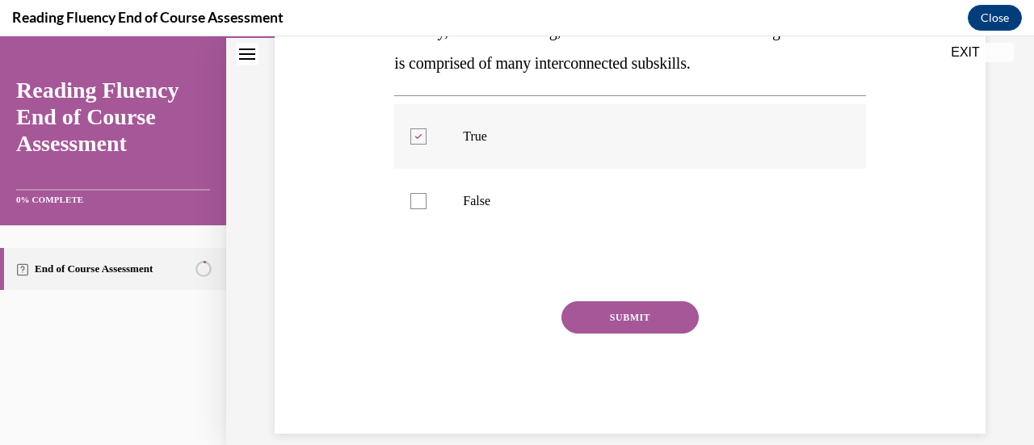
scroll to position [326, 0]
click at [630, 313] on button "SUBMIT" at bounding box center [629, 316] width 137 height 32
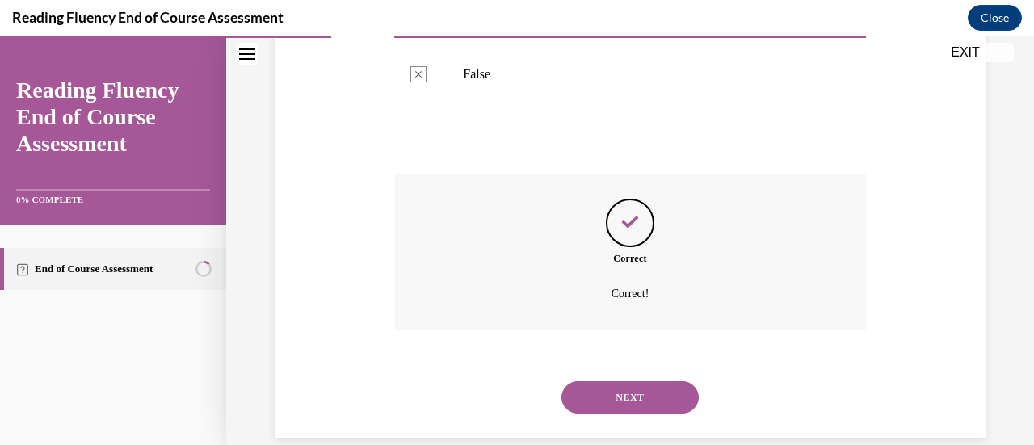
scroll to position [476, 0]
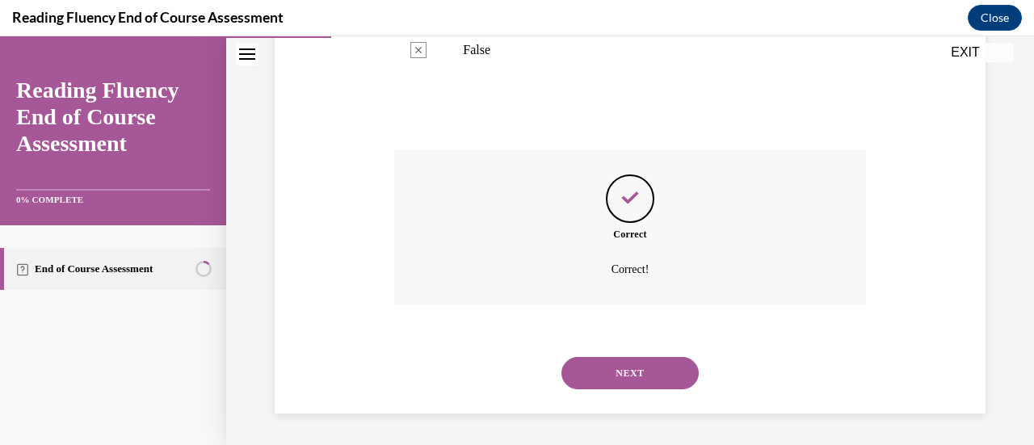
click at [623, 372] on button "NEXT" at bounding box center [629, 373] width 137 height 32
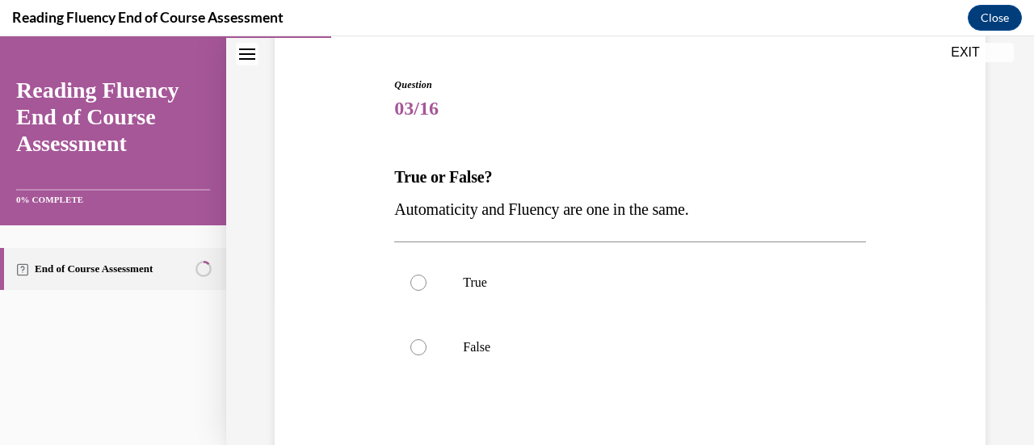
scroll to position [155, 0]
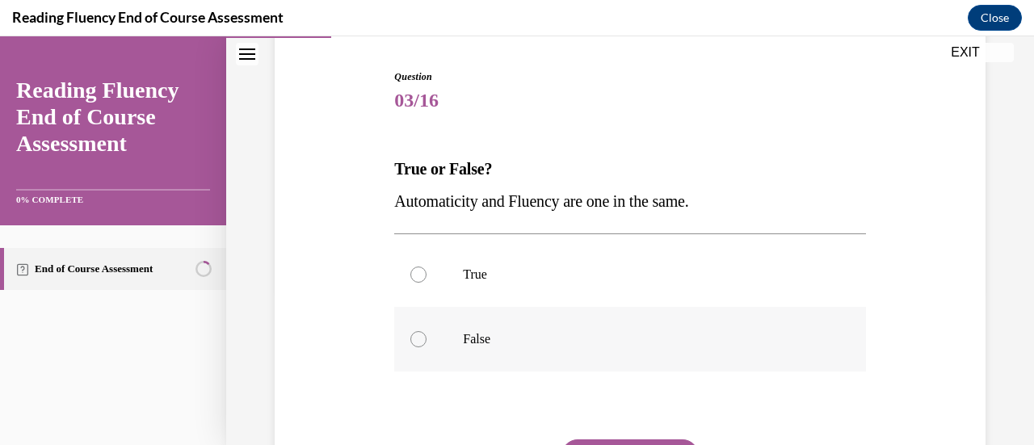
click at [423, 323] on label "False" at bounding box center [629, 339] width 471 height 65
click at [423, 331] on input "False" at bounding box center [418, 339] width 16 height 16
radio input "true"
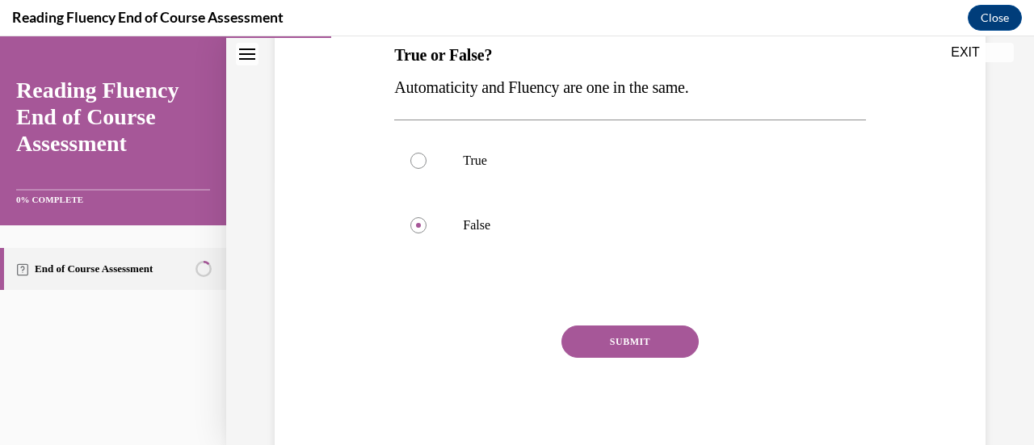
click at [608, 330] on button "SUBMIT" at bounding box center [629, 341] width 137 height 32
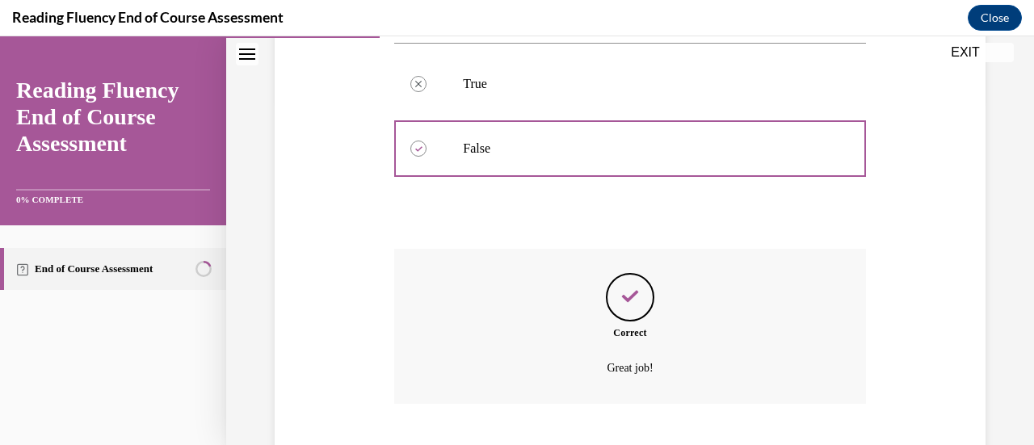
scroll to position [444, 0]
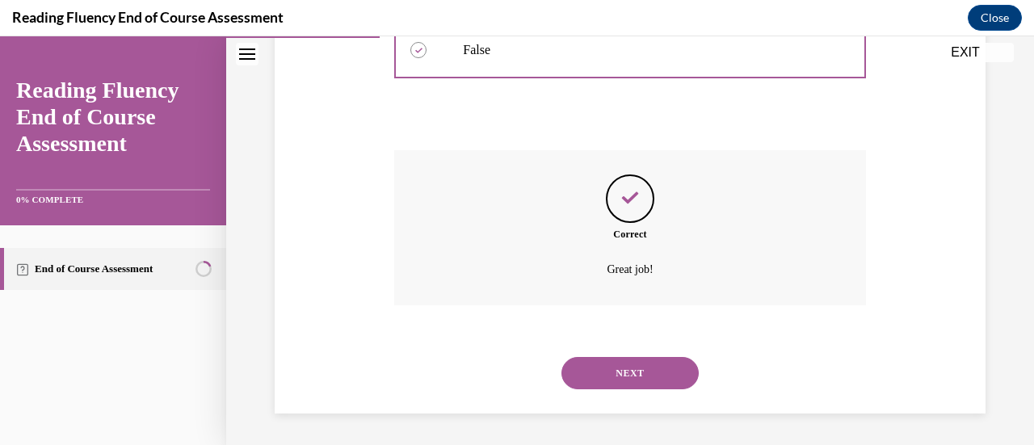
click at [611, 372] on button "NEXT" at bounding box center [629, 373] width 137 height 32
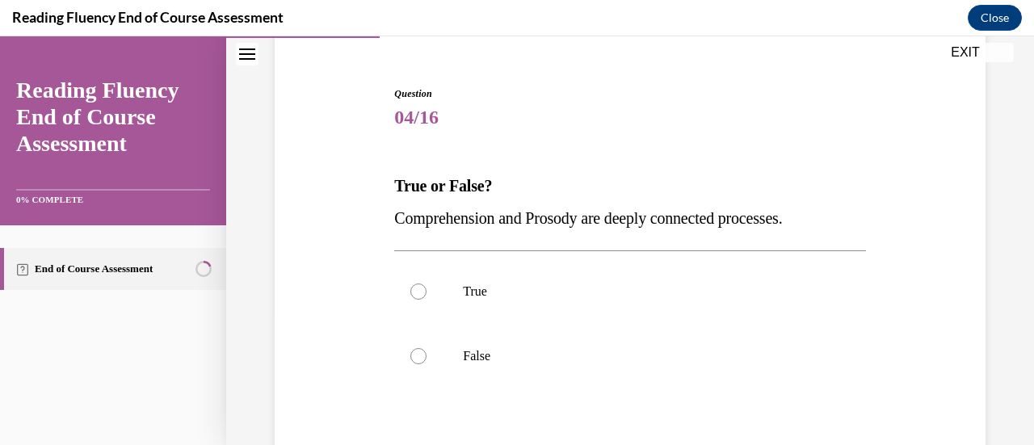
scroll to position [157, 0]
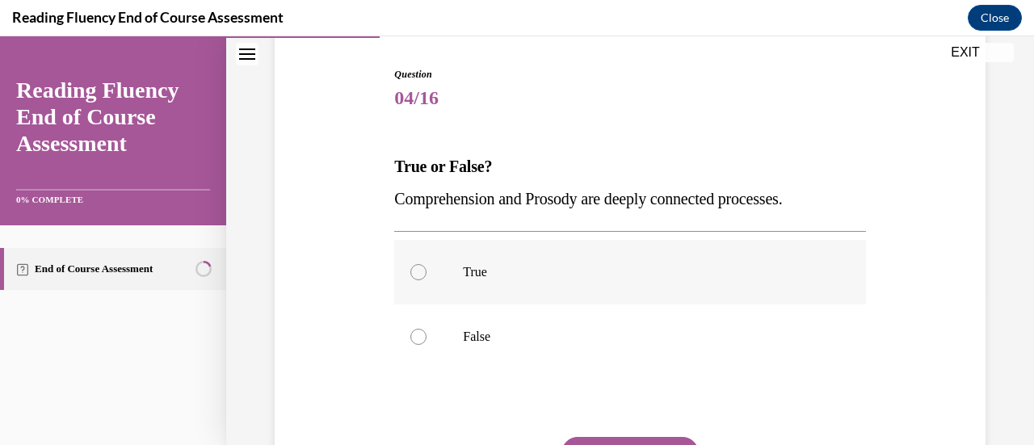
click at [466, 291] on label "True" at bounding box center [629, 272] width 471 height 65
click at [426, 280] on input "True" at bounding box center [418, 272] width 16 height 16
radio input "true"
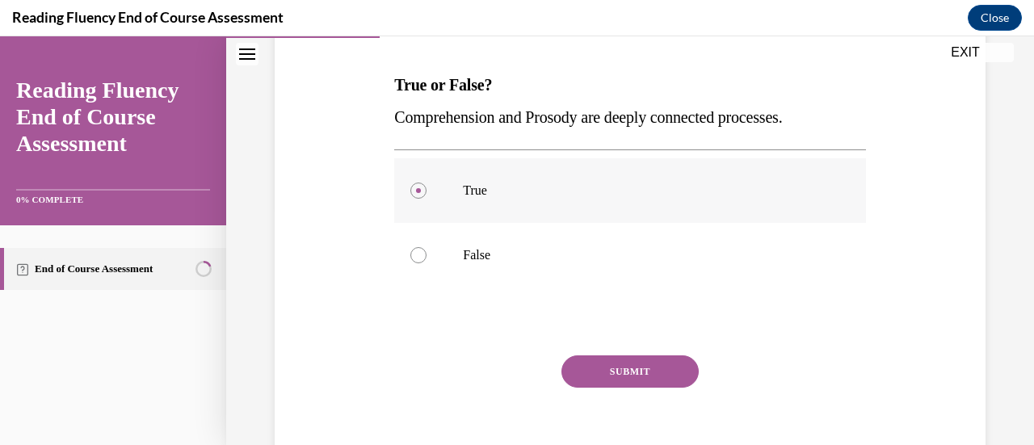
scroll to position [242, 0]
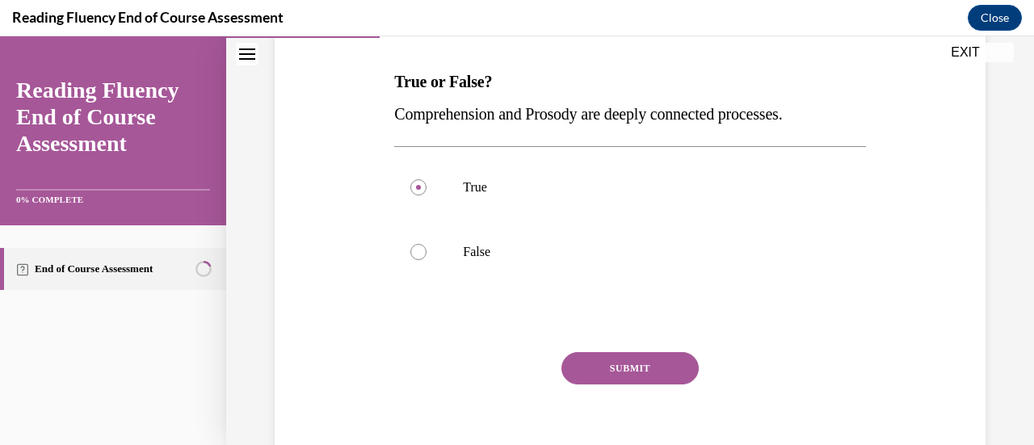
click at [614, 368] on button "SUBMIT" at bounding box center [629, 368] width 137 height 32
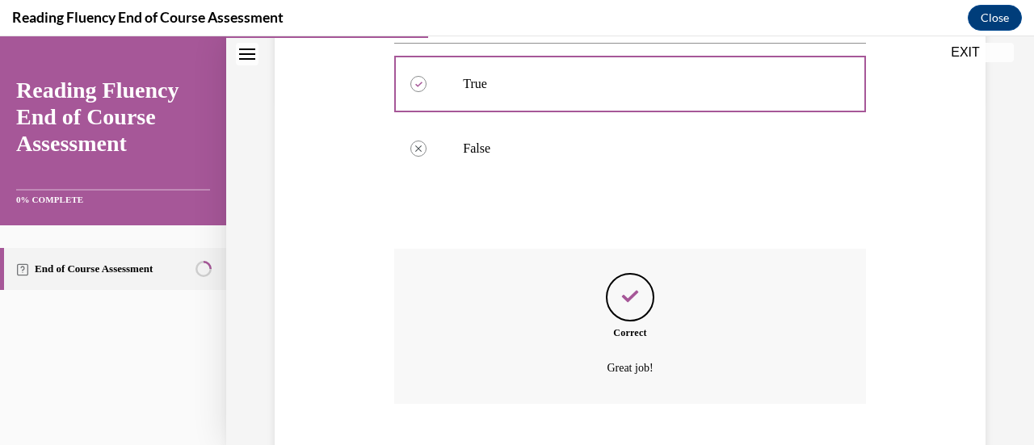
scroll to position [444, 0]
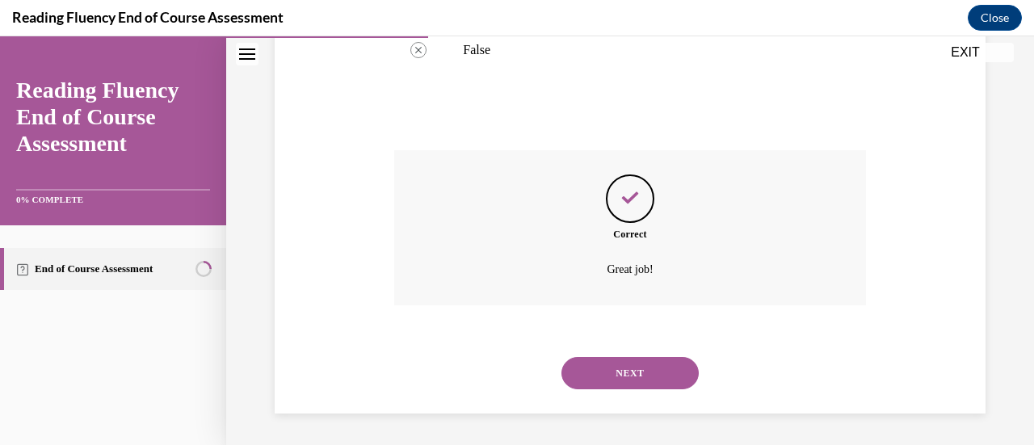
click at [614, 368] on button "NEXT" at bounding box center [629, 373] width 137 height 32
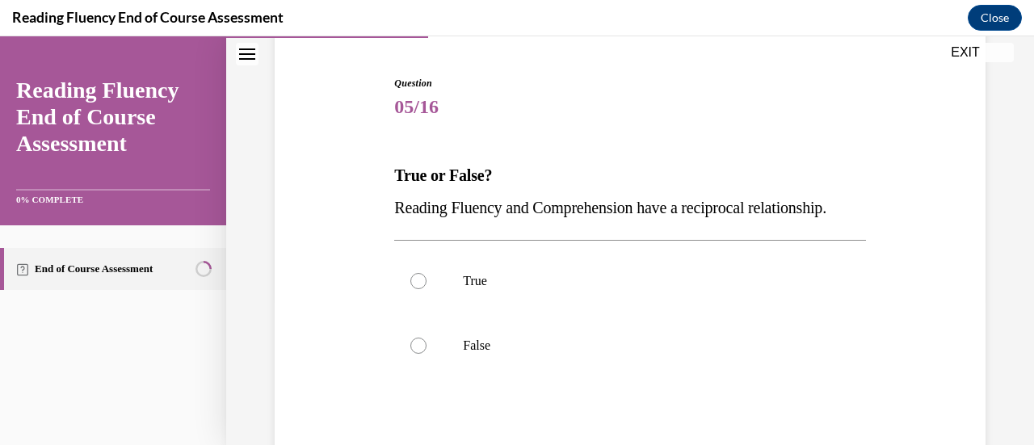
scroll to position [197, 0]
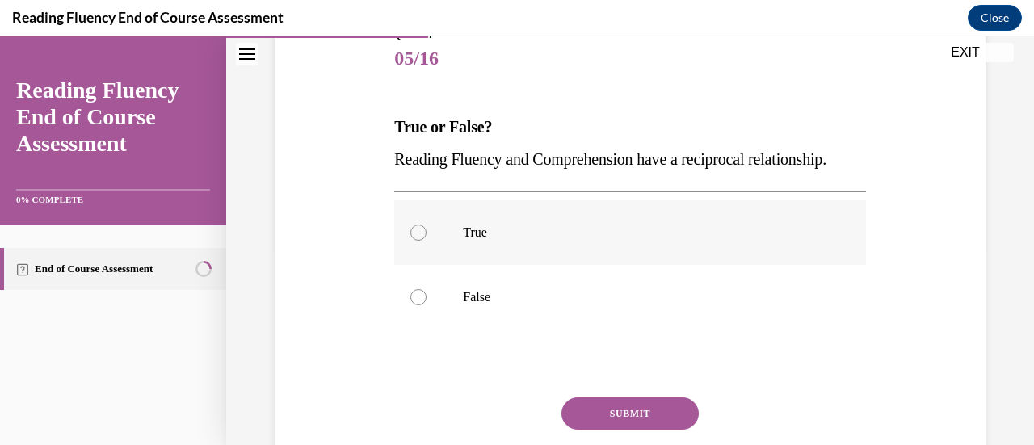
click at [418, 241] on div at bounding box center [418, 233] width 16 height 16
click at [418, 241] on input "True" at bounding box center [418, 233] width 16 height 16
radio input "true"
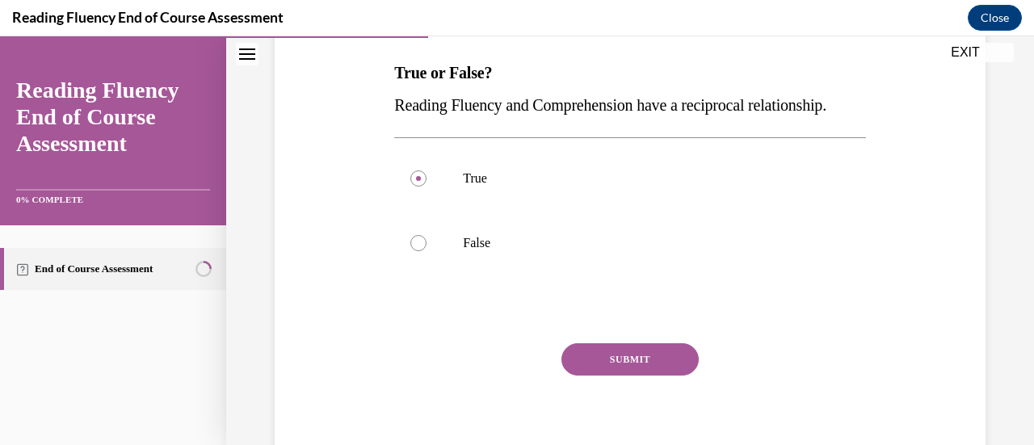
click at [586, 376] on button "SUBMIT" at bounding box center [629, 359] width 137 height 32
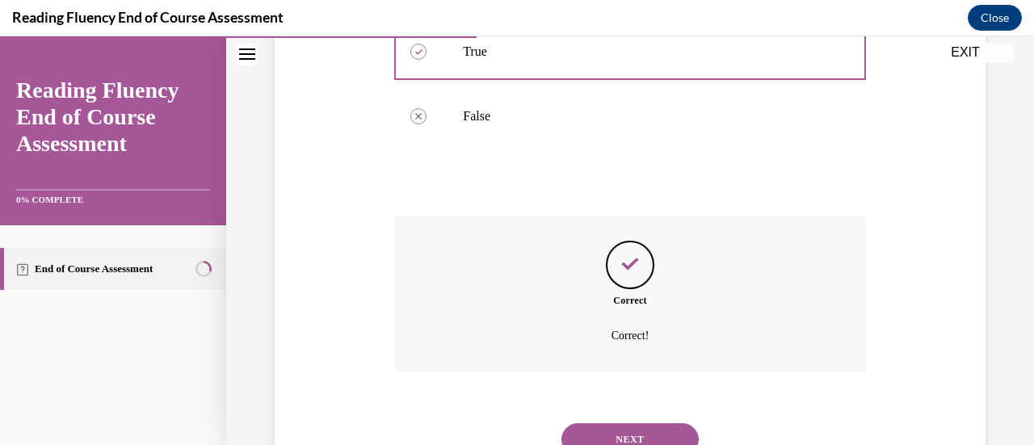
scroll to position [476, 0]
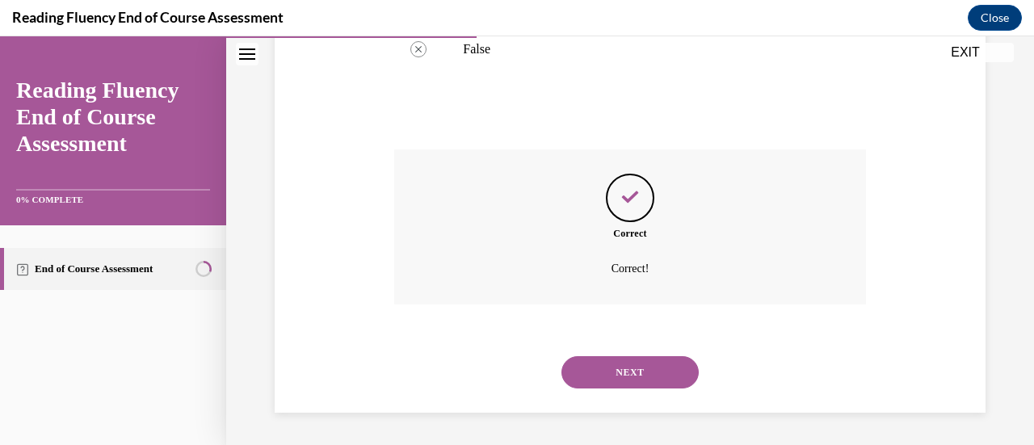
click at [586, 384] on button "NEXT" at bounding box center [629, 372] width 137 height 32
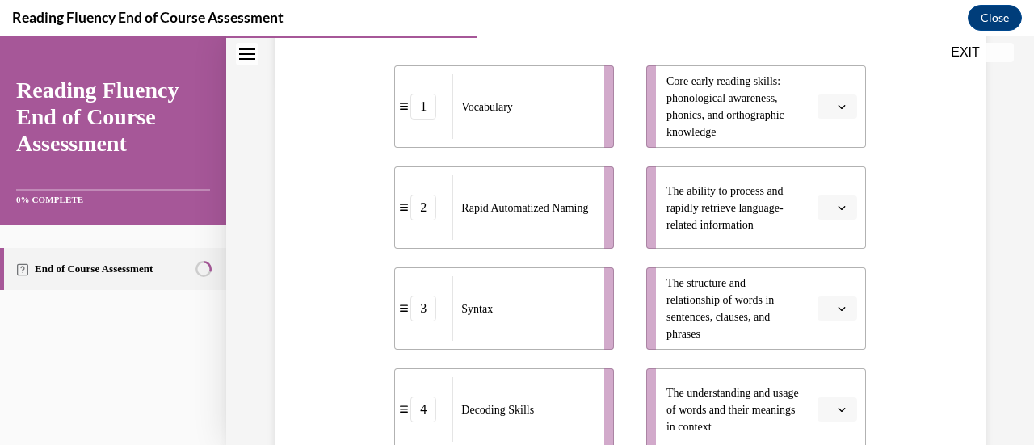
scroll to position [364, 0]
drag, startPoint x: 554, startPoint y: 317, endPoint x: 598, endPoint y: 319, distance: 43.7
click at [598, 319] on div "Syntax" at bounding box center [566, 310] width 141 height 65
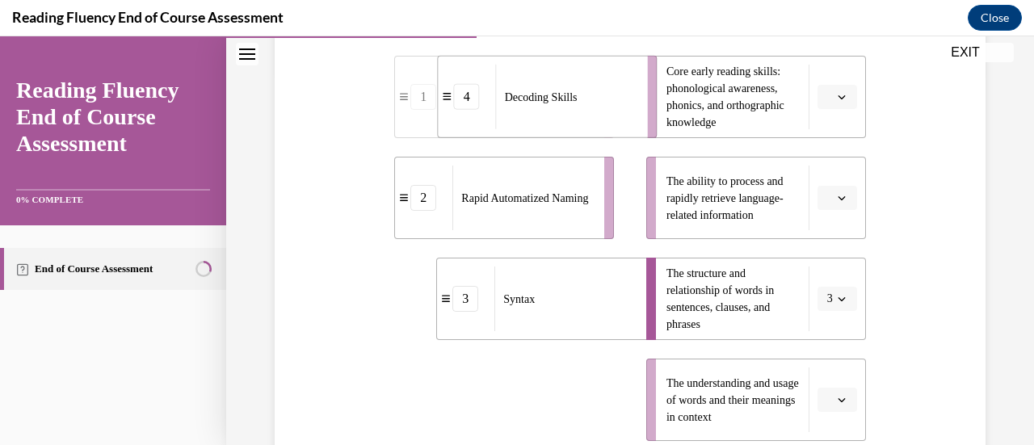
drag, startPoint x: 512, startPoint y: 418, endPoint x: 556, endPoint y: 115, distance: 306.0
click at [556, 115] on div "Decoding Skills" at bounding box center [566, 97] width 141 height 65
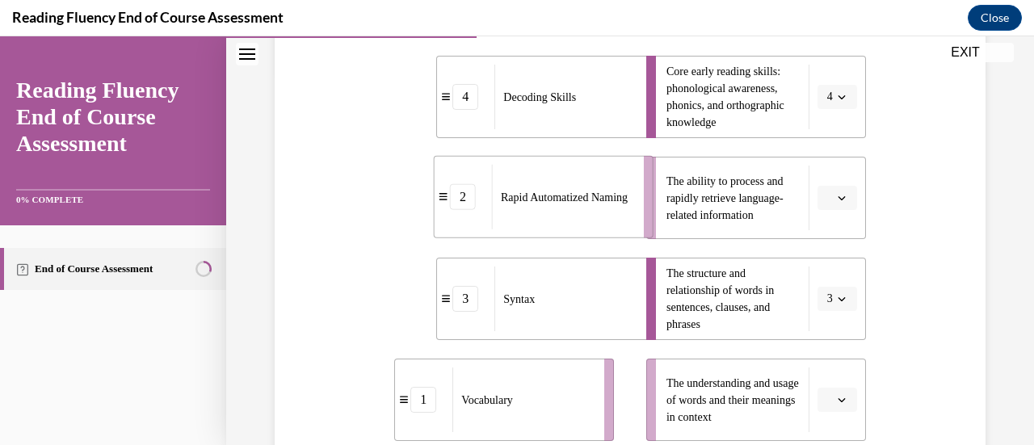
drag, startPoint x: 592, startPoint y: 216, endPoint x: 632, endPoint y: 214, distance: 39.6
click at [632, 214] on li "2 Rapid Automatized Naming" at bounding box center [544, 197] width 220 height 82
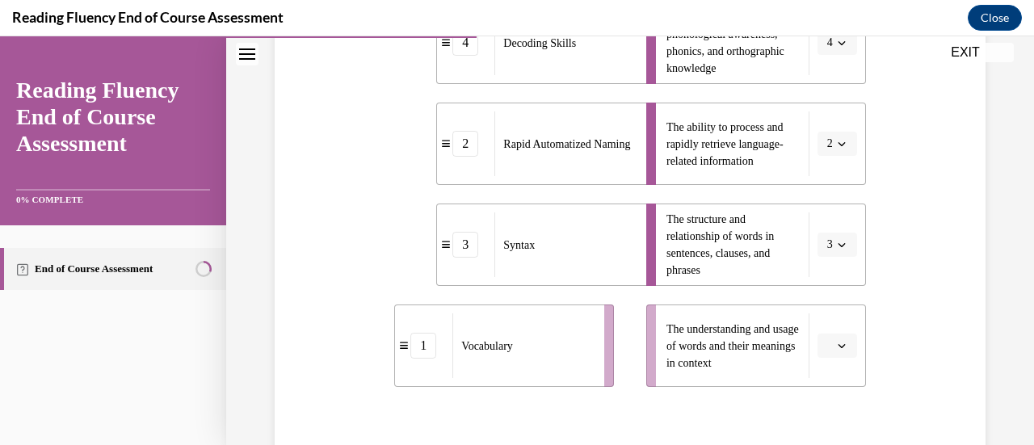
scroll to position [428, 0]
drag, startPoint x: 563, startPoint y: 346, endPoint x: 605, endPoint y: 343, distance: 42.1
click at [605, 343] on div "Vocabulary" at bounding box center [567, 342] width 141 height 65
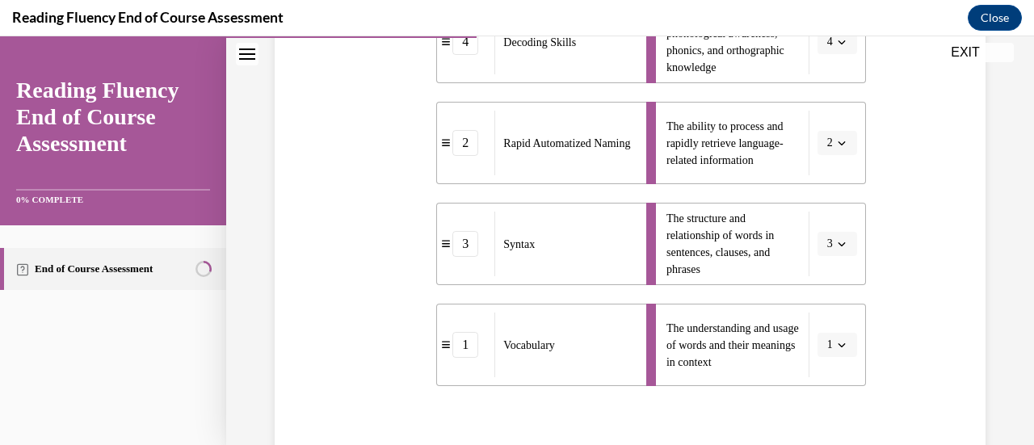
scroll to position [601, 0]
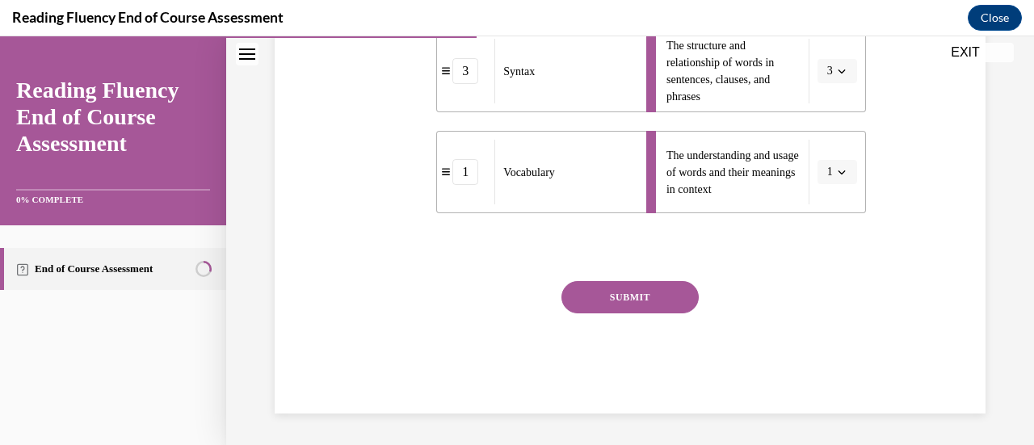
click at [614, 295] on button "SUBMIT" at bounding box center [629, 297] width 137 height 32
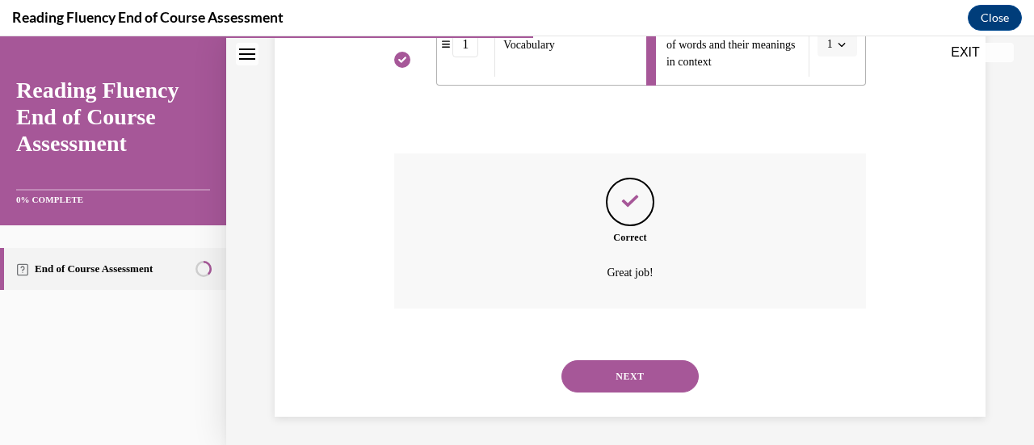
scroll to position [732, 0]
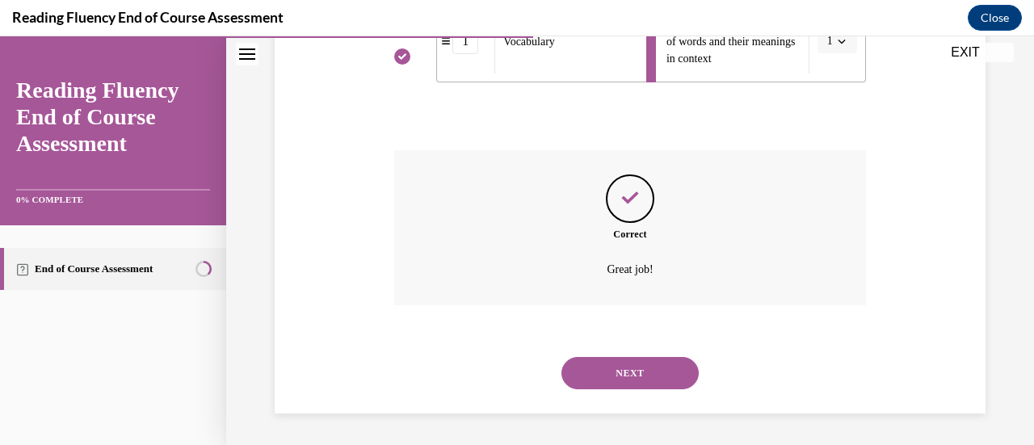
click at [615, 366] on button "NEXT" at bounding box center [629, 373] width 137 height 32
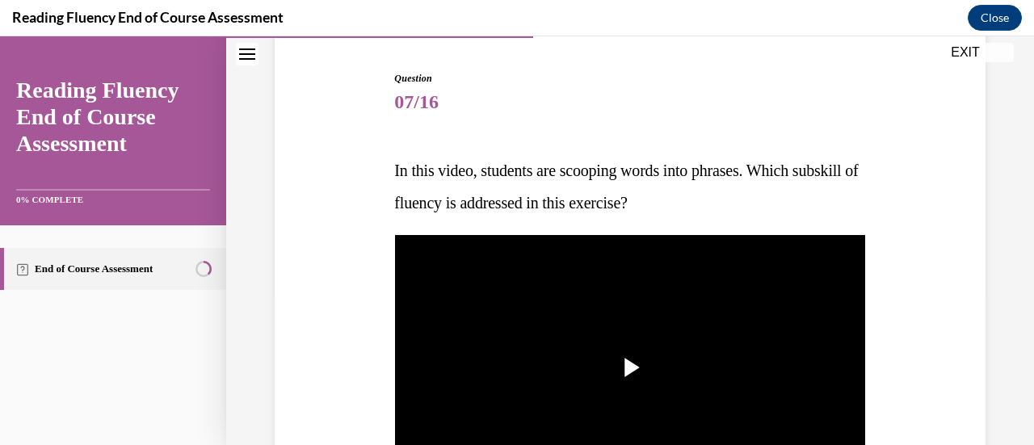
scroll to position [153, 0]
click at [535, 275] on img "Video player" at bounding box center [629, 367] width 471 height 265
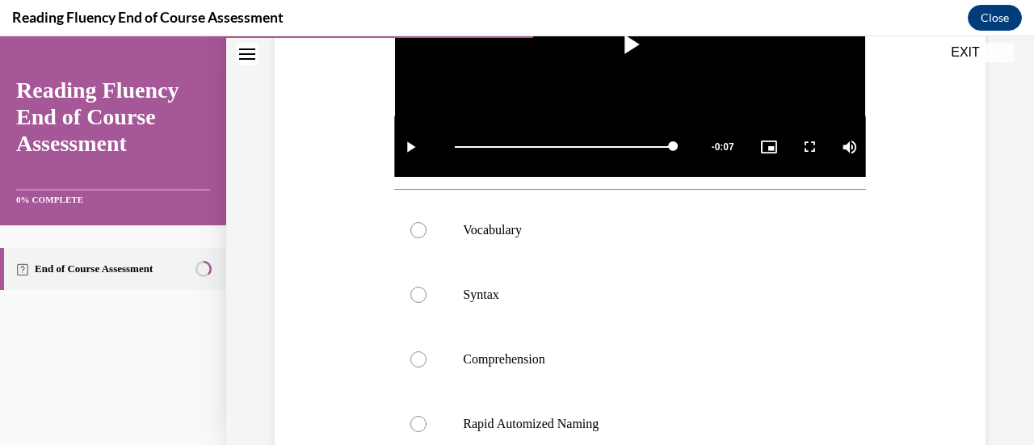
scroll to position [611, 0]
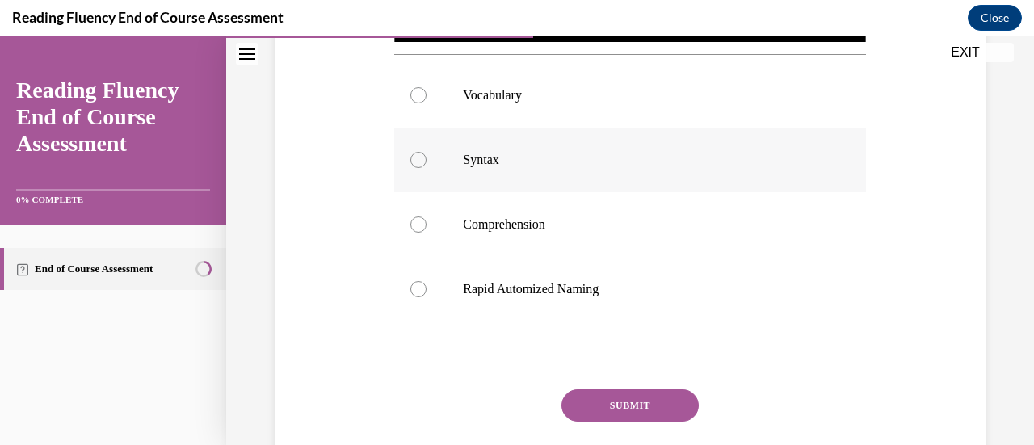
click at [466, 180] on label "Syntax" at bounding box center [629, 160] width 471 height 65
click at [426, 168] on input "Syntax" at bounding box center [418, 160] width 16 height 16
radio input "true"
click at [618, 390] on button "SUBMIT" at bounding box center [629, 405] width 137 height 32
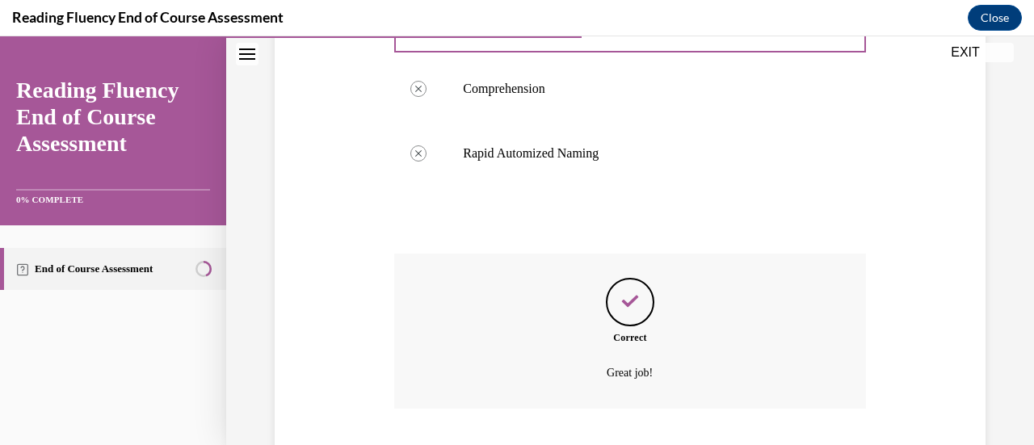
scroll to position [846, 0]
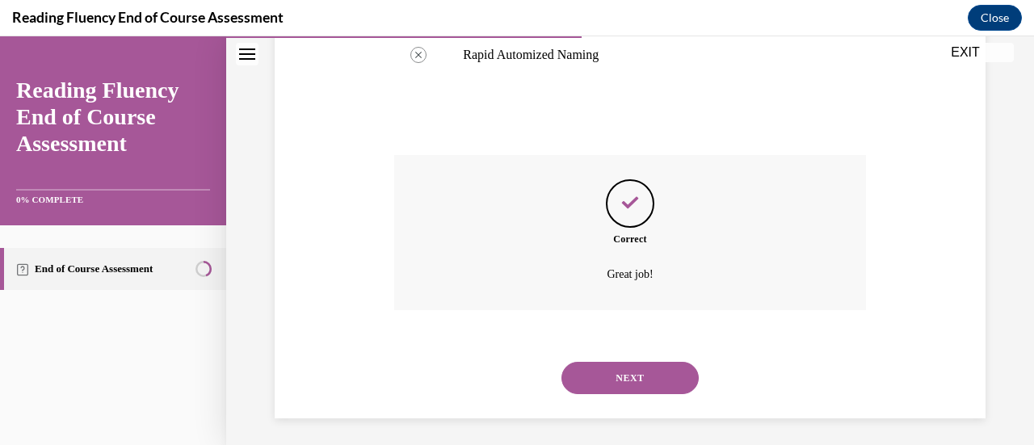
click at [611, 372] on button "NEXT" at bounding box center [629, 378] width 137 height 32
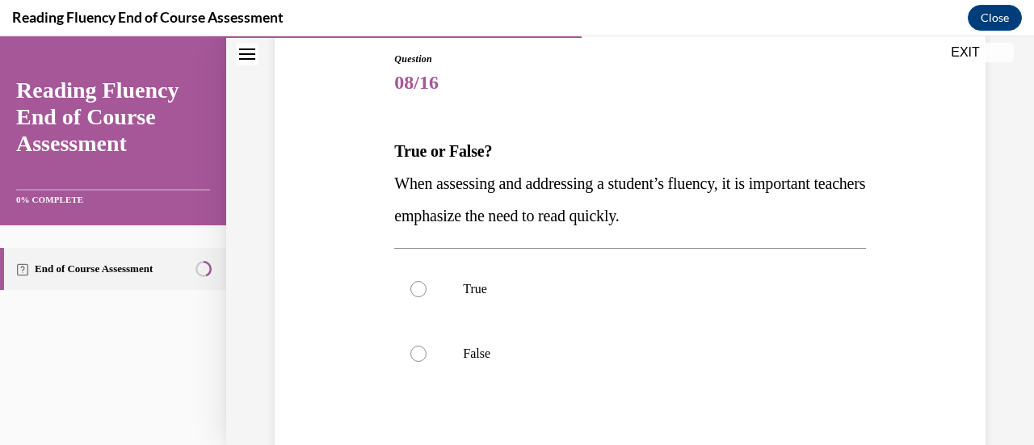
scroll to position [174, 0]
click at [488, 337] on label "False" at bounding box center [629, 353] width 471 height 65
click at [426, 345] on input "False" at bounding box center [418, 353] width 16 height 16
radio input "true"
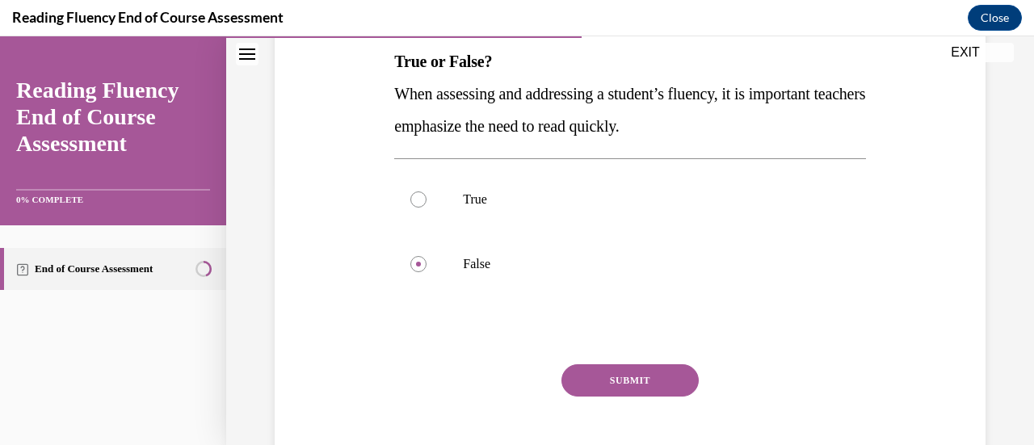
scroll to position [268, 0]
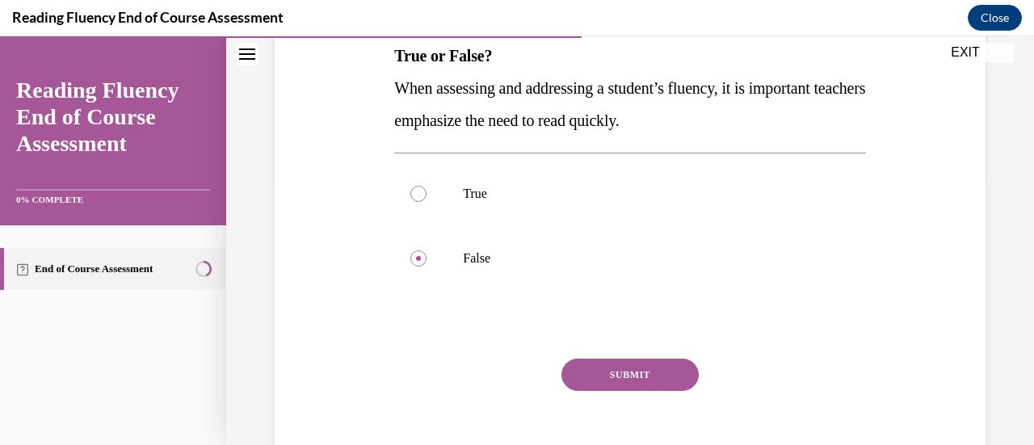
click at [638, 379] on button "SUBMIT" at bounding box center [629, 375] width 137 height 32
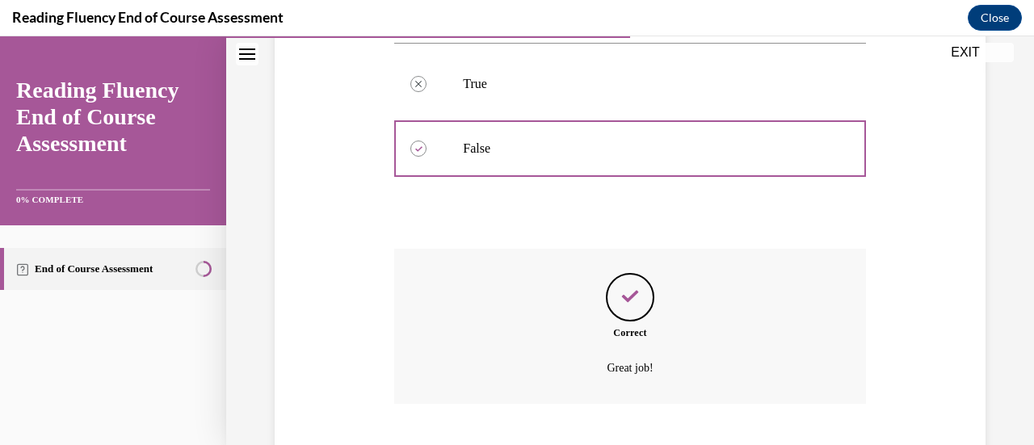
scroll to position [476, 0]
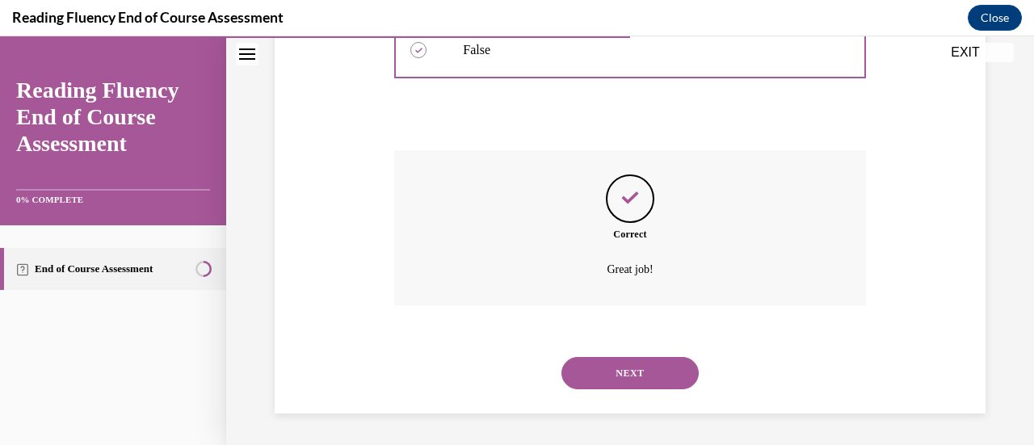
click at [630, 385] on button "NEXT" at bounding box center [629, 373] width 137 height 32
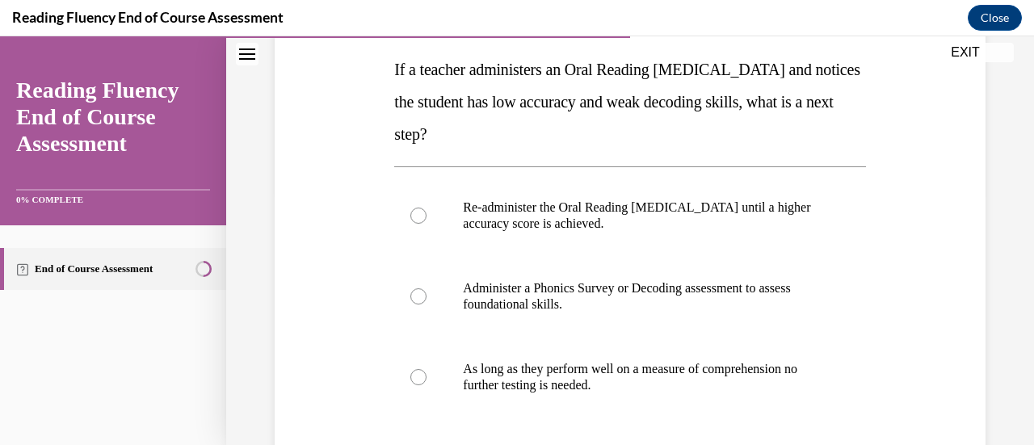
scroll to position [265, 0]
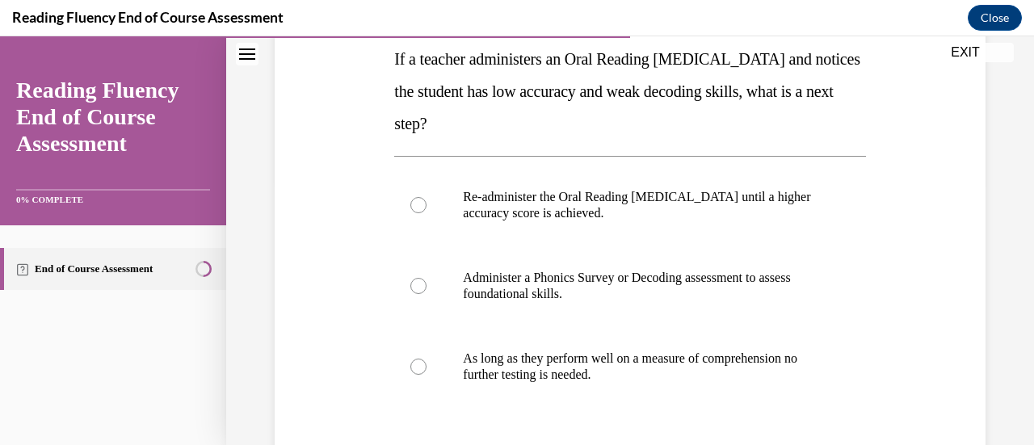
click at [525, 307] on label "Administer a Phonics Survey or Decoding assessment to assess foundational skill…" at bounding box center [629, 286] width 471 height 81
click at [426, 294] on input "Administer a Phonics Survey or Decoding assessment to assess foundational skill…" at bounding box center [418, 286] width 16 height 16
radio input "true"
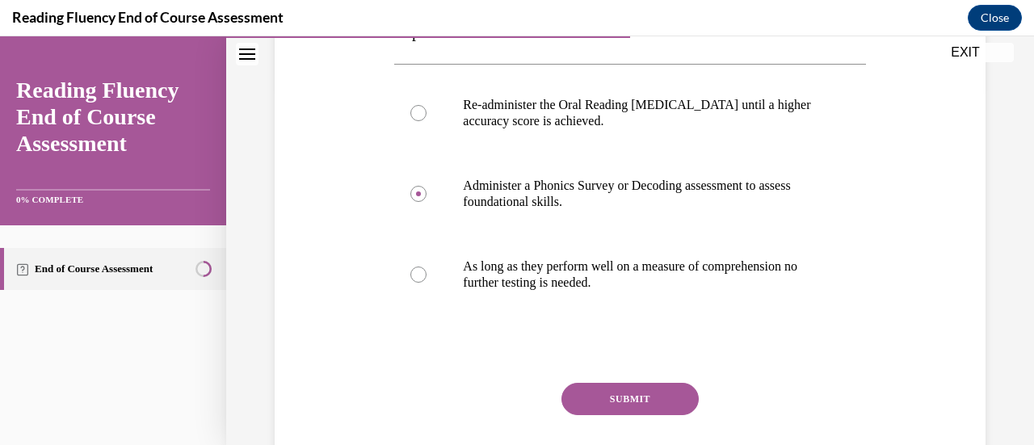
scroll to position [396, 0]
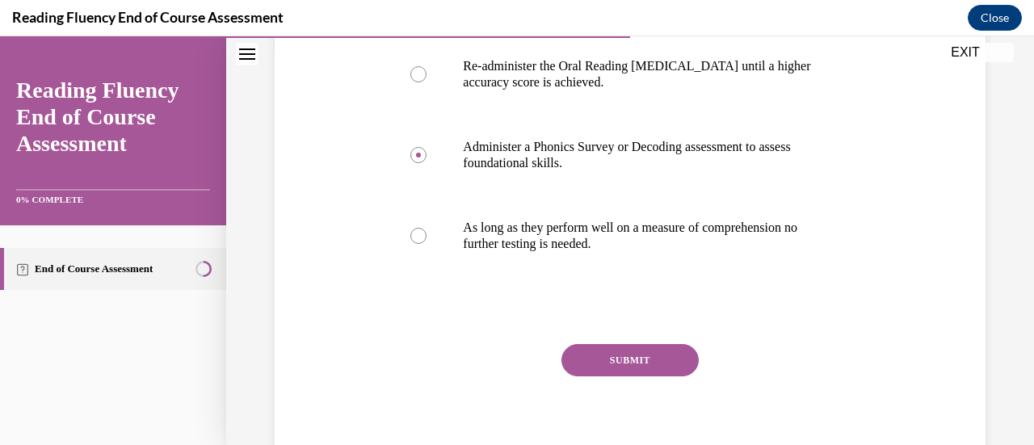
click at [620, 350] on button "SUBMIT" at bounding box center [629, 360] width 137 height 32
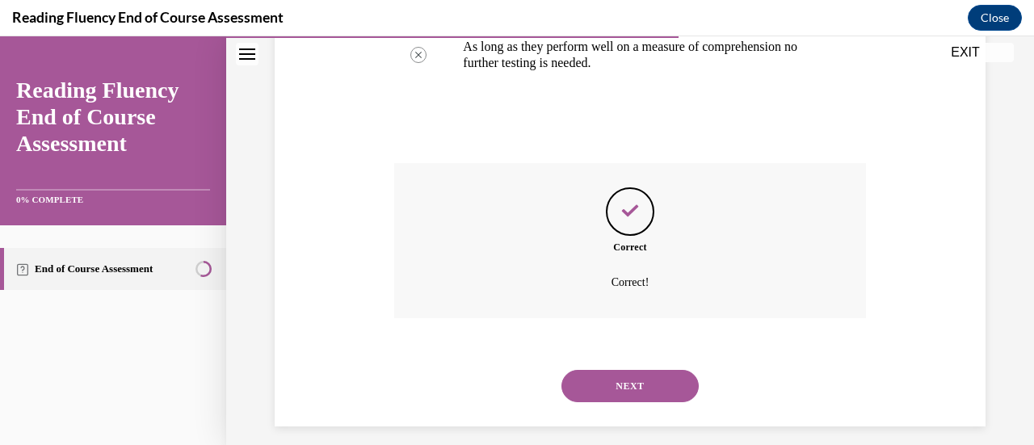
scroll to position [590, 0]
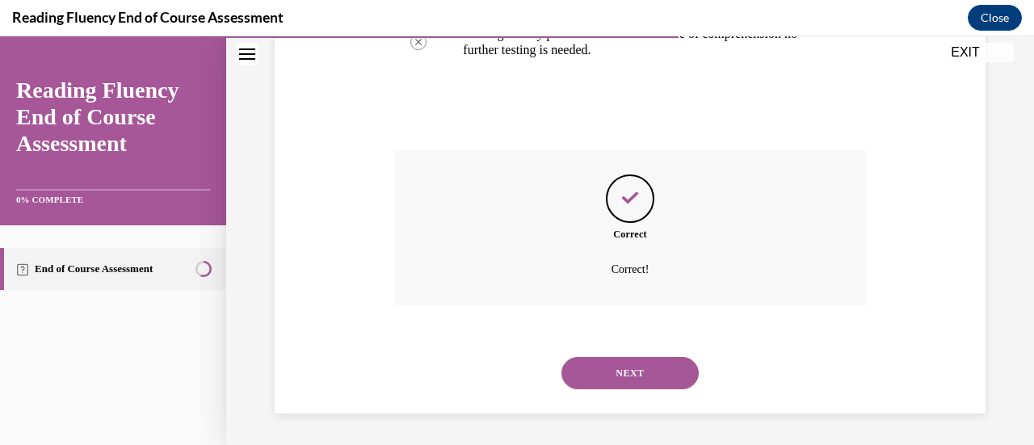
click at [628, 372] on button "NEXT" at bounding box center [629, 373] width 137 height 32
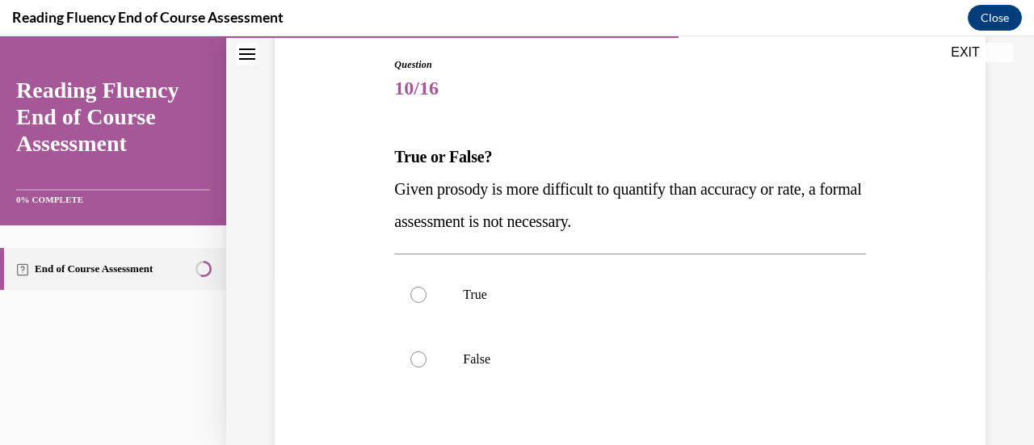
scroll to position [168, 0]
click at [635, 213] on span "Given prosody is more difficult to quantify than accuracy or rate, a formal ass…" at bounding box center [627, 204] width 467 height 50
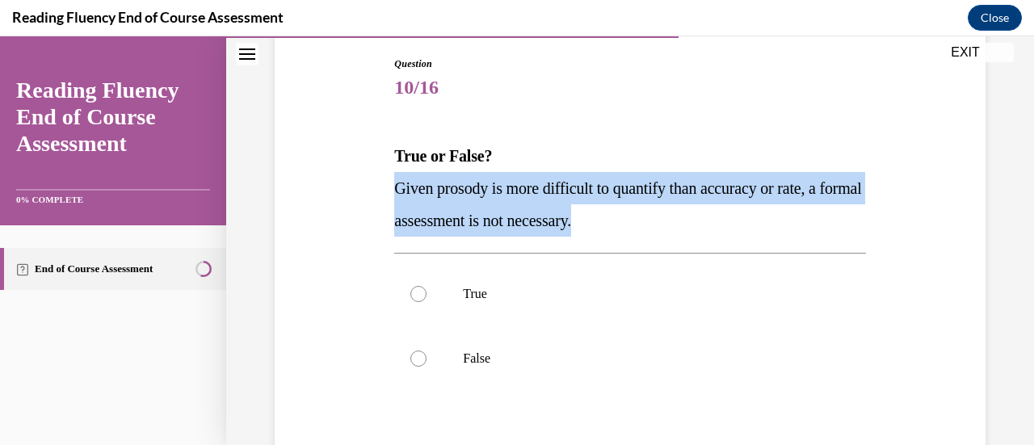
drag, startPoint x: 635, startPoint y: 213, endPoint x: 418, endPoint y: 191, distance: 218.3
click at [418, 191] on span "Given prosody is more difficult to quantify than accuracy or rate, a formal ass…" at bounding box center [627, 204] width 467 height 50
copy span "Given prosody is more difficult to quantify than accuracy or rate, a formal ass…"
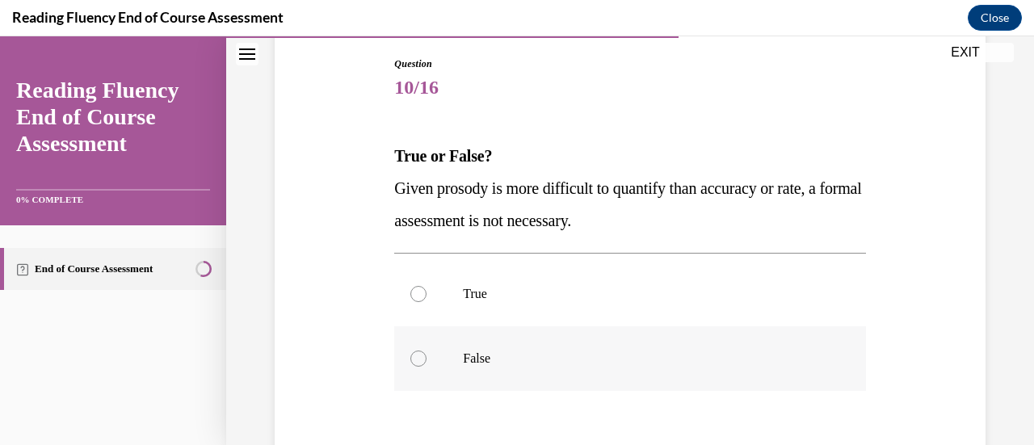
click at [427, 356] on label "False" at bounding box center [629, 358] width 471 height 65
click at [426, 356] on input "False" at bounding box center [418, 359] width 16 height 16
radio input "true"
click at [338, 351] on div "Question 10/16 True or False? Given prosody is more difficult to quantify than …" at bounding box center [630, 299] width 719 height 583
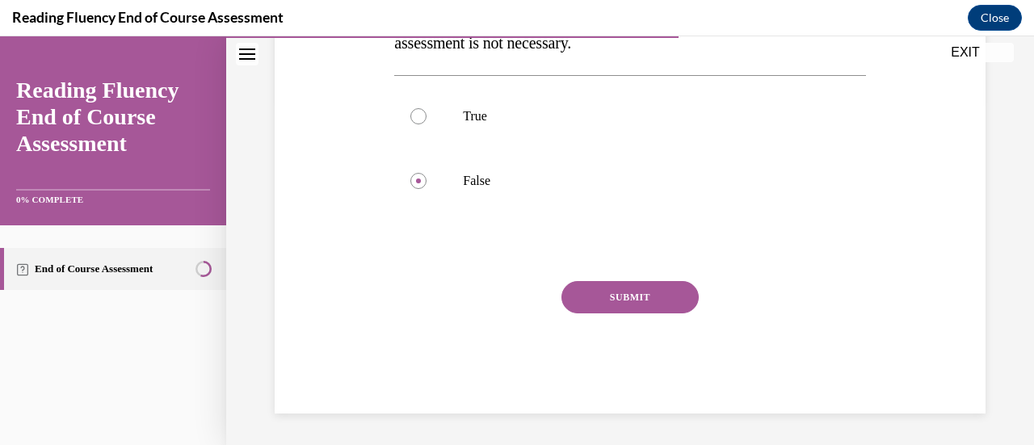
click at [622, 303] on button "SUBMIT" at bounding box center [629, 297] width 137 height 32
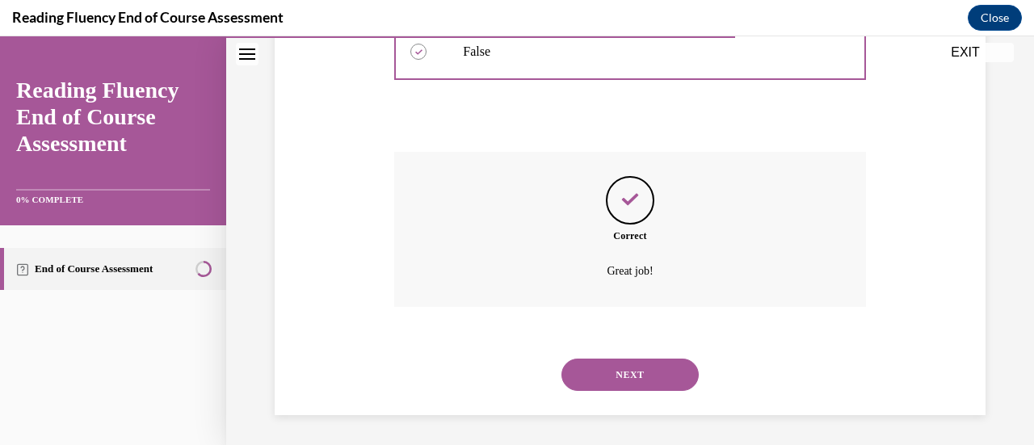
scroll to position [476, 0]
click at [615, 361] on button "NEXT" at bounding box center [629, 373] width 137 height 32
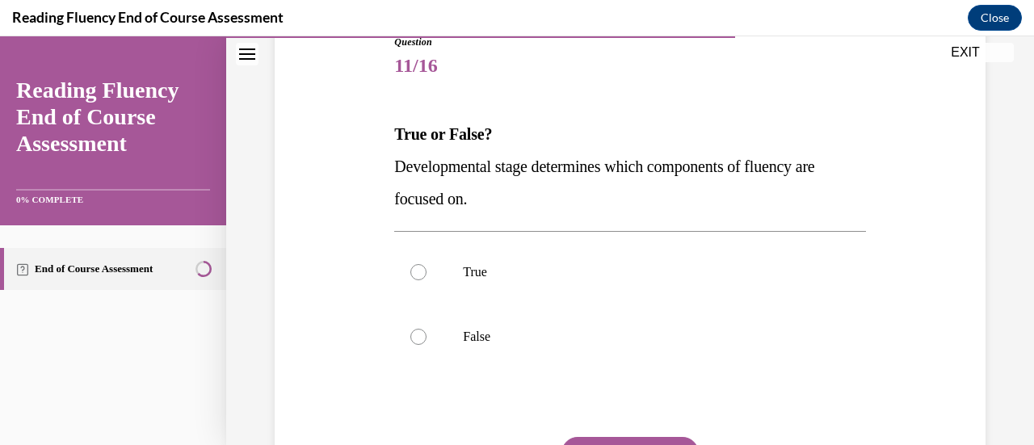
scroll to position [191, 0]
click at [476, 325] on label "False" at bounding box center [629, 336] width 471 height 65
click at [426, 328] on input "False" at bounding box center [418, 336] width 16 height 16
radio input "true"
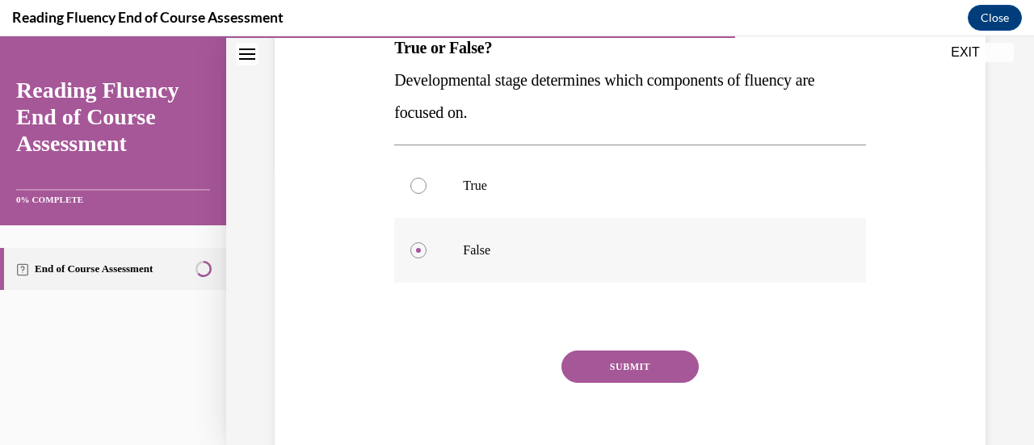
scroll to position [281, 0]
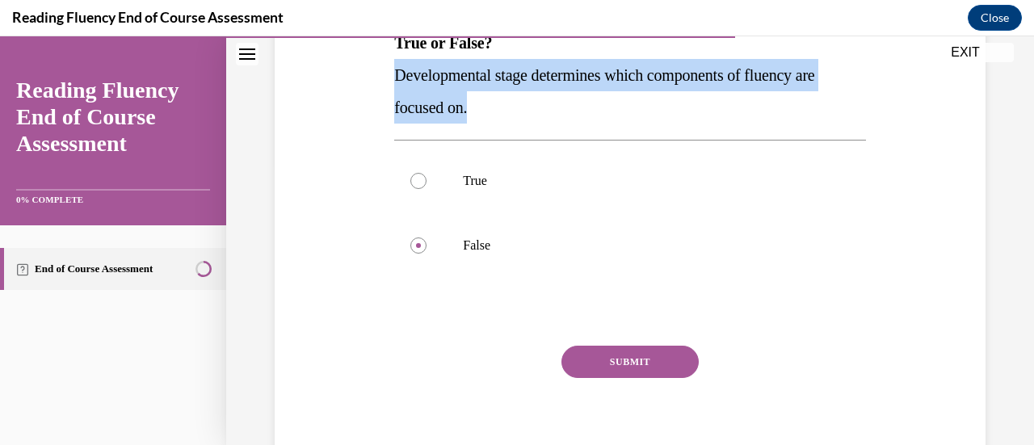
drag, startPoint x: 475, startPoint y: 107, endPoint x: 347, endPoint y: 81, distance: 130.2
click at [347, 81] on div "Question 11/16 True or False? Developmental stage determines which components o…" at bounding box center [630, 186] width 719 height 583
copy span "Developmental stage determines which components of fluency are focused on."
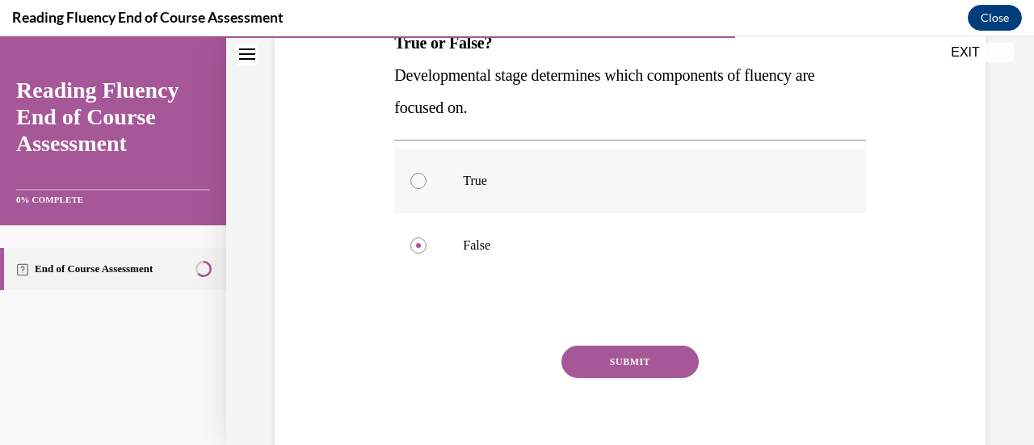
click at [424, 193] on label "True" at bounding box center [629, 181] width 471 height 65
click at [424, 189] on input "True" at bounding box center [418, 181] width 16 height 16
radio input "true"
click at [341, 204] on div "Question 11/16 True or False? Developmental stage determines which components o…" at bounding box center [630, 186] width 719 height 583
click at [654, 375] on button "SUBMIT" at bounding box center [629, 362] width 137 height 32
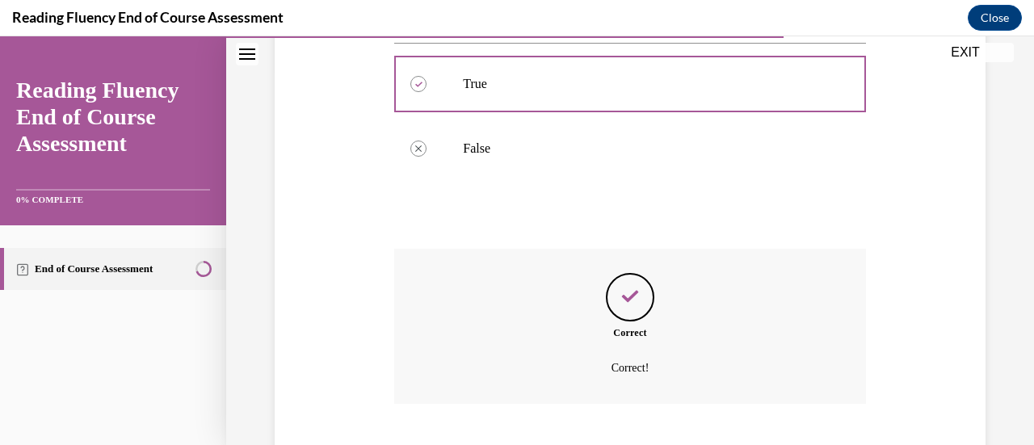
scroll to position [476, 0]
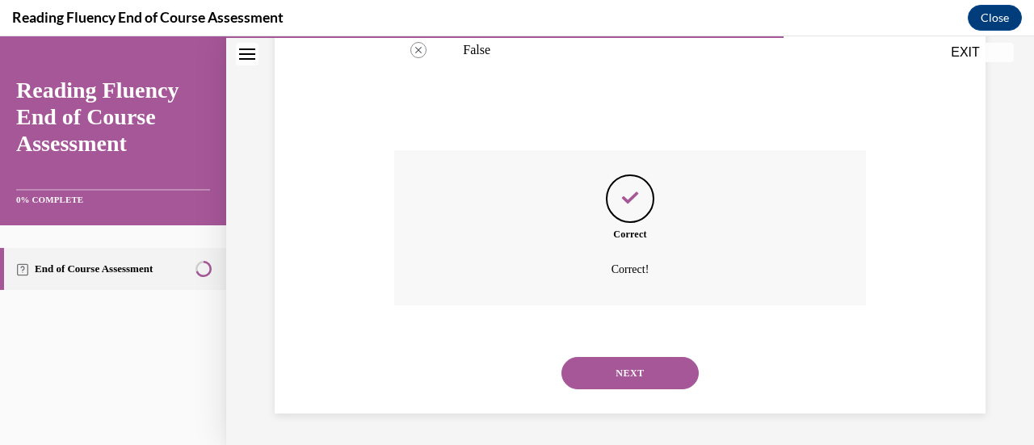
click at [654, 375] on button "NEXT" at bounding box center [629, 373] width 137 height 32
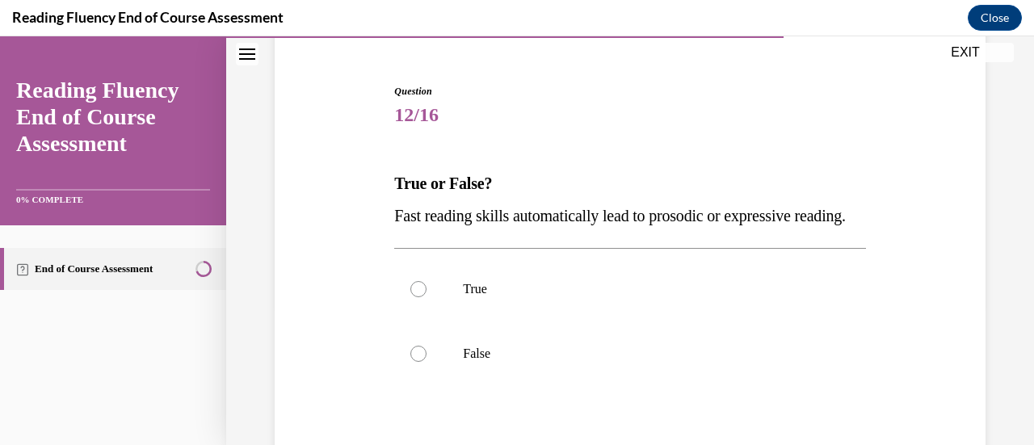
scroll to position [142, 0]
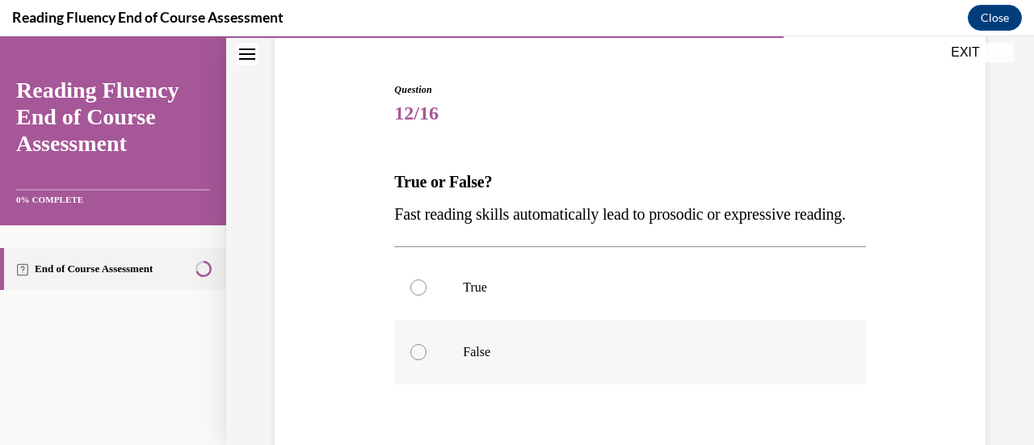
click at [468, 360] on p "False" at bounding box center [644, 352] width 362 height 16
click at [426, 360] on input "False" at bounding box center [418, 352] width 16 height 16
radio input "true"
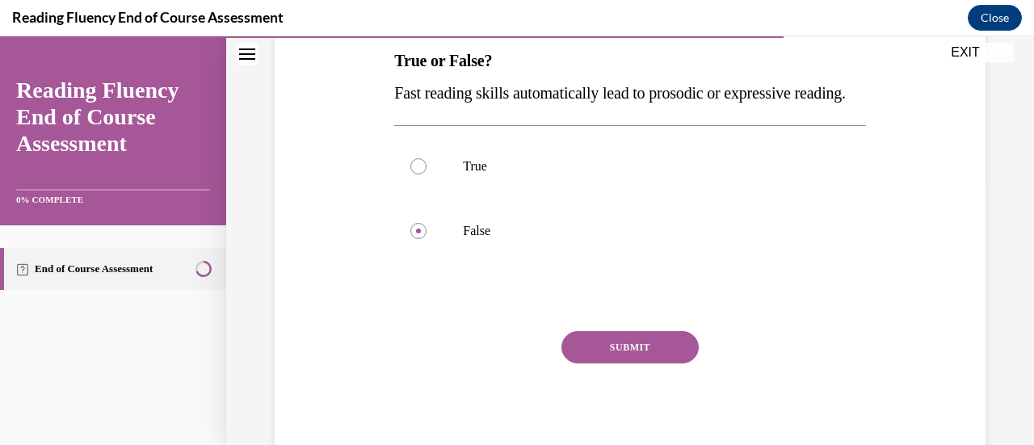
click at [594, 363] on button "SUBMIT" at bounding box center [629, 347] width 137 height 32
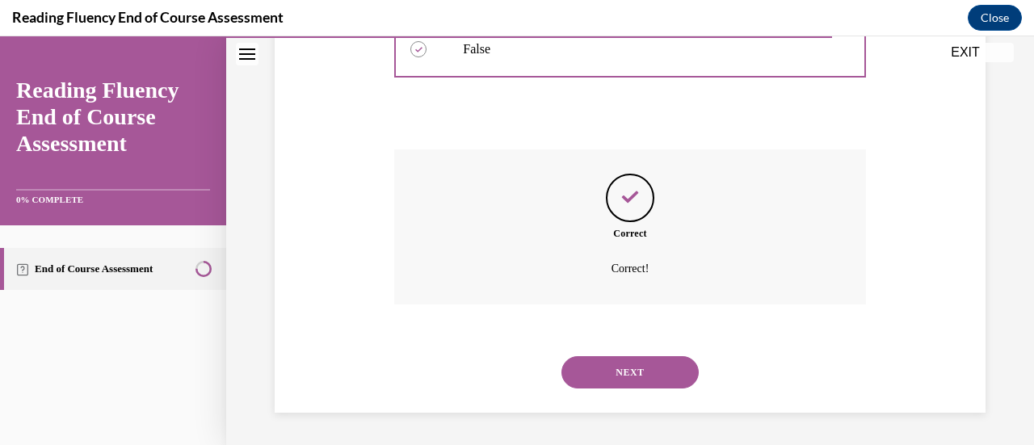
scroll to position [476, 0]
click at [590, 371] on button "NEXT" at bounding box center [629, 372] width 137 height 32
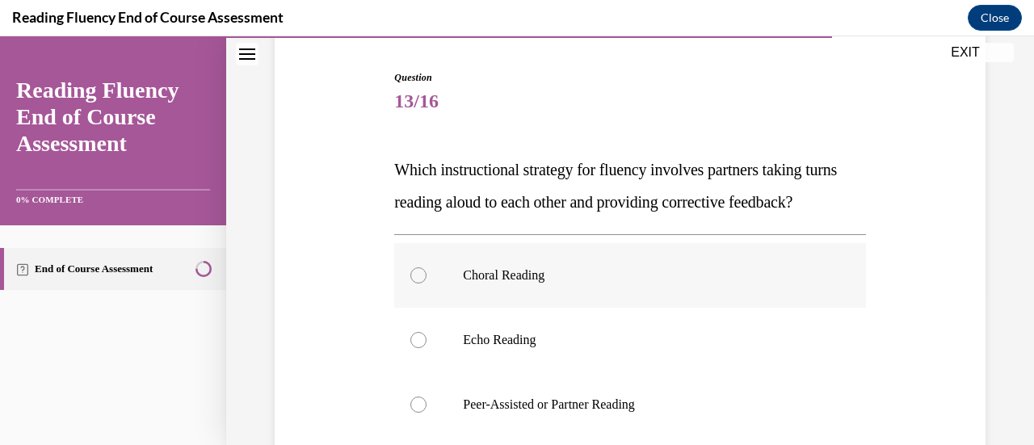
scroll to position [258, 0]
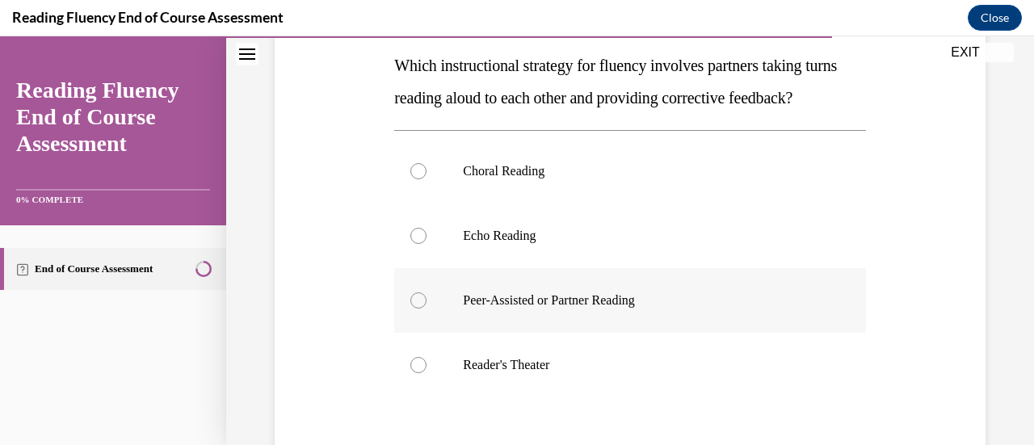
click at [535, 309] on p "Peer-Assisted or Partner Reading" at bounding box center [644, 300] width 362 height 16
click at [426, 309] on input "Peer-Assisted or Partner Reading" at bounding box center [418, 300] width 16 height 16
radio input "true"
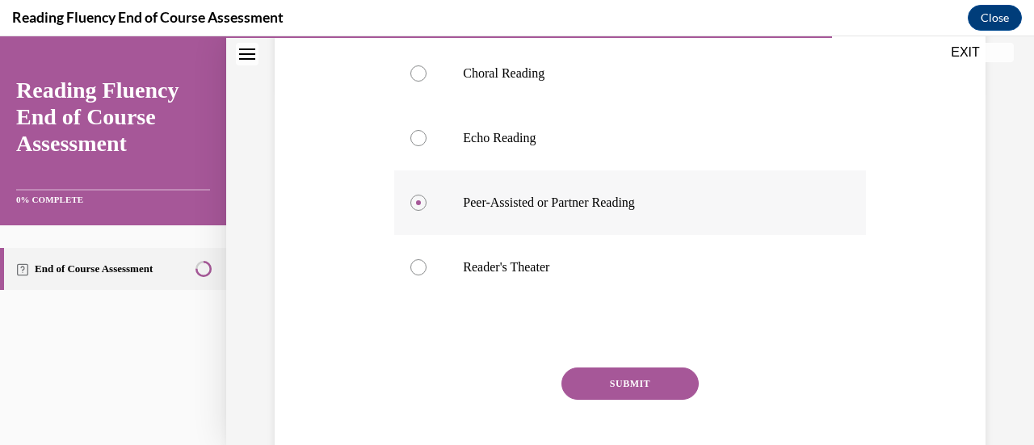
scroll to position [357, 0]
click at [612, 399] on button "SUBMIT" at bounding box center [629, 383] width 137 height 32
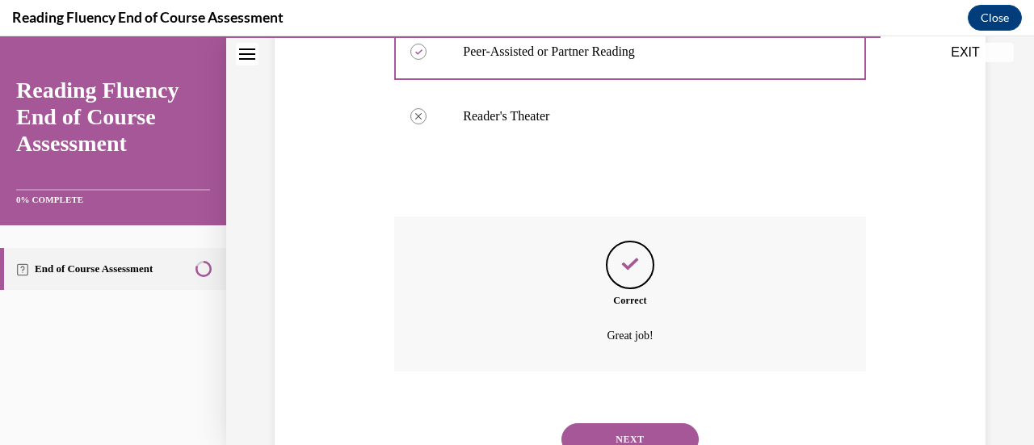
scroll to position [606, 0]
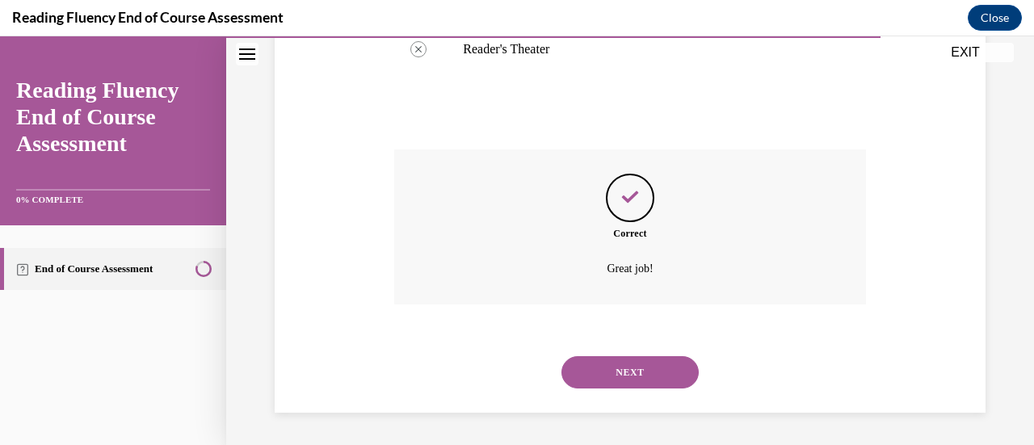
click at [607, 372] on button "NEXT" at bounding box center [629, 372] width 137 height 32
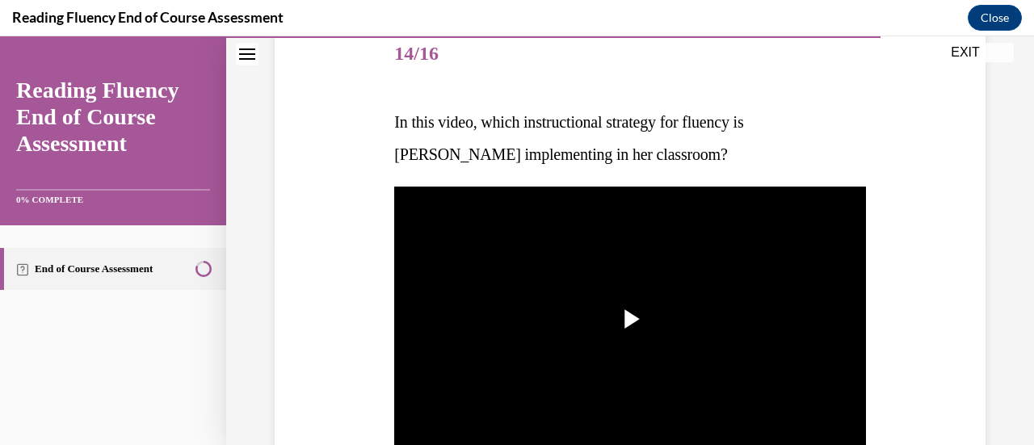
click at [607, 372] on img "Video player" at bounding box center [629, 319] width 471 height 265
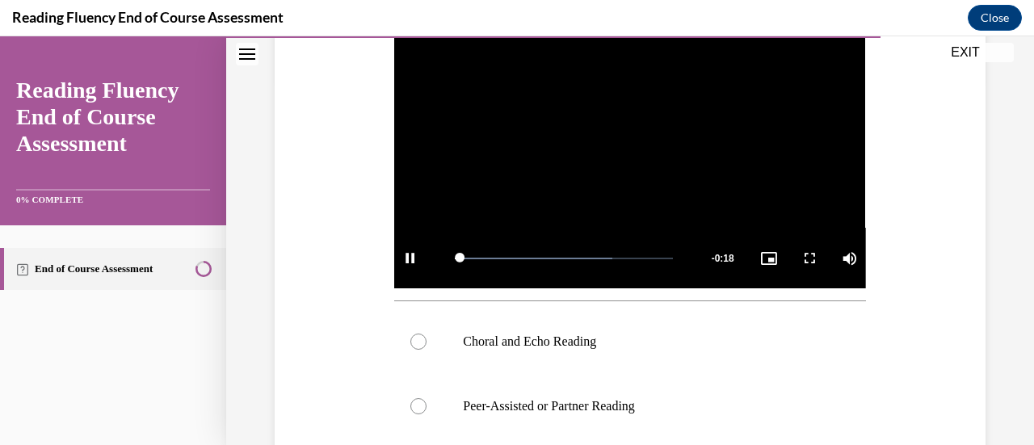
scroll to position [366, 0]
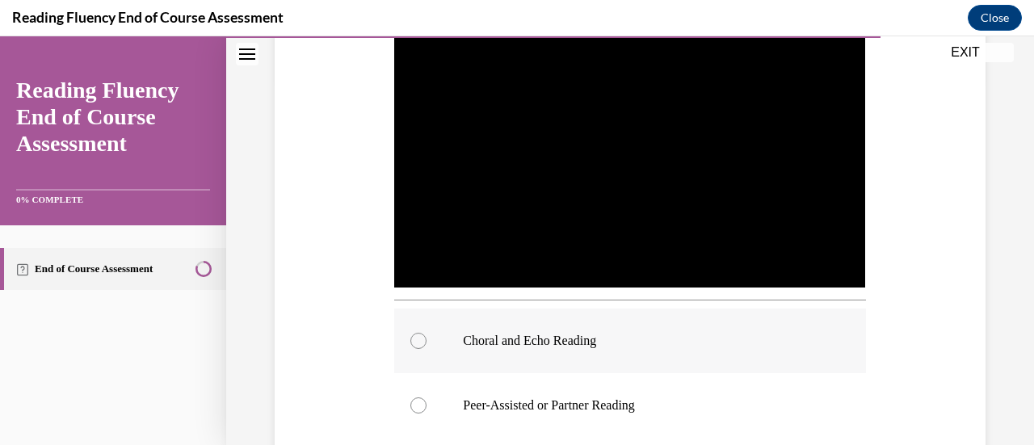
click at [646, 326] on label "Choral and Echo Reading" at bounding box center [629, 341] width 471 height 65
click at [426, 333] on input "Choral and Echo Reading" at bounding box center [418, 341] width 16 height 16
radio input "true"
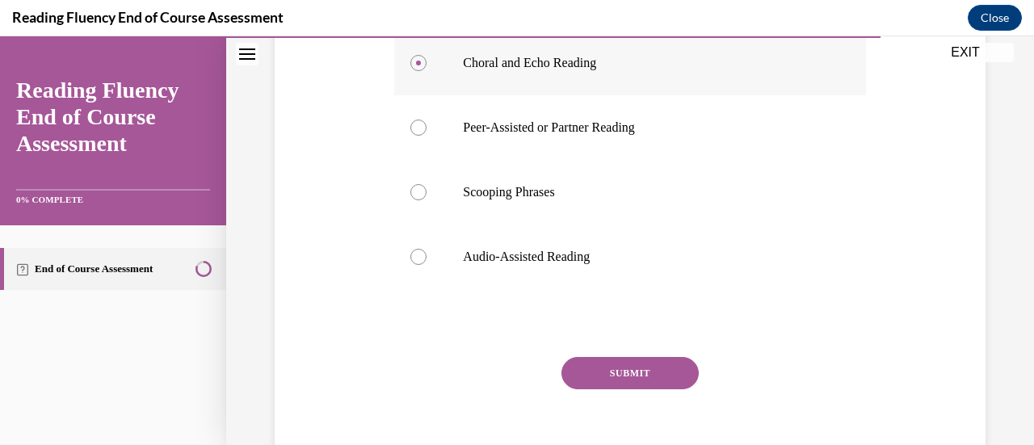
scroll to position [644, 0]
click at [639, 362] on button "SUBMIT" at bounding box center [629, 372] width 137 height 32
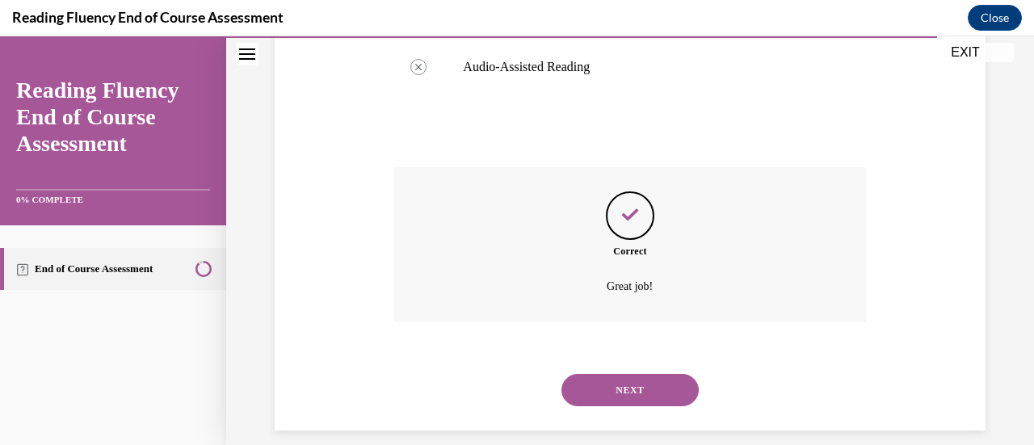
scroll to position [846, 0]
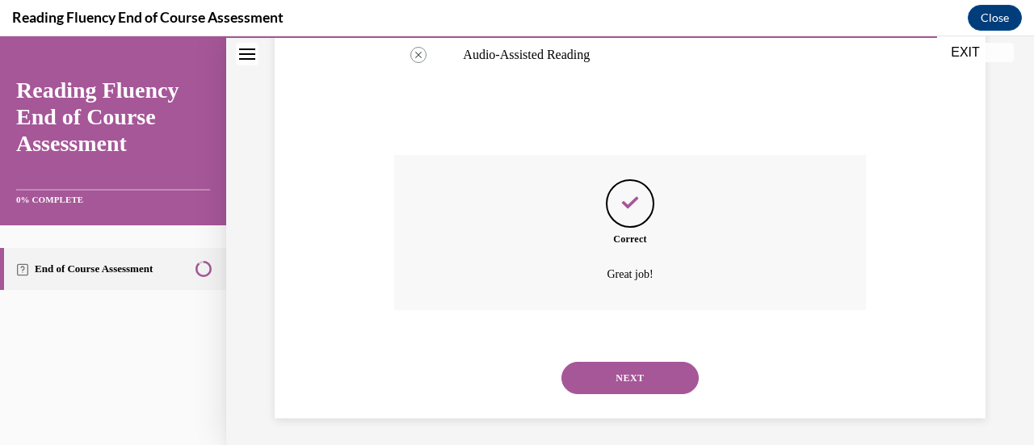
click at [631, 374] on button "NEXT" at bounding box center [629, 378] width 137 height 32
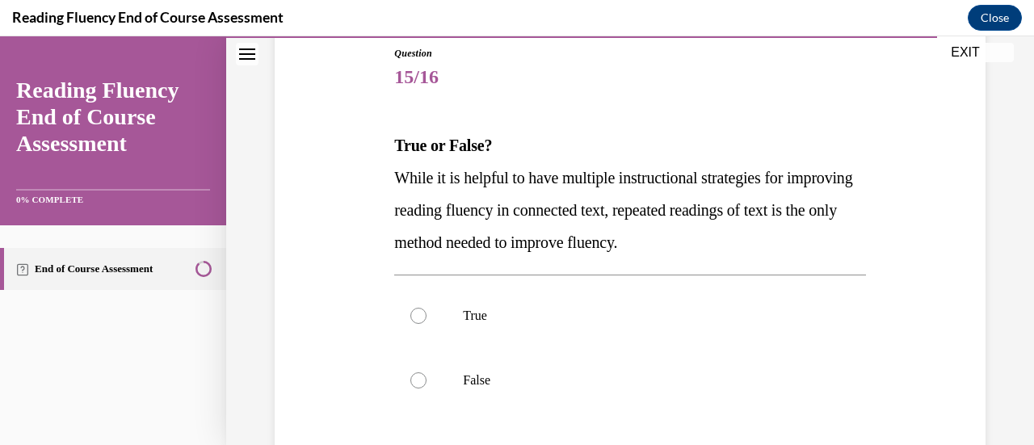
scroll to position [188, 0]
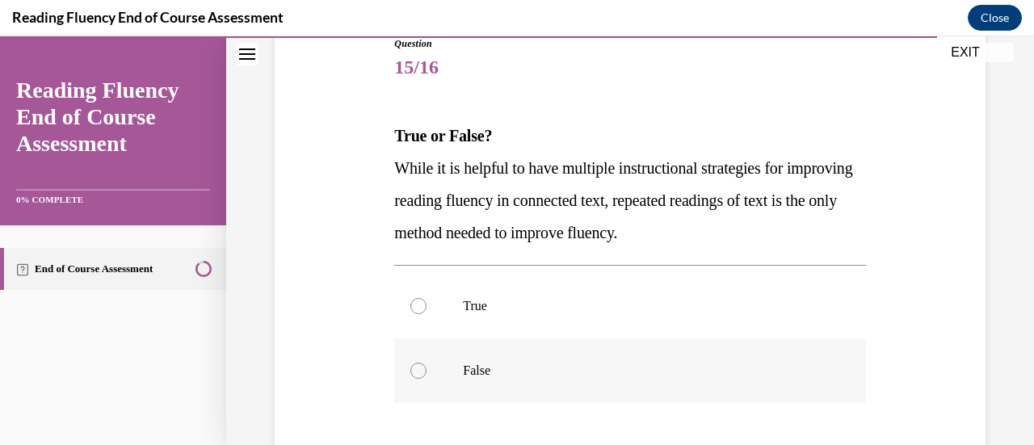
click at [557, 373] on p "False" at bounding box center [644, 371] width 362 height 16
click at [426, 373] on input "False" at bounding box center [418, 371] width 16 height 16
radio input "true"
click at [525, 304] on p "True" at bounding box center [644, 306] width 362 height 16
click at [426, 304] on input "True" at bounding box center [418, 306] width 16 height 16
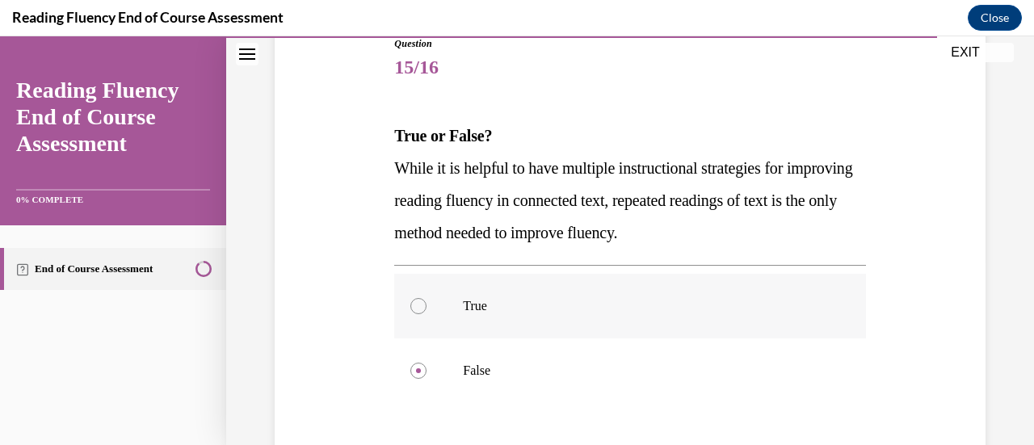
radio input "true"
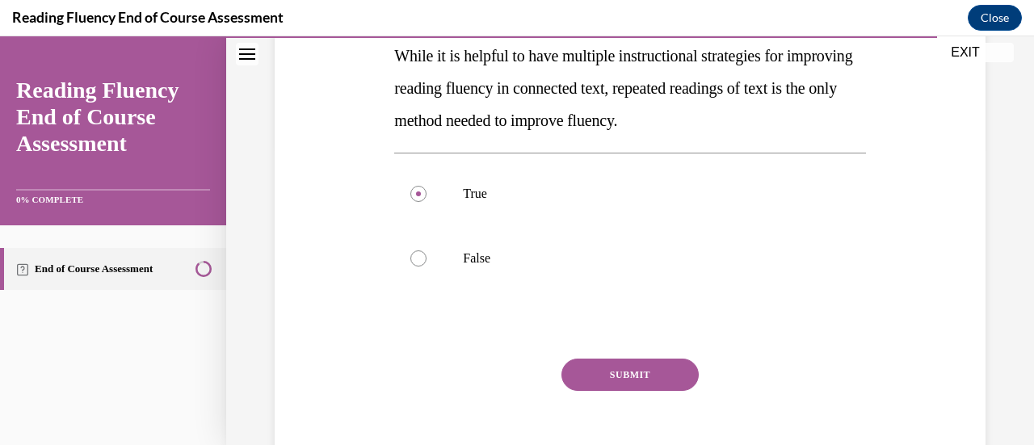
click at [598, 364] on button "SUBMIT" at bounding box center [629, 375] width 137 height 32
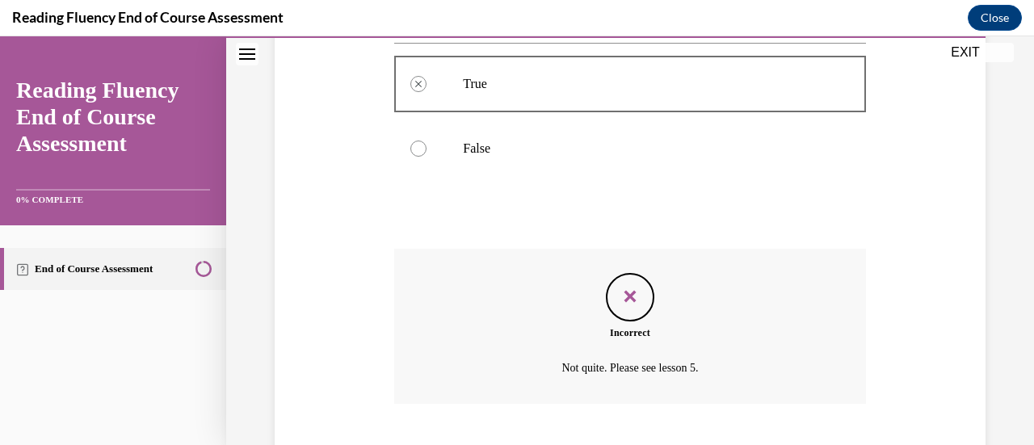
scroll to position [509, 0]
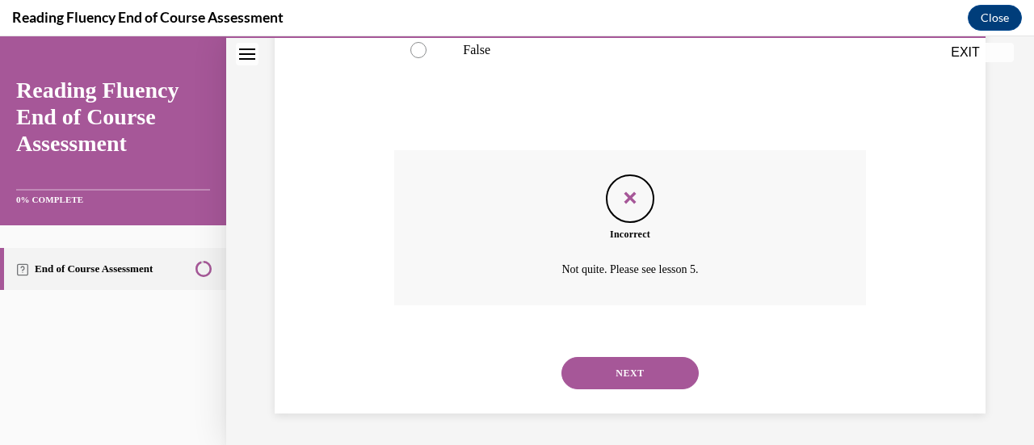
click at [633, 367] on button "NEXT" at bounding box center [629, 373] width 137 height 32
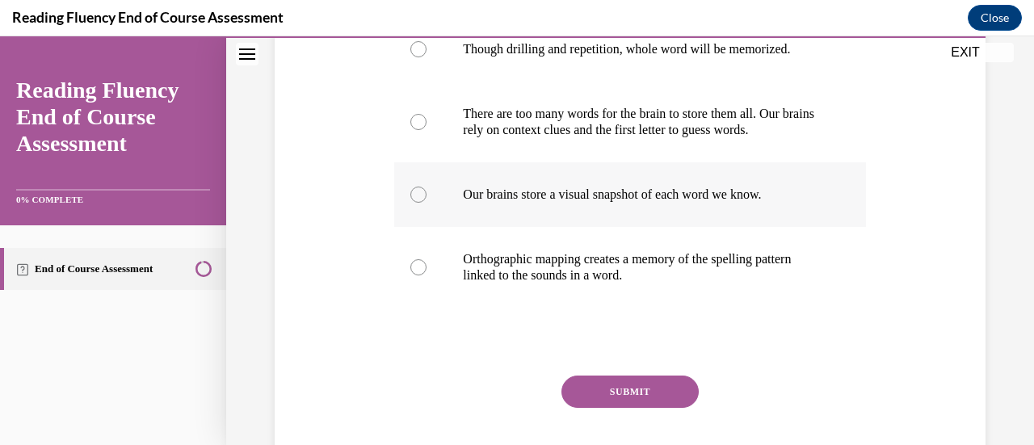
scroll to position [349, 0]
click at [594, 283] on label "Orthographic mapping creates a memory of the spelling pattern linked to the sou…" at bounding box center [629, 266] width 471 height 81
click at [426, 275] on input "Orthographic mapping creates a memory of the spelling pattern linked to the sou…" at bounding box center [418, 266] width 16 height 16
radio input "true"
click at [632, 392] on button "SUBMIT" at bounding box center [629, 391] width 137 height 32
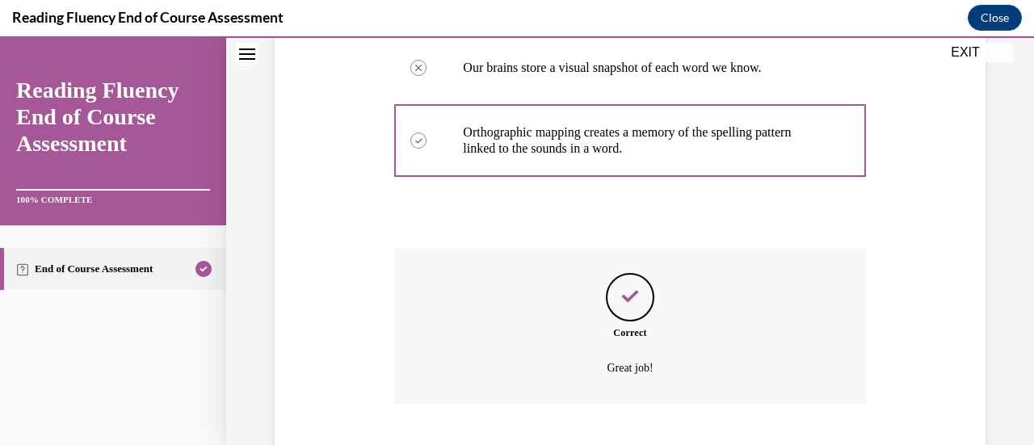
scroll to position [573, 0]
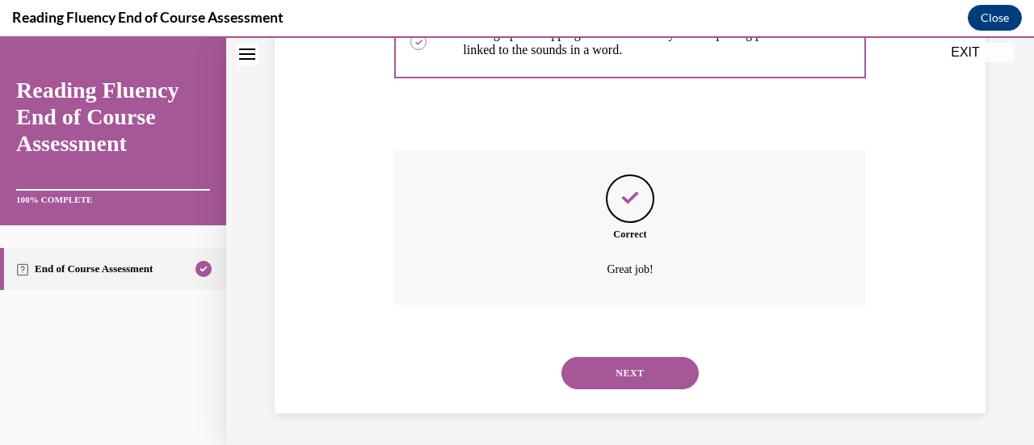
click at [630, 379] on button "NEXT" at bounding box center [629, 373] width 137 height 32
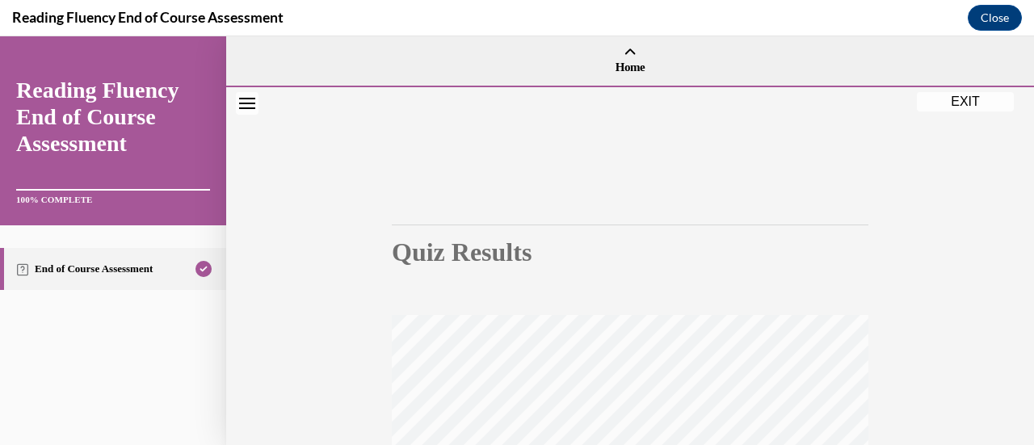
scroll to position [1, 0]
click at [962, 102] on button "EXIT" at bounding box center [965, 101] width 97 height 19
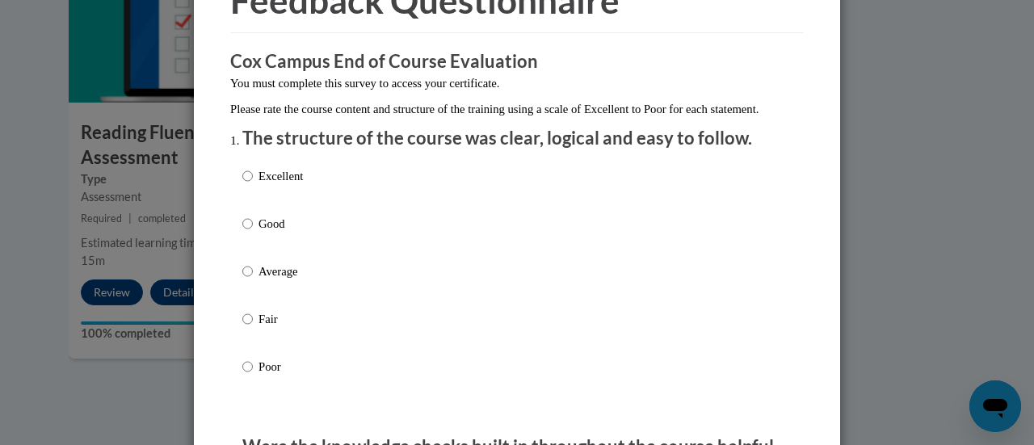
scroll to position [102, 0]
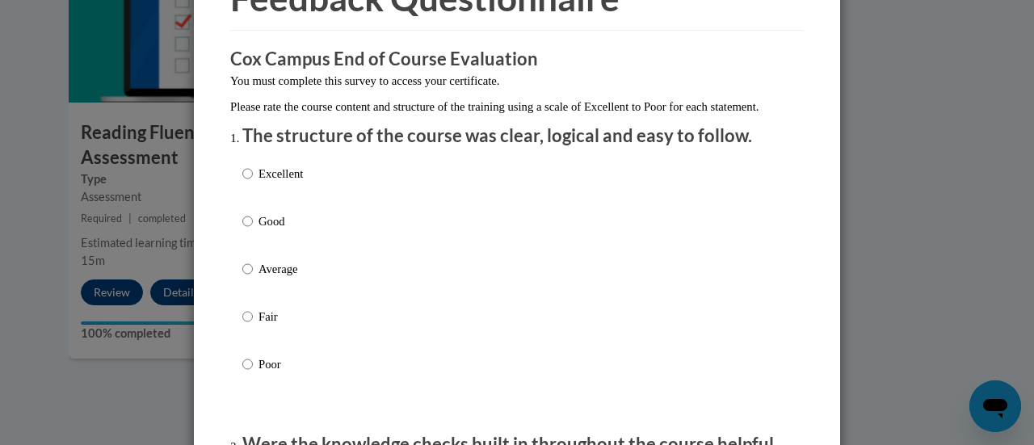
click at [248, 191] on label "Excellent" at bounding box center [272, 187] width 61 height 44
click at [248, 183] on input "Excellent" at bounding box center [247, 174] width 10 height 18
radio input "true"
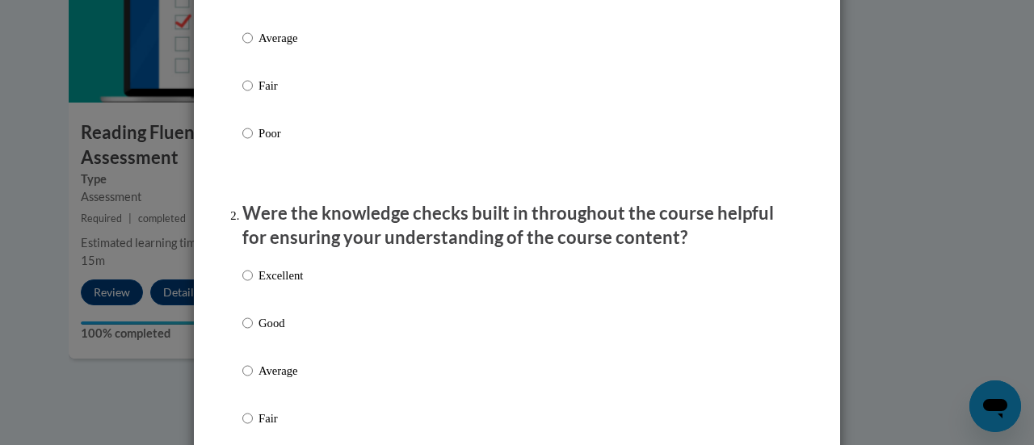
scroll to position [460, 0]
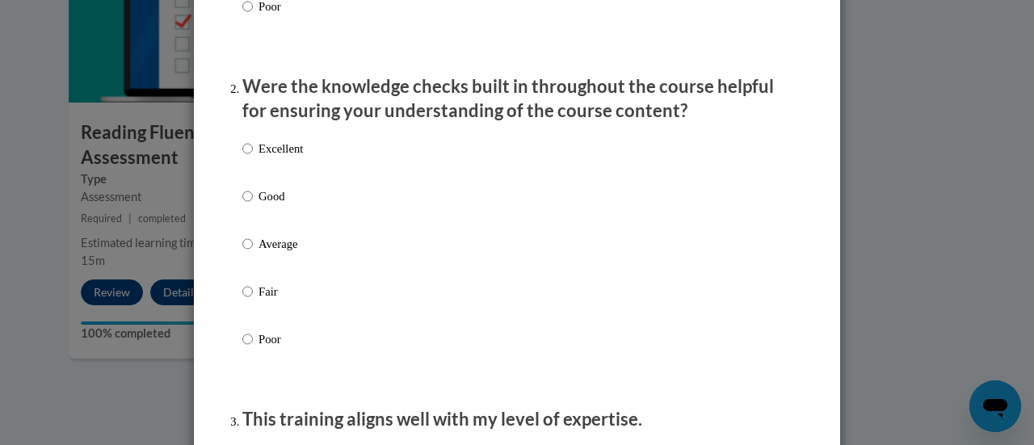
click at [271, 205] on p "Good" at bounding box center [280, 196] width 44 height 18
click at [253, 205] on input "Good" at bounding box center [247, 196] width 10 height 18
radio input "true"
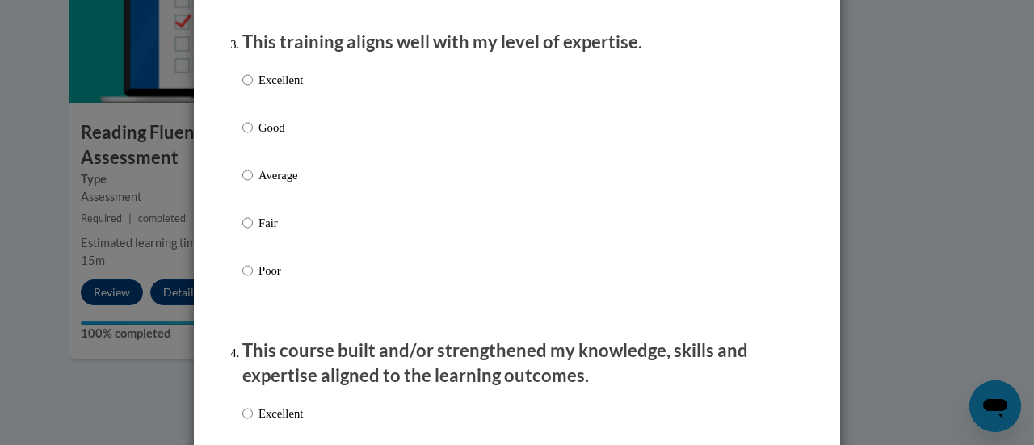
scroll to position [847, 0]
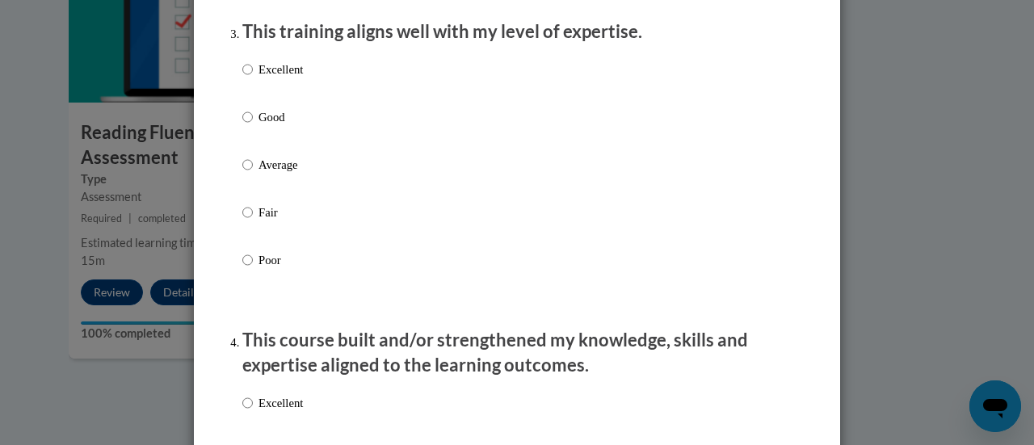
click at [288, 174] on p "Average" at bounding box center [280, 165] width 44 height 18
click at [253, 174] on input "Average" at bounding box center [247, 165] width 10 height 18
radio input "true"
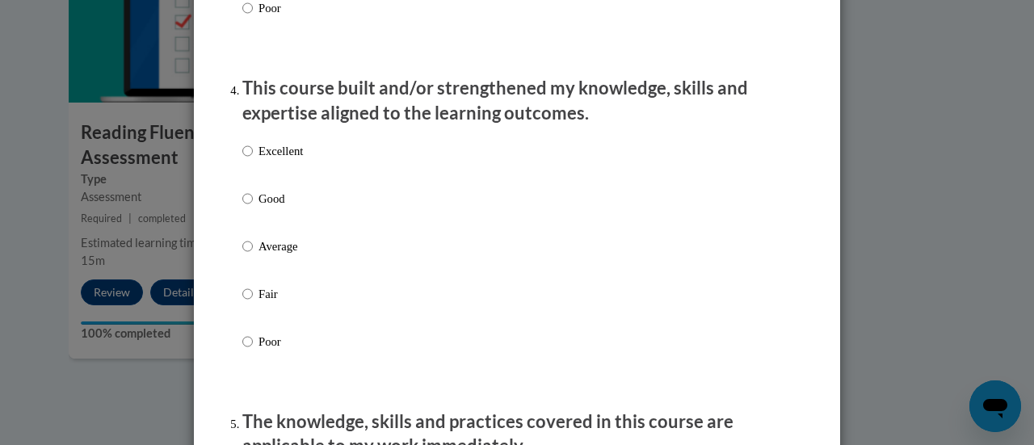
scroll to position [1098, 0]
click at [288, 187] on label "Excellent" at bounding box center [272, 165] width 61 height 44
click at [253, 161] on input "Excellent" at bounding box center [247, 152] width 10 height 18
radio input "true"
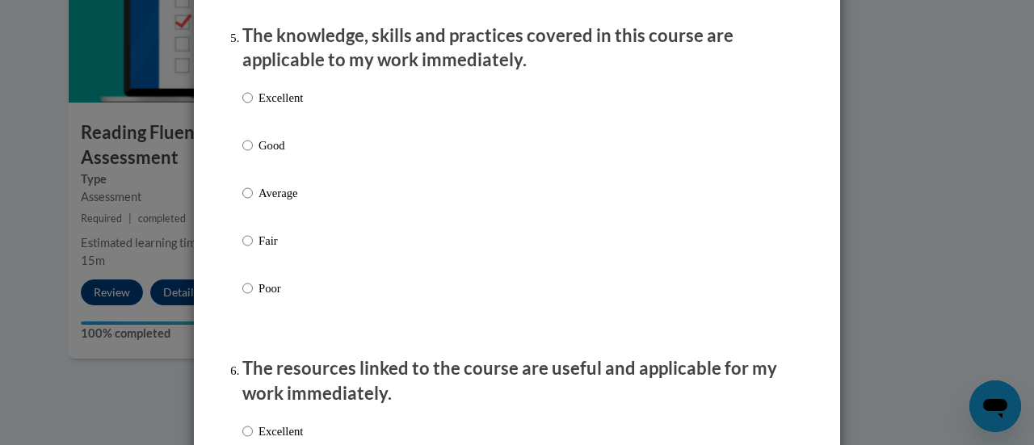
scroll to position [1484, 0]
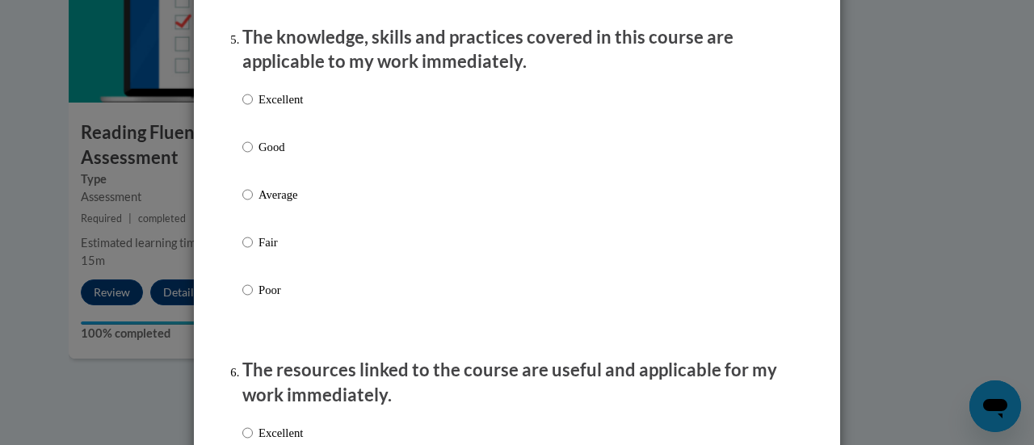
click at [264, 156] on p "Good" at bounding box center [280, 147] width 44 height 18
click at [253, 156] on input "Good" at bounding box center [247, 147] width 10 height 18
radio input "true"
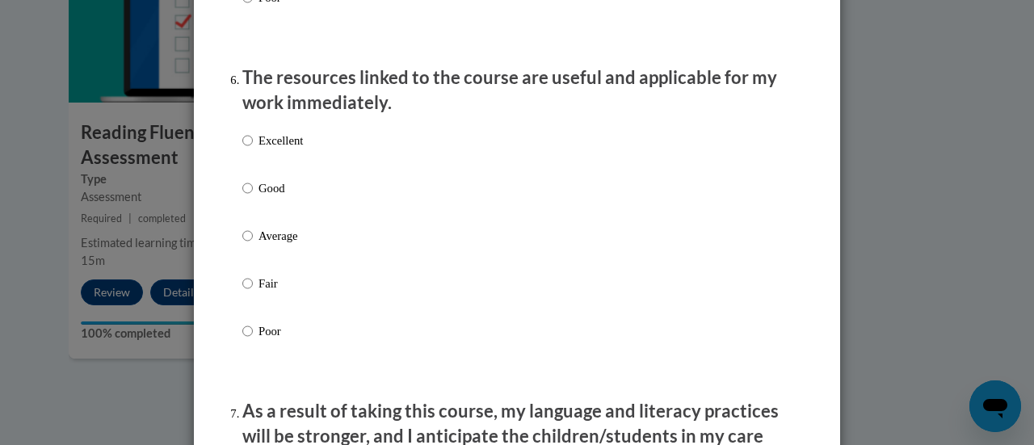
scroll to position [1782, 0]
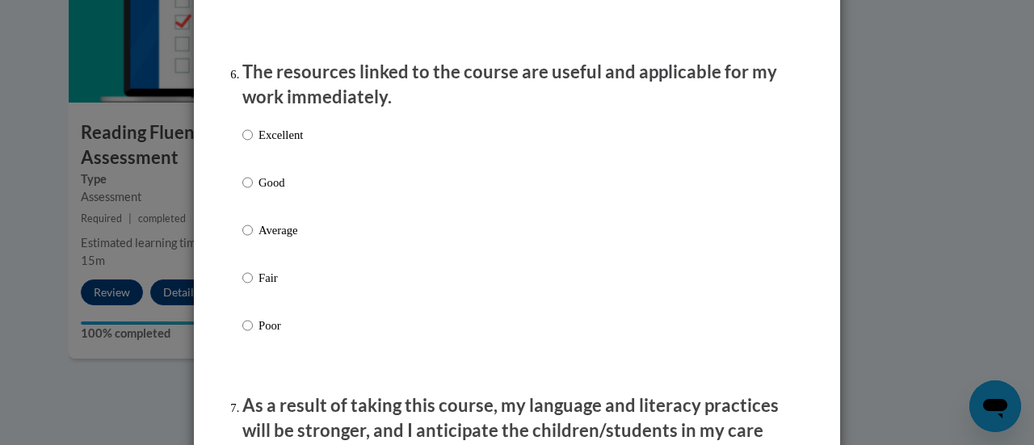
click at [275, 191] on p "Good" at bounding box center [280, 183] width 44 height 18
click at [253, 191] on input "Good" at bounding box center [247, 183] width 10 height 18
radio input "true"
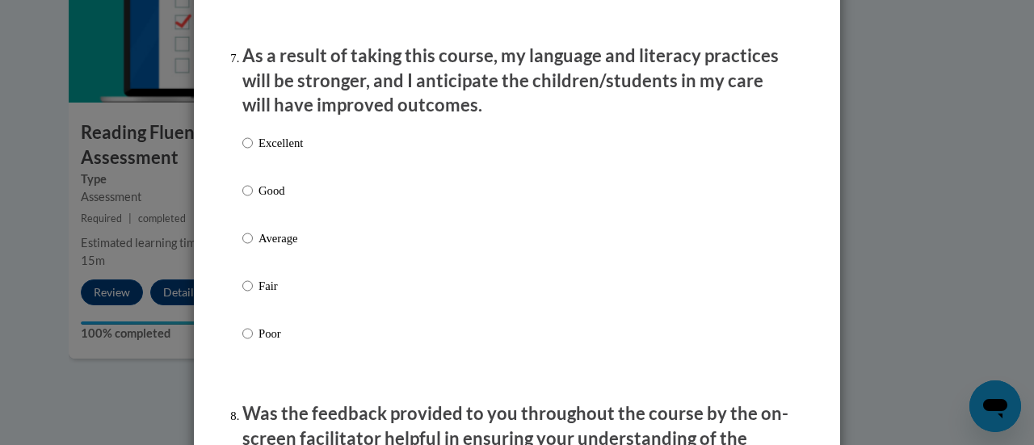
scroll to position [2131, 0]
click at [275, 197] on p "Good" at bounding box center [280, 191] width 44 height 18
click at [253, 197] on input "Good" at bounding box center [247, 191] width 10 height 18
radio input "true"
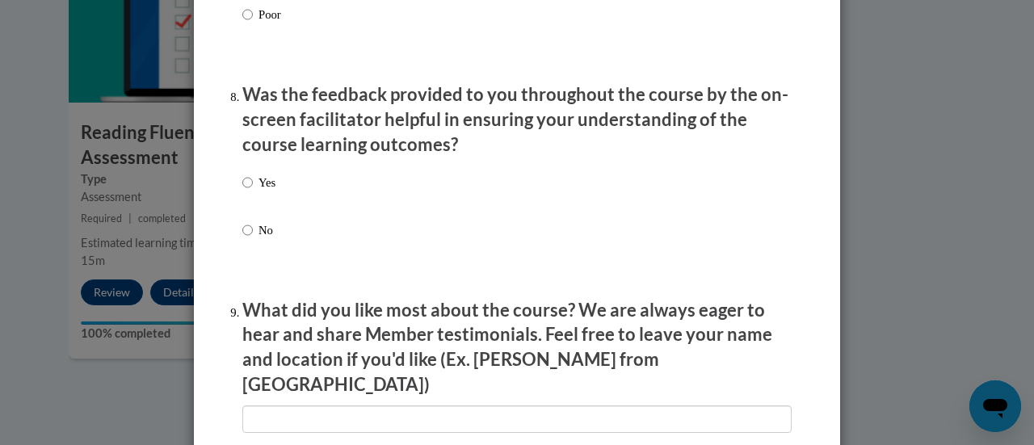
scroll to position [2451, 0]
click at [275, 197] on div "Yes No" at bounding box center [516, 225] width 549 height 120
click at [271, 195] on div "Yes No" at bounding box center [516, 225] width 549 height 120
click at [265, 191] on p "Yes" at bounding box center [266, 182] width 17 height 18
click at [253, 191] on input "Yes" at bounding box center [247, 182] width 10 height 18
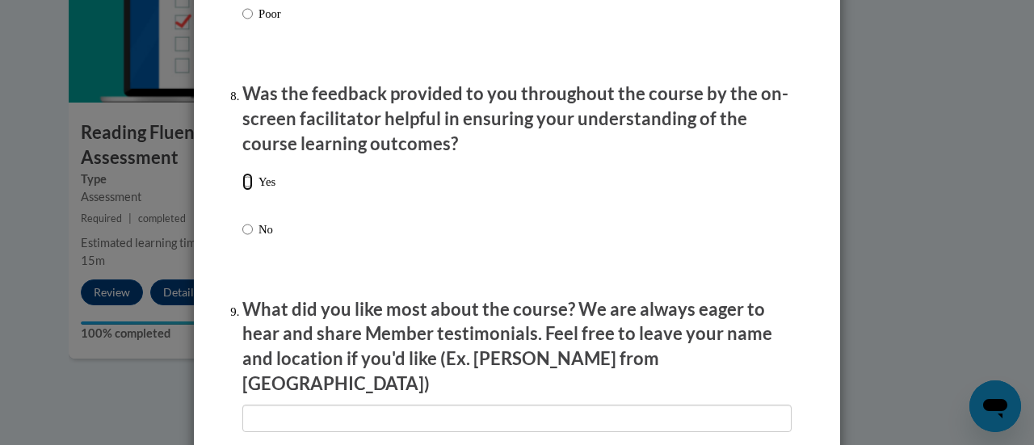
radio input "true"
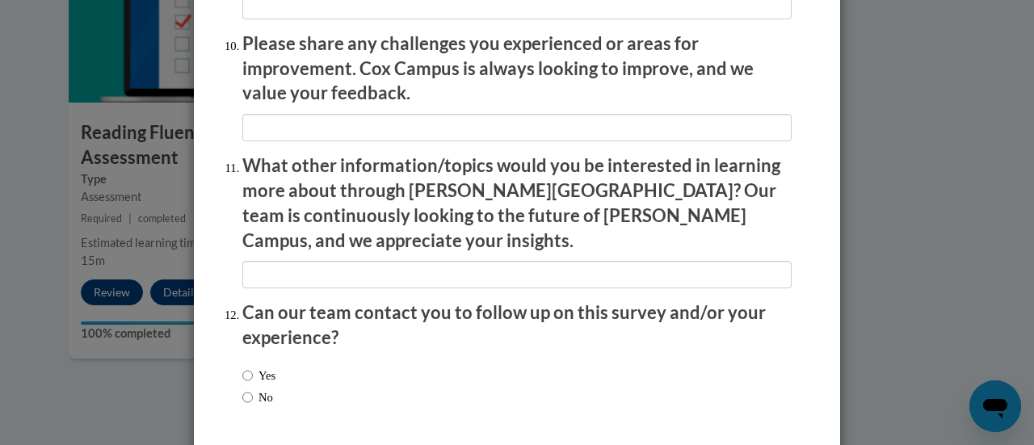
scroll to position [2913, 0]
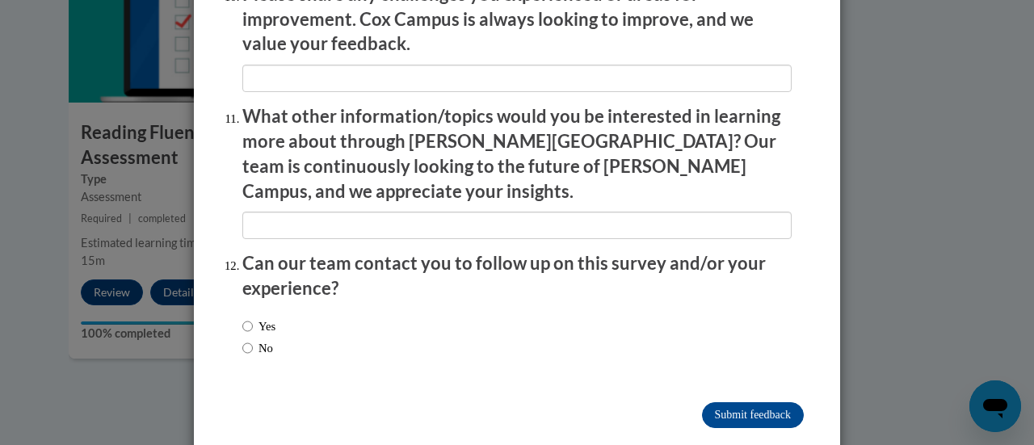
click at [262, 339] on label "No" at bounding box center [257, 348] width 31 height 18
click at [253, 339] on input "No" at bounding box center [247, 348] width 10 height 18
radio input "true"
click at [733, 402] on input "Submit feedback" at bounding box center [753, 415] width 102 height 26
